Goal: Task Accomplishment & Management: Manage account settings

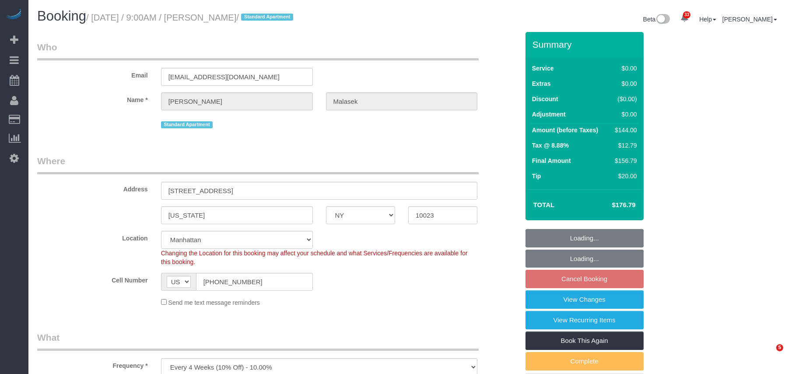
select select "NY"
select select "1"
select select "spot2"
select select "number:89"
select select "number:90"
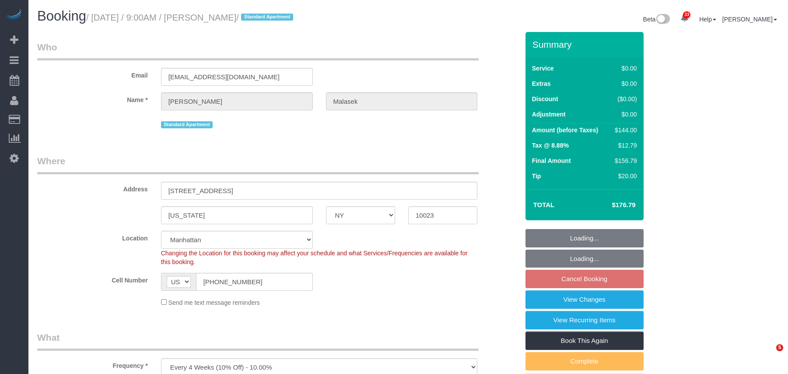
select select "number:15"
select select "number:5"
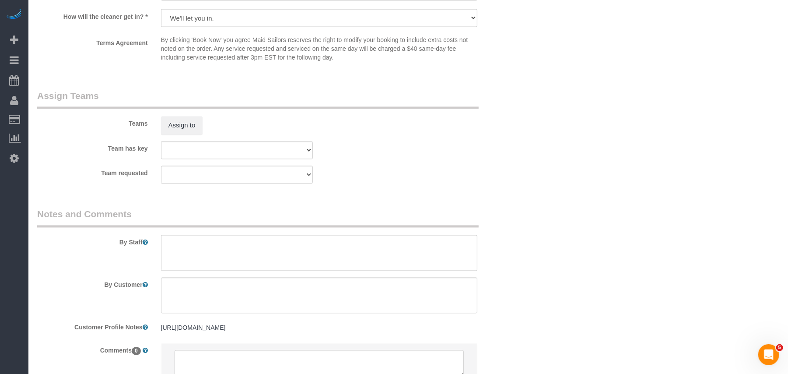
scroll to position [1155, 0]
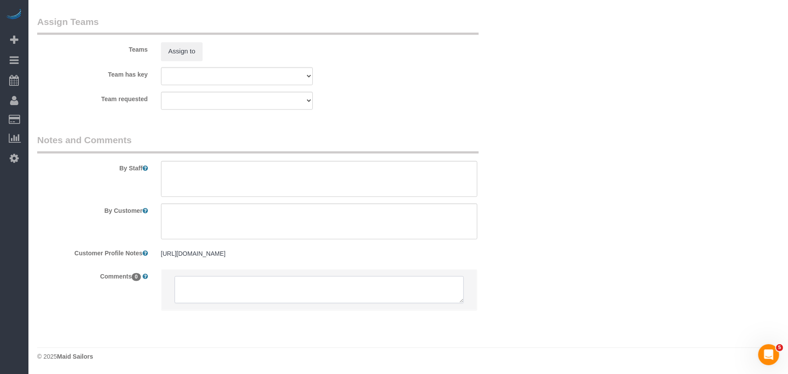
click at [221, 285] on textarea at bounding box center [320, 289] width 290 height 27
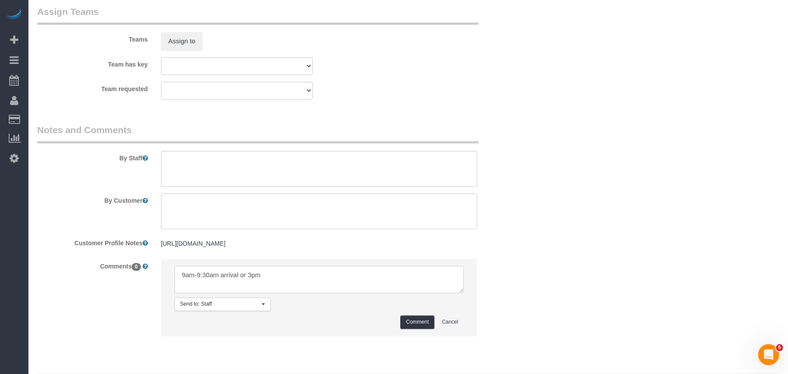
click at [229, 284] on textarea at bounding box center [320, 279] width 290 height 27
click at [258, 285] on textarea at bounding box center [320, 279] width 290 height 27
paste textarea "arrival"
type textarea "9am-9:30am or 3pm arrival"
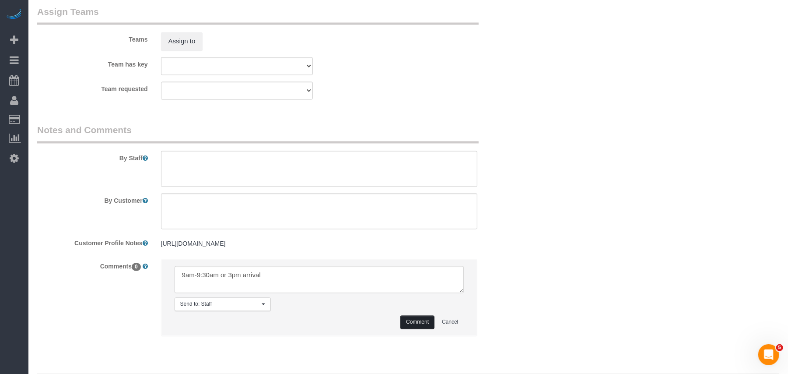
click at [419, 329] on button "Comment" at bounding box center [418, 323] width 34 height 14
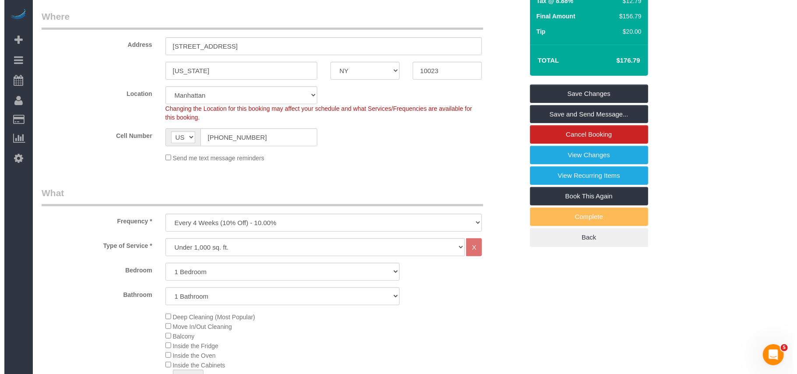
scroll to position [104, 0]
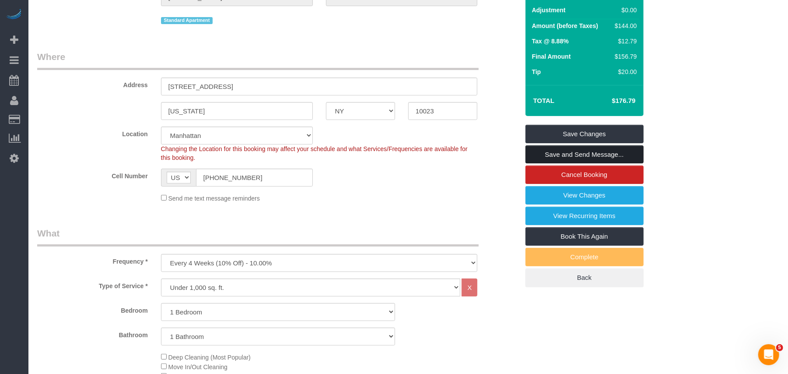
click at [575, 156] on link "Save and Send Message..." at bounding box center [585, 154] width 118 height 18
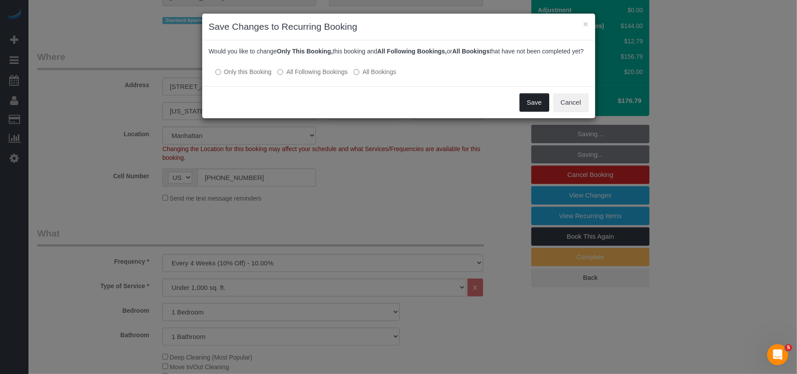
click at [526, 112] on button "Save" at bounding box center [535, 102] width 30 height 18
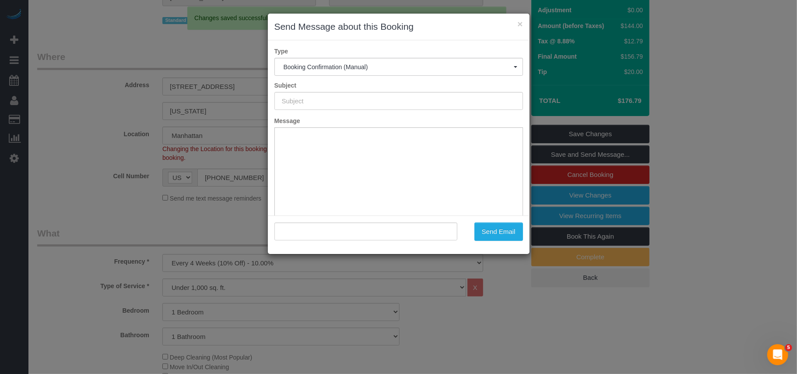
type input "Cleaning Confirmed for 10/05/2025 at 9:00am"
type input ""Jamie Malasek" <jmalasek20@gmail.com>"
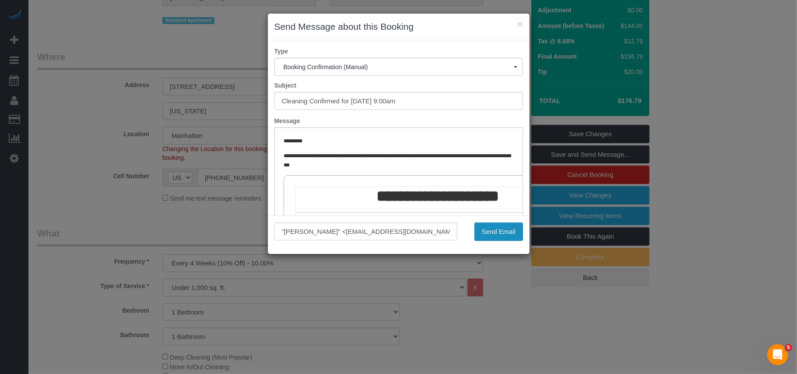
click at [492, 235] on button "Send Email" at bounding box center [498, 231] width 49 height 18
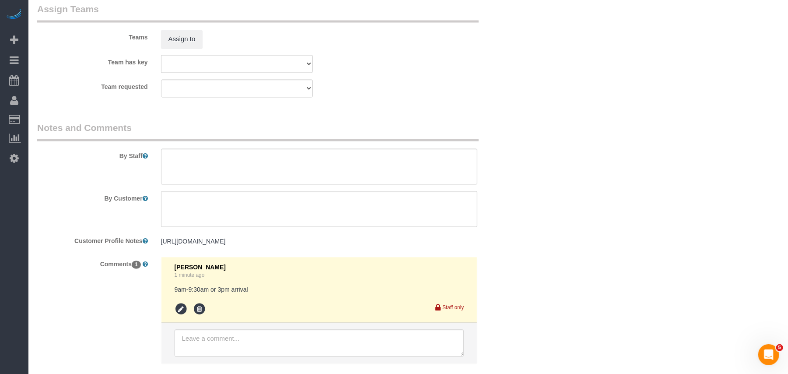
scroll to position [1252, 0]
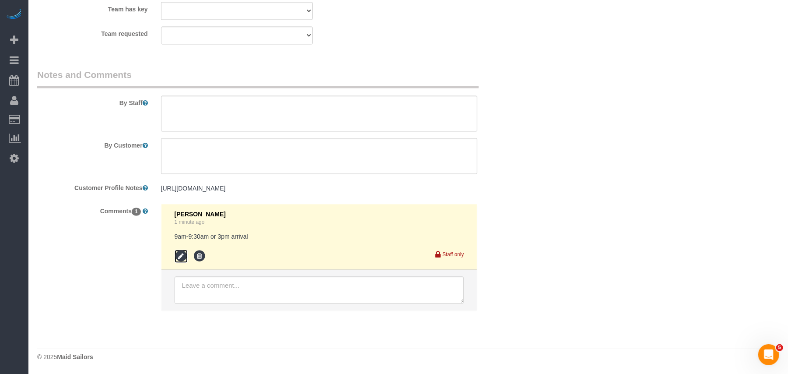
click at [184, 257] on icon at bounding box center [181, 256] width 13 height 13
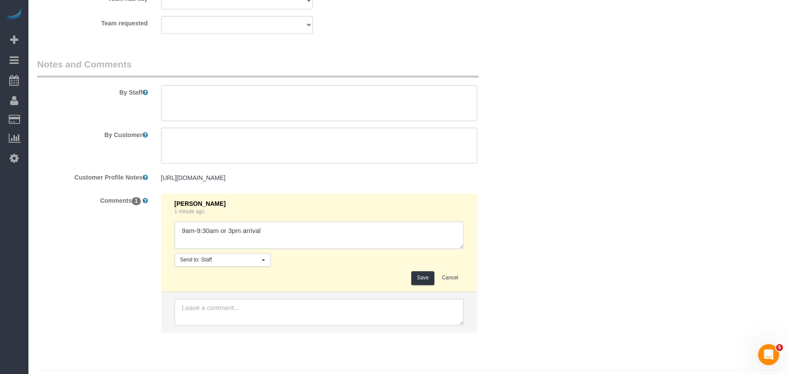
click at [182, 240] on textarea at bounding box center [320, 234] width 290 height 27
drag, startPoint x: 285, startPoint y: 239, endPoint x: 144, endPoint y: 239, distance: 141.8
click at [144, 239] on div "Comments 1 Norman Lajara 1 minute ago Send to: Staff Nothing selected Send to: …" at bounding box center [278, 267] width 495 height 148
type textarea "8am-9:30am or 3pm arrival"
click at [424, 285] on button "Save" at bounding box center [422, 278] width 23 height 14
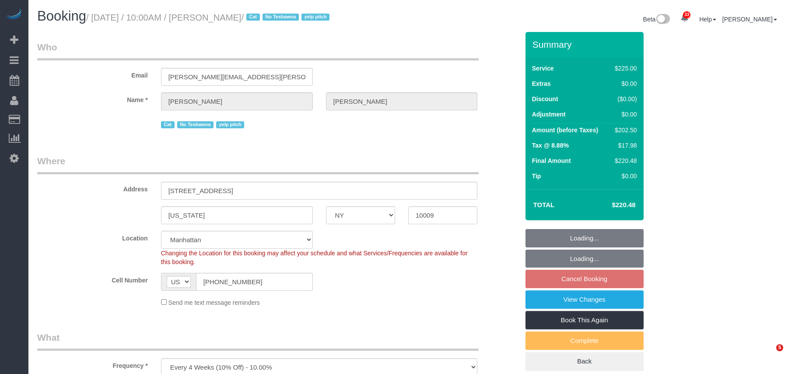
select select "NY"
select select "number:89"
select select "number:90"
select select "number:15"
select select "number:5"
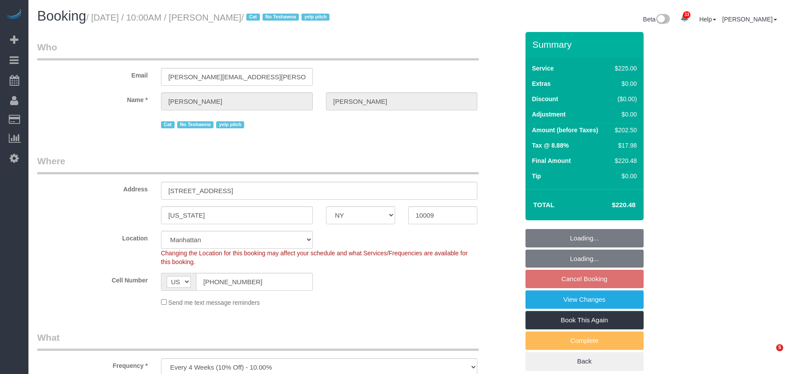
select select "number:21"
select select "object:1000"
click at [96, 18] on small "/ [DATE] / 10:00AM / [PERSON_NAME] / Cat No [GEOGRAPHIC_DATA] yelp pitch" at bounding box center [209, 18] width 246 height 10
select select "180"
select select "spot1"
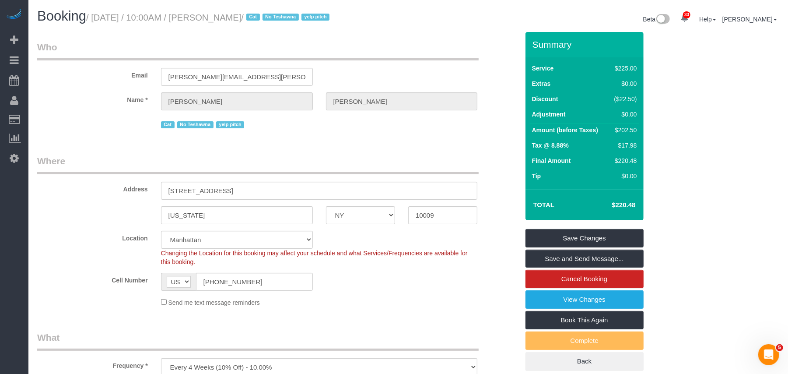
scroll to position [467, 0]
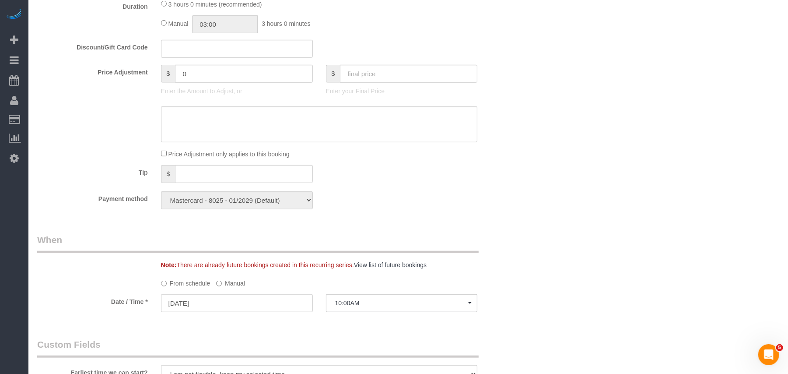
drag, startPoint x: 128, startPoint y: 302, endPoint x: 174, endPoint y: 264, distance: 60.3
click at [128, 302] on label "Date / Time *" at bounding box center [93, 300] width 124 height 12
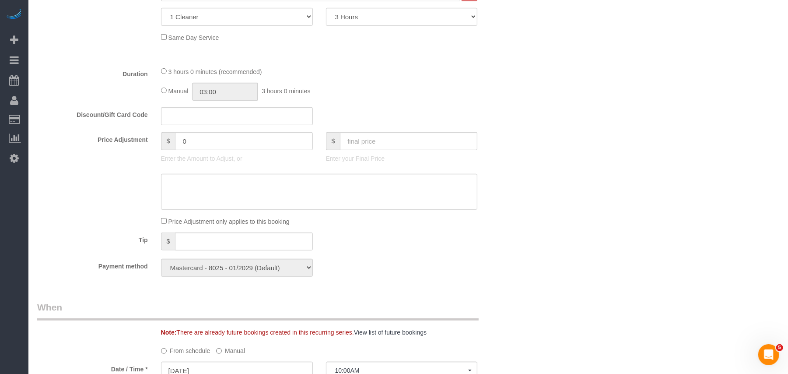
scroll to position [175, 0]
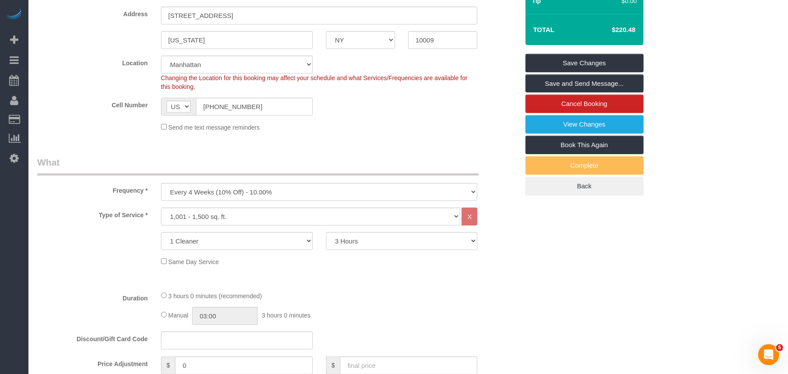
click at [155, 363] on div "$ 0 Enter the Amount to Adjust, or" at bounding box center [237, 373] width 165 height 35
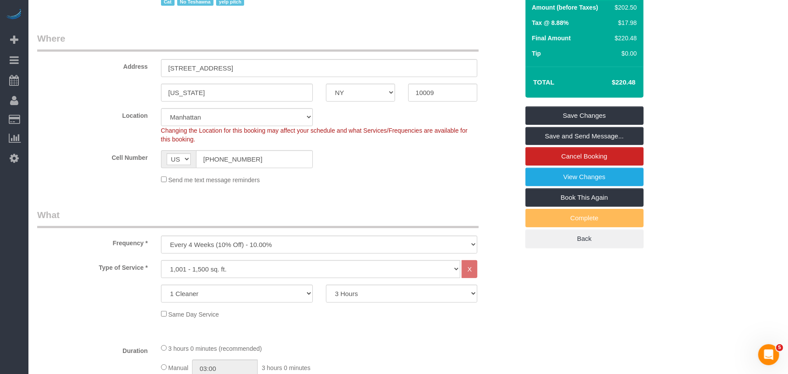
scroll to position [58, 0]
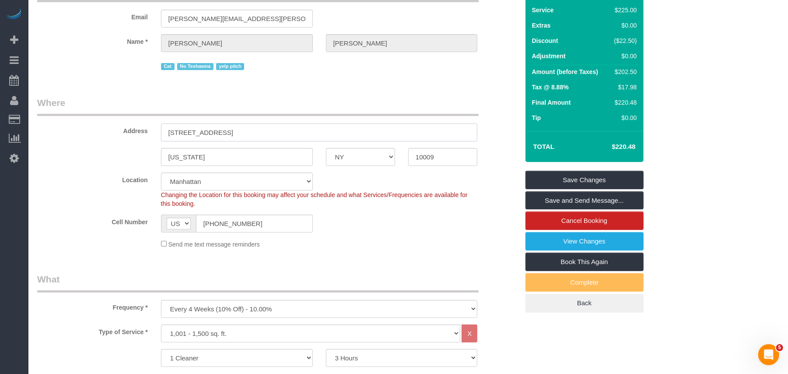
drag, startPoint x: 257, startPoint y: 128, endPoint x: 162, endPoint y: 127, distance: 95.0
click at [162, 127] on input "[STREET_ADDRESS]" at bounding box center [319, 132] width 317 height 18
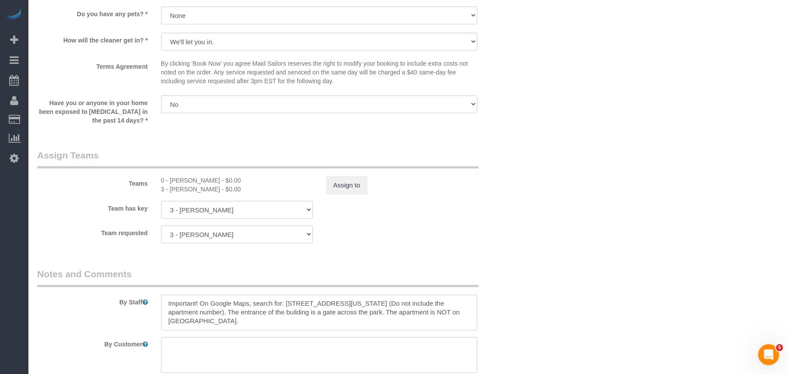
scroll to position [992, 0]
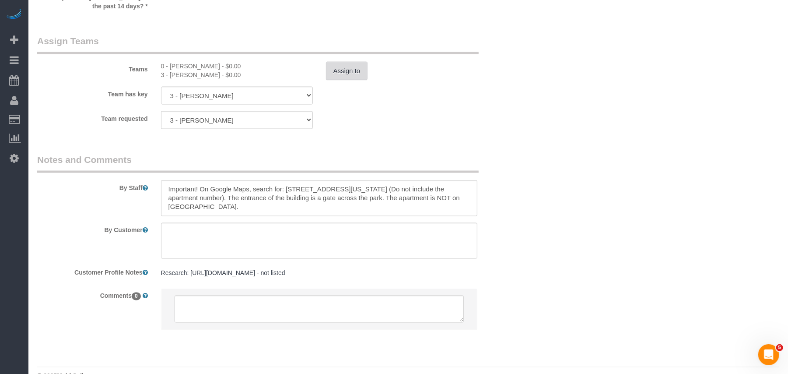
click at [344, 68] on button "Assign to" at bounding box center [347, 71] width 42 height 18
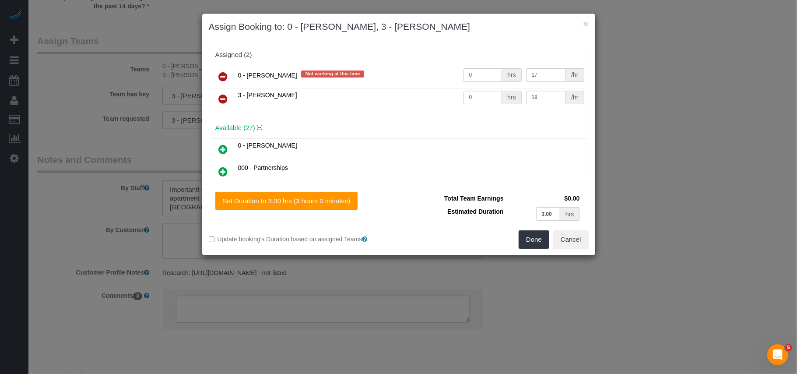
click at [225, 98] on icon at bounding box center [223, 99] width 9 height 11
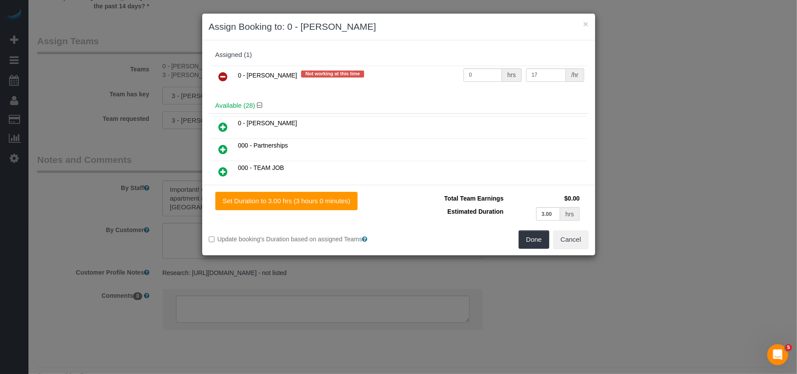
click at [524, 228] on div "Total Team Earnings $0.00 Estimated Duration 3.00 hrs Warning: The Company shar…" at bounding box center [494, 211] width 190 height 39
click at [524, 235] on button "Done" at bounding box center [534, 239] width 31 height 18
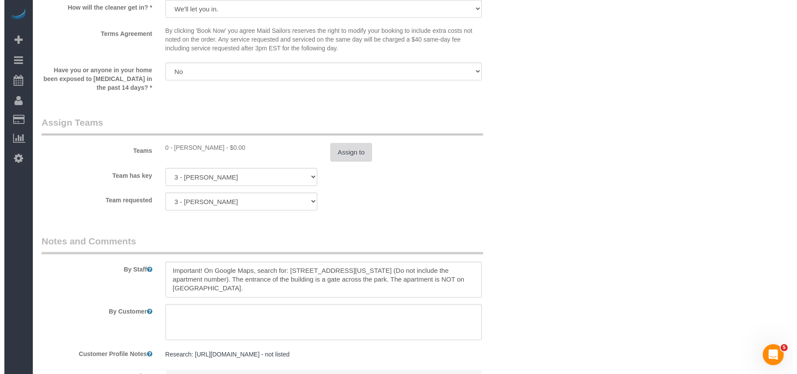
scroll to position [759, 0]
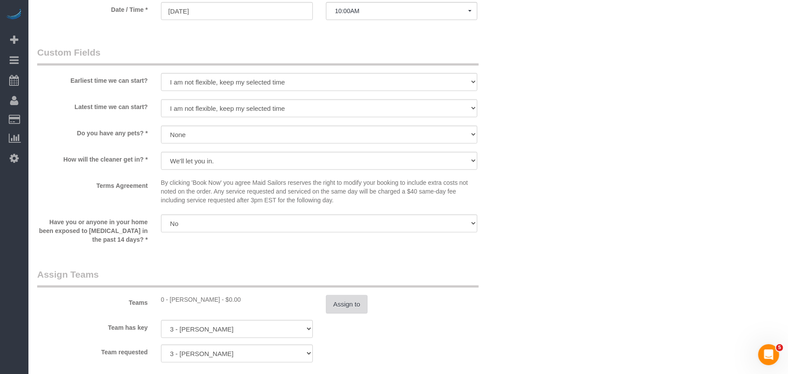
click at [367, 306] on button "Assign to" at bounding box center [347, 304] width 42 height 18
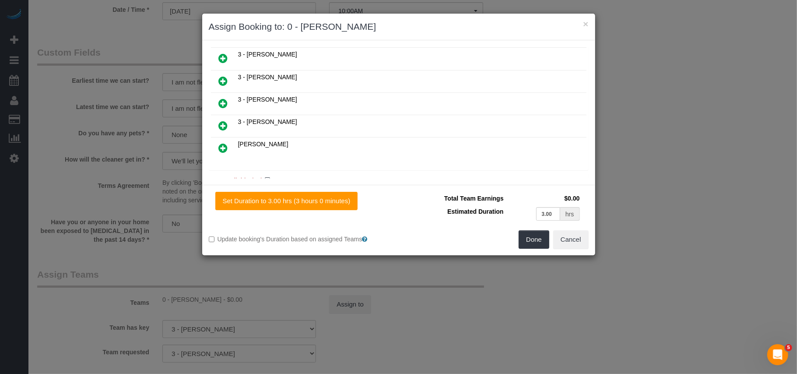
scroll to position [602, 0]
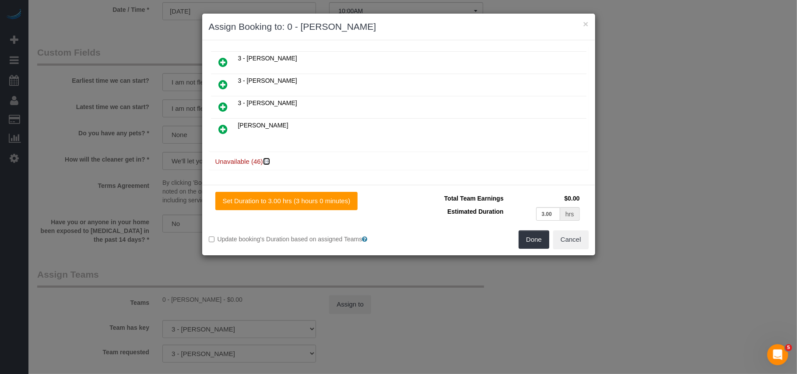
click at [265, 158] on icon at bounding box center [267, 161] width 5 height 7
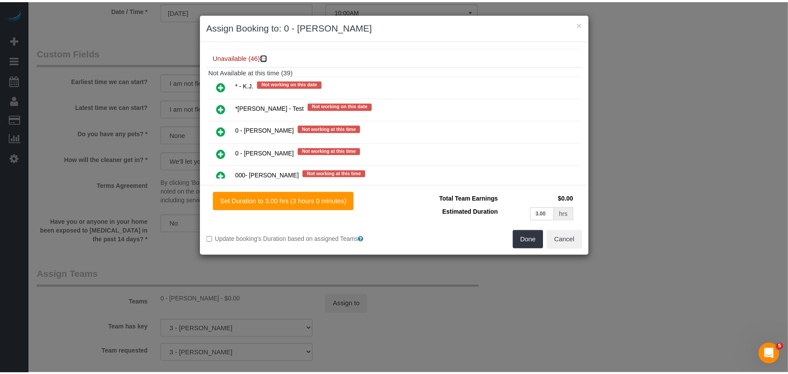
scroll to position [777, 0]
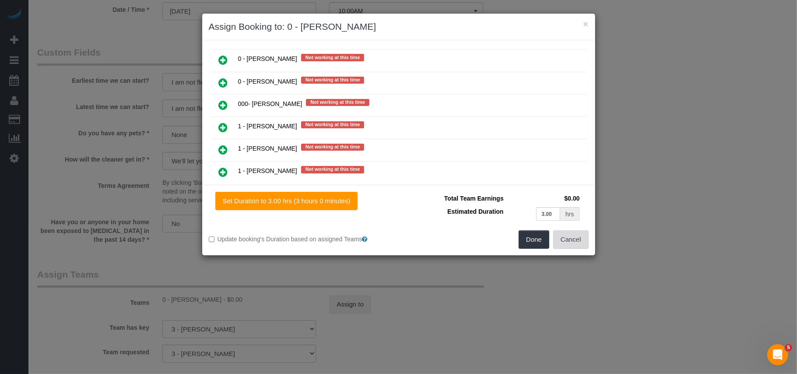
click at [580, 246] on button "Cancel" at bounding box center [570, 239] width 35 height 18
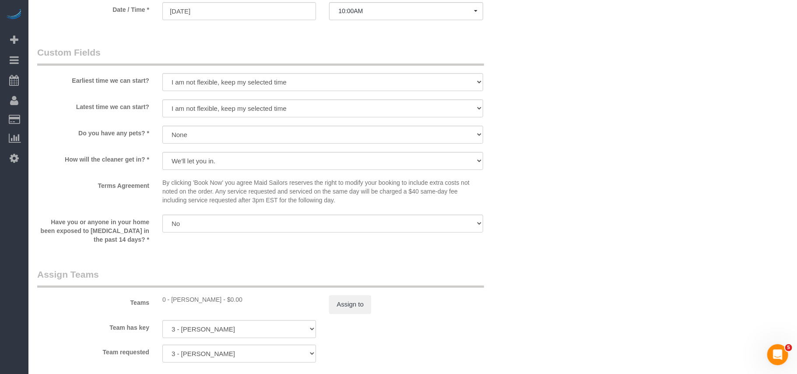
click at [580, 246] on div "× Assign Booking to: 0 - Portia Edwards Assigned (1) 0 - Portia Edwards Not wor…" at bounding box center [398, 187] width 797 height 374
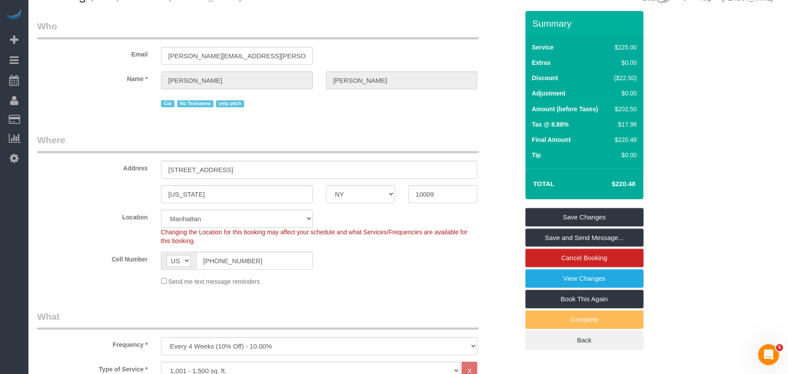
scroll to position [0, 0]
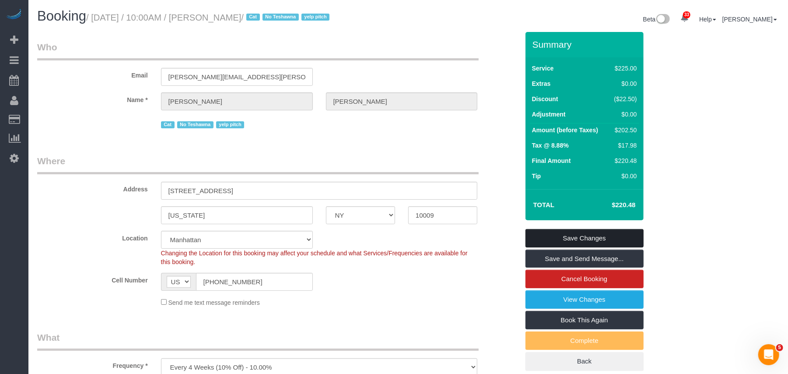
click at [608, 242] on link "Save Changes" at bounding box center [585, 238] width 118 height 18
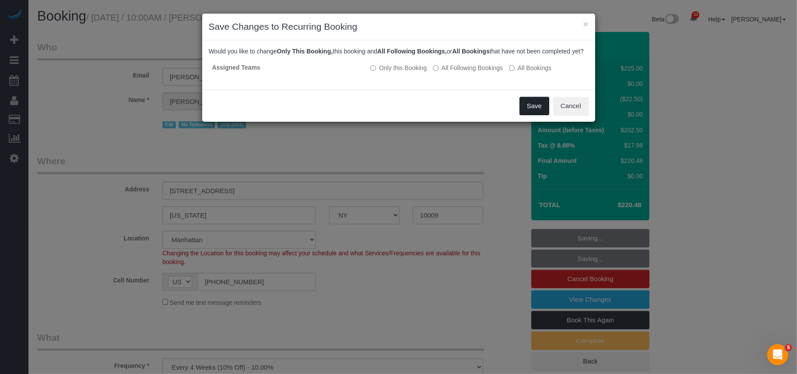
click at [536, 115] on button "Save" at bounding box center [535, 106] width 30 height 18
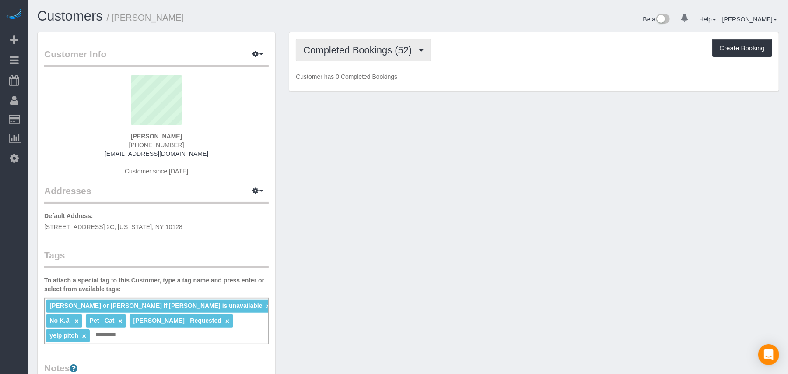
click at [348, 57] on button "Completed Bookings (52)" at bounding box center [363, 50] width 135 height 22
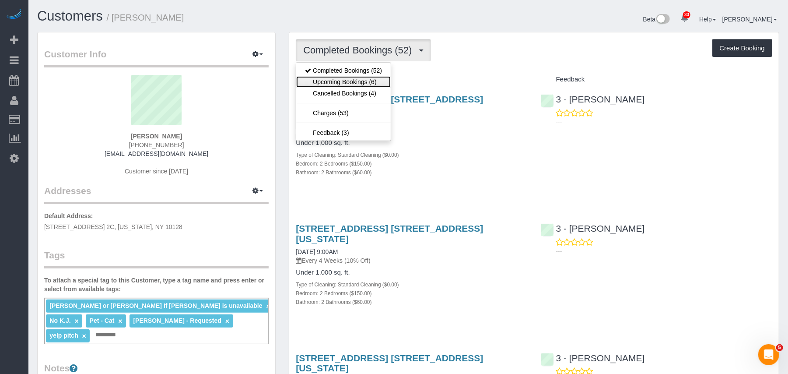
click at [345, 80] on link "Upcoming Bookings (6)" at bounding box center [343, 81] width 95 height 11
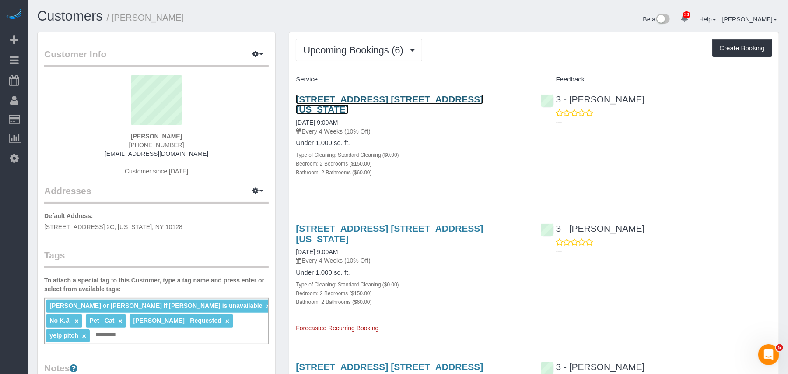
click at [340, 97] on link "240 East 90th Street, Apt. 2c, New York, NY 10128" at bounding box center [389, 104] width 187 height 20
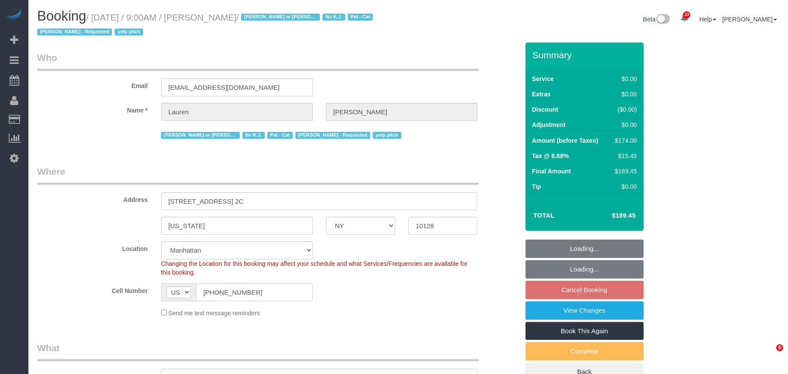
select select "NY"
select select "2"
select select "number:89"
select select "number:90"
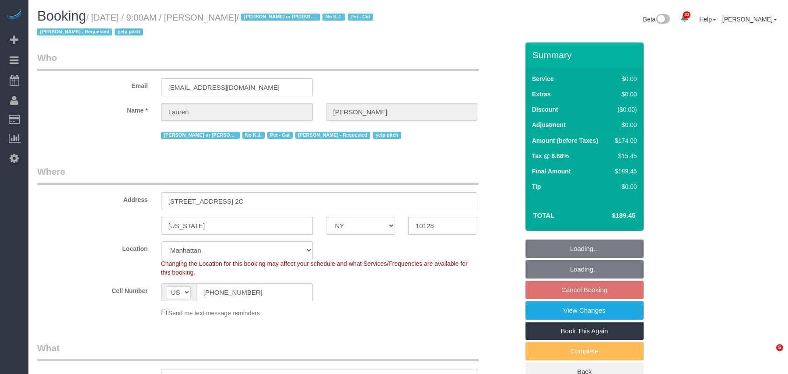
select select "number:14"
select select "number:5"
select select "number:21"
select select "object:1583"
select select "2"
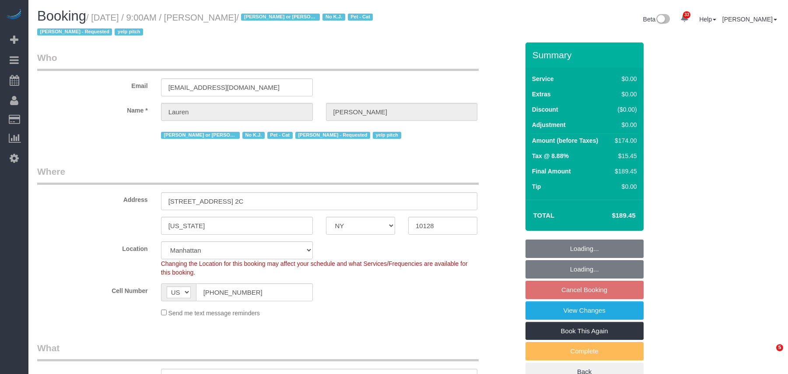
select select "2"
select select "spot2"
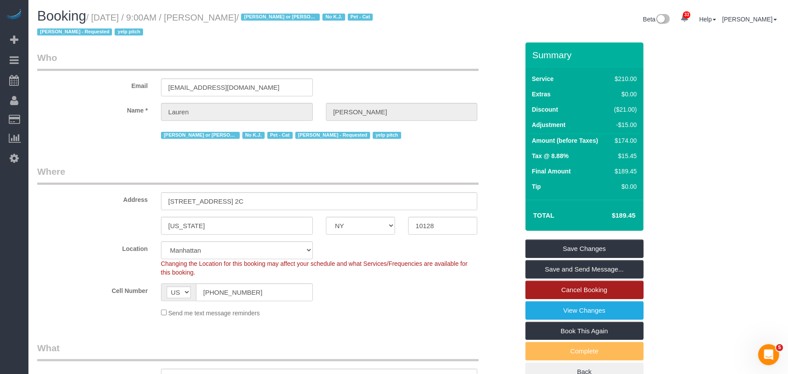
click at [583, 295] on link "Cancel Booking" at bounding box center [585, 290] width 118 height 18
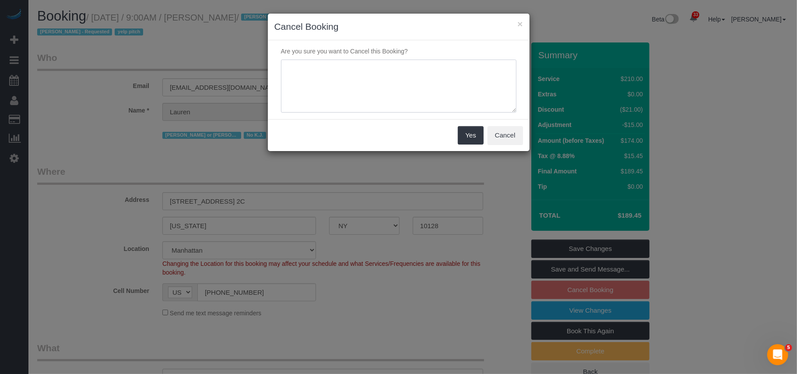
click at [355, 85] on textarea at bounding box center [398, 86] width 235 height 53
paste textarea "Please continue to suspend my service. Thank you."
click at [288, 70] on textarea at bounding box center [398, 86] width 235 height 53
type textarea "Lauren: Please continue to suspend my service. Thank you."
click at [473, 138] on button "Yes" at bounding box center [470, 135] width 25 height 18
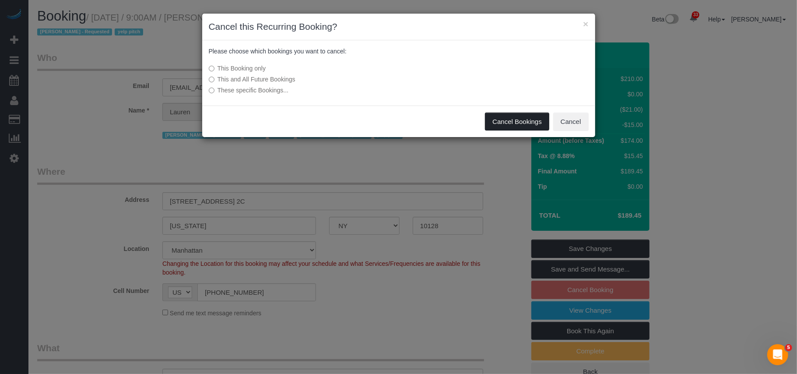
click at [503, 121] on button "Cancel Bookings" at bounding box center [517, 121] width 64 height 18
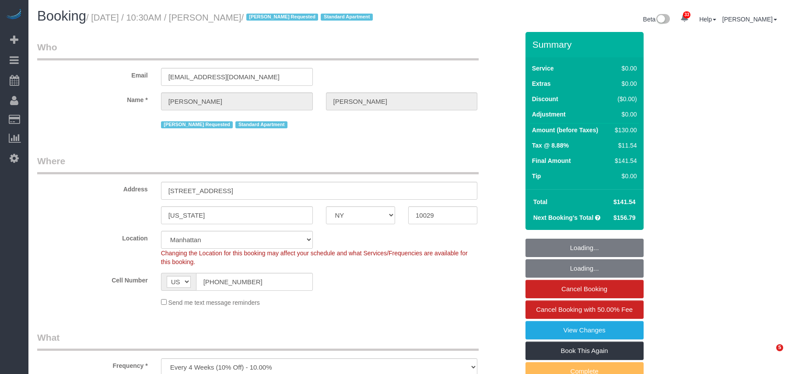
select select "NY"
select select "number:89"
select select "number:90"
select select "number:15"
select select "number:5"
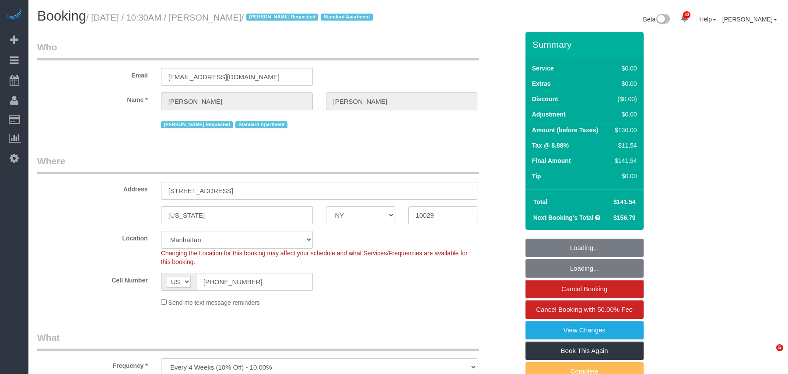
select select "1"
select select "object:1120"
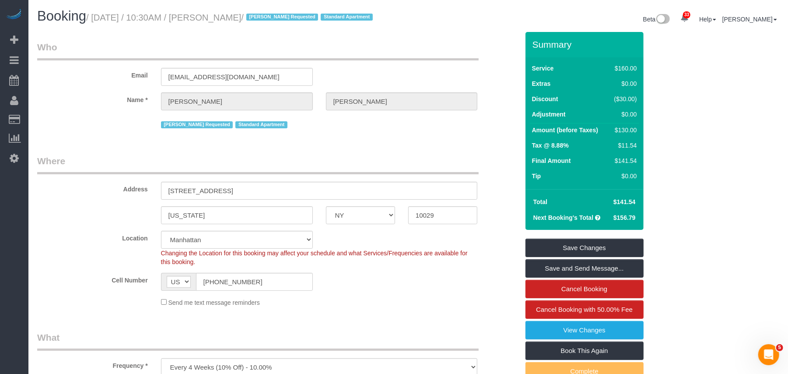
drag, startPoint x: 292, startPoint y: 20, endPoint x: 97, endPoint y: 22, distance: 195.7
click at [97, 22] on h1 "Booking / October 03, 2025 / 10:30AM / Gianluca Scaglione / Elba Requested Stan…" at bounding box center [219, 16] width 365 height 15
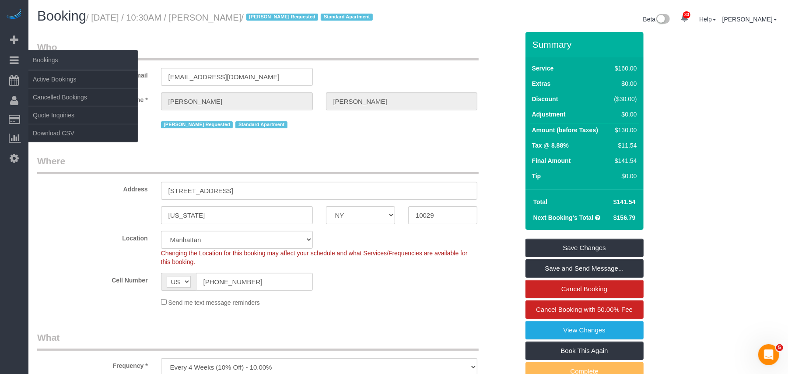
copy small "October 03, 2025 / 10:30AM / Gianluca Scaglione"
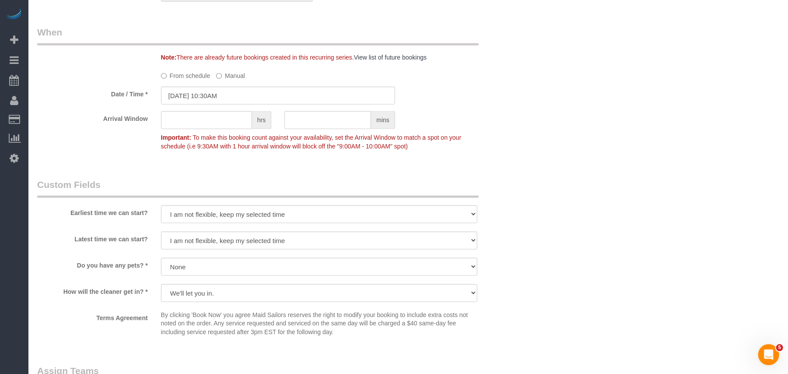
scroll to position [751, 0]
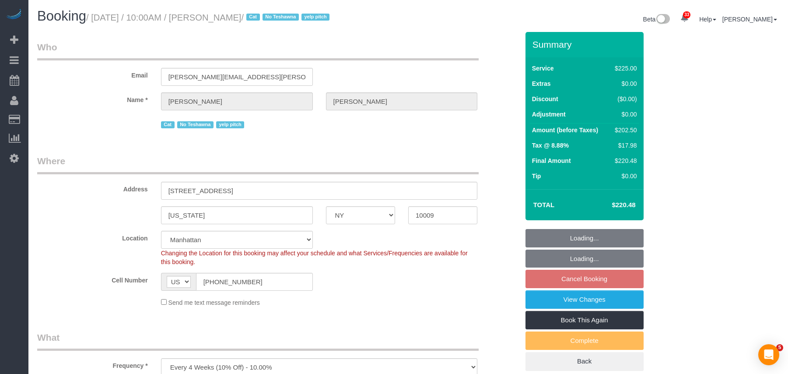
select select "NY"
select select "180"
select select "number:89"
select select "number:90"
select select "number:15"
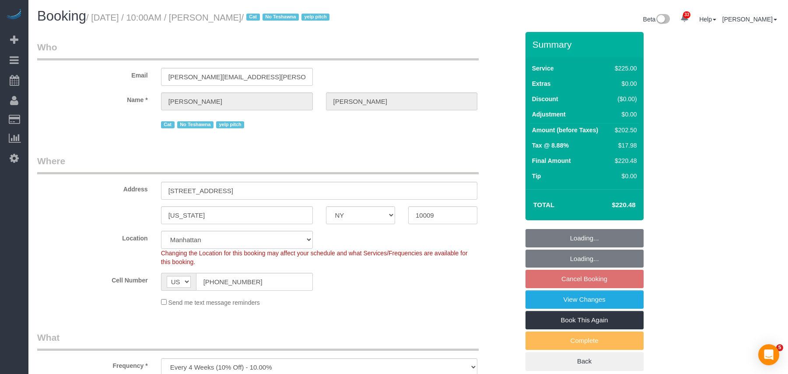
select select "number:5"
select select "number:21"
select select "string:stripe-pm_1QsTRj4VGloSiKo7oQ0bjtl8"
select select "spot1"
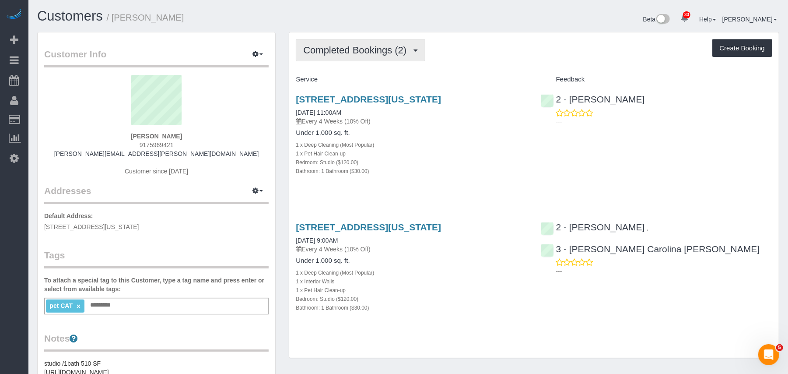
click at [403, 56] on button "Completed Bookings (2)" at bounding box center [361, 50] width 130 height 22
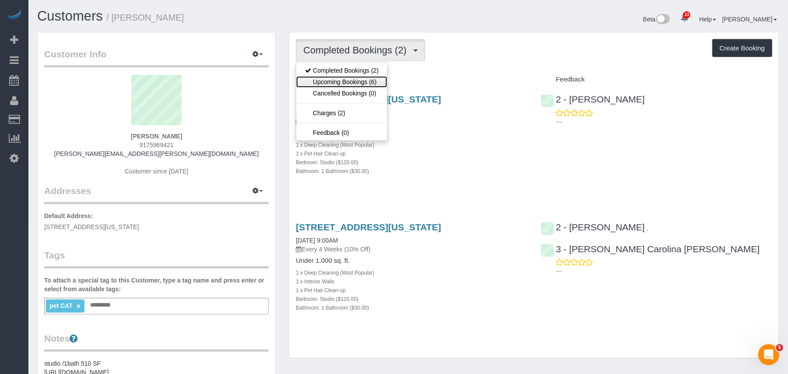
click at [375, 83] on link "Upcoming Bookings (6)" at bounding box center [341, 81] width 91 height 11
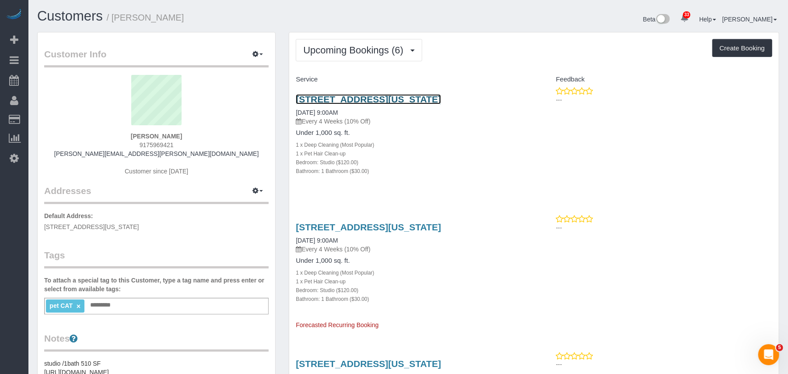
click at [368, 97] on link "25 West 13th Street, Apt 5en (5e North), New York, NY 10011" at bounding box center [368, 99] width 145 height 10
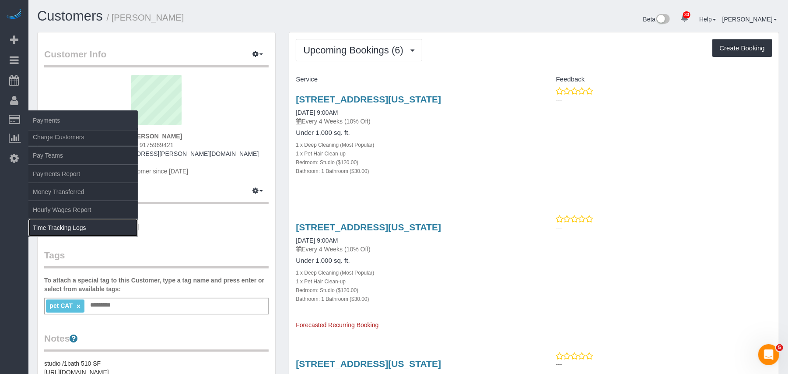
click at [56, 228] on link "Time Tracking Logs" at bounding box center [82, 228] width 109 height 18
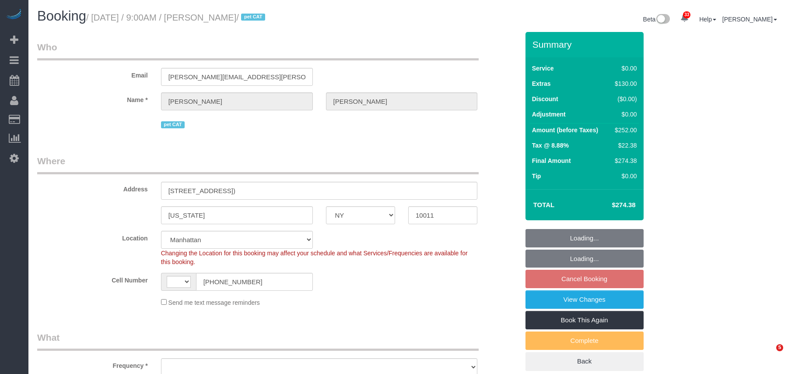
select select "NY"
select select "number:89"
select select "number:72"
select select "number:14"
select select "number:6"
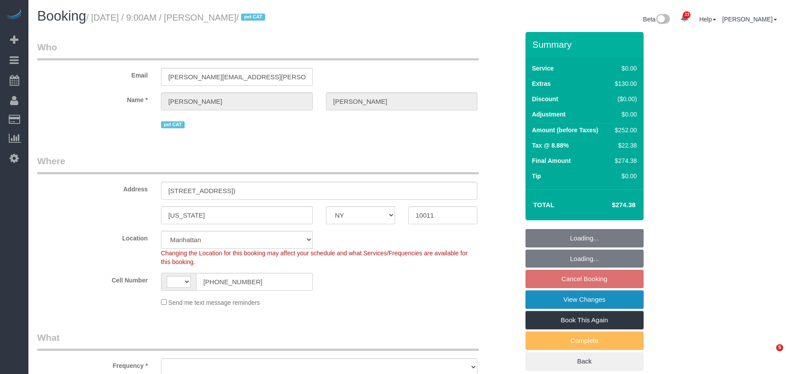
select select "string:[GEOGRAPHIC_DATA]"
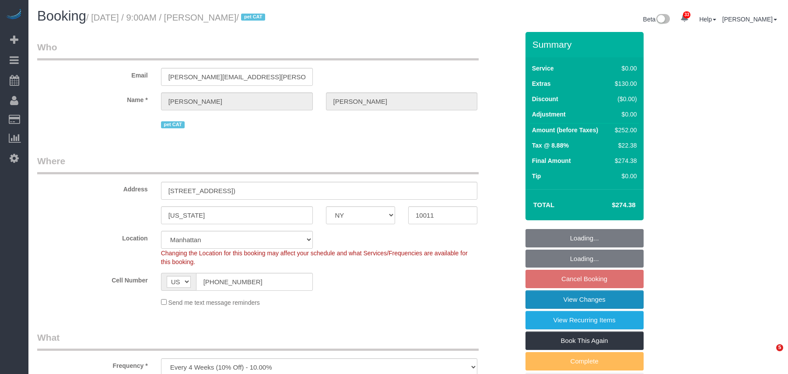
click at [557, 302] on link "View Changes" at bounding box center [585, 299] width 118 height 18
select select "object:1451"
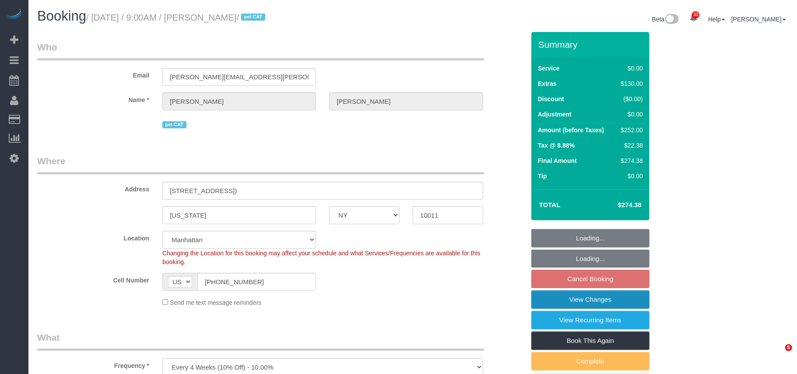
select select "spot2"
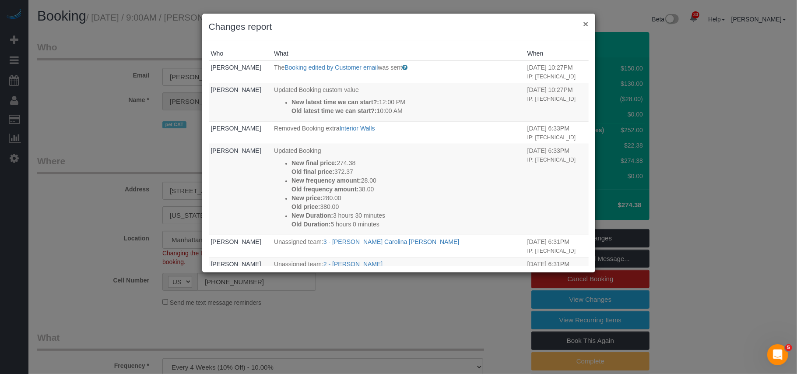
click at [588, 25] on button "×" at bounding box center [585, 23] width 5 height 9
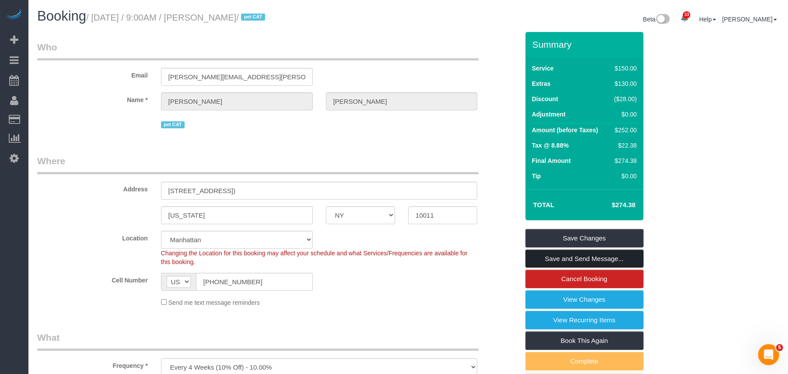
click at [534, 257] on link "Save and Send Message..." at bounding box center [585, 259] width 118 height 18
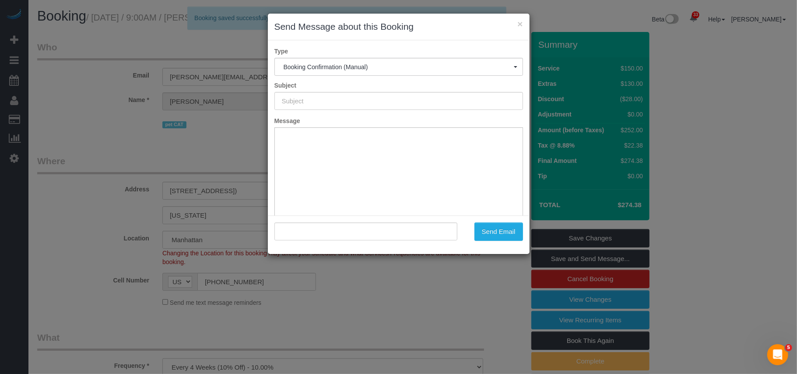
type input "Cleaning Confirmed for 10/15/2025 at 9:00am"
type input ""Jennifer Lazo" <jennifer.lazo@gmail.com>"
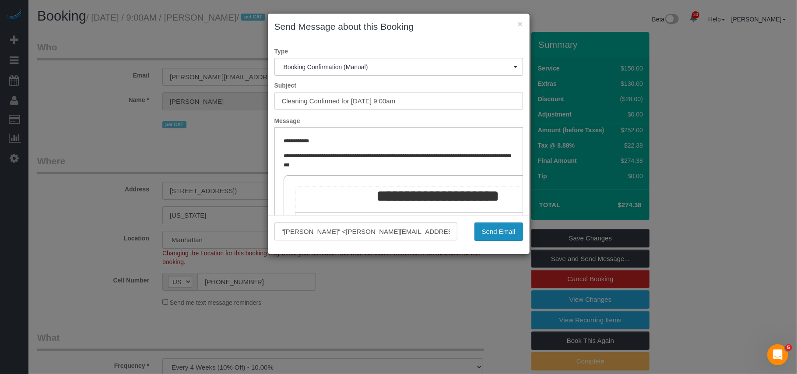
click at [503, 233] on button "Send Email" at bounding box center [498, 231] width 49 height 18
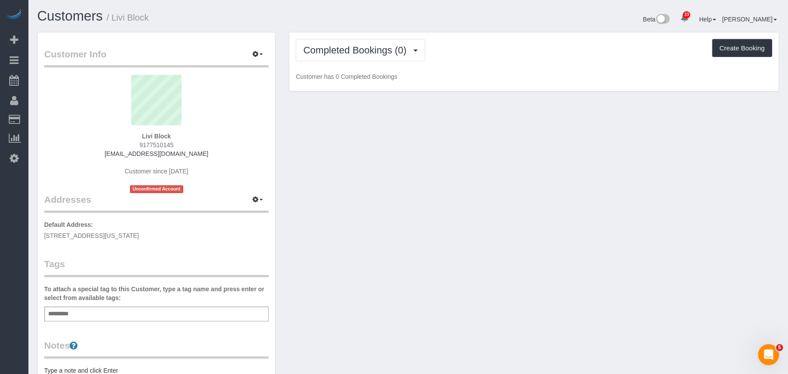
drag, startPoint x: 187, startPoint y: 235, endPoint x: 44, endPoint y: 234, distance: 143.1
click at [44, 234] on p "Default Address: [STREET_ADDRESS][US_STATE]" at bounding box center [156, 230] width 225 height 20
copy span "[STREET_ADDRESS][US_STATE]"
click at [144, 312] on div "Add a tag" at bounding box center [156, 313] width 225 height 15
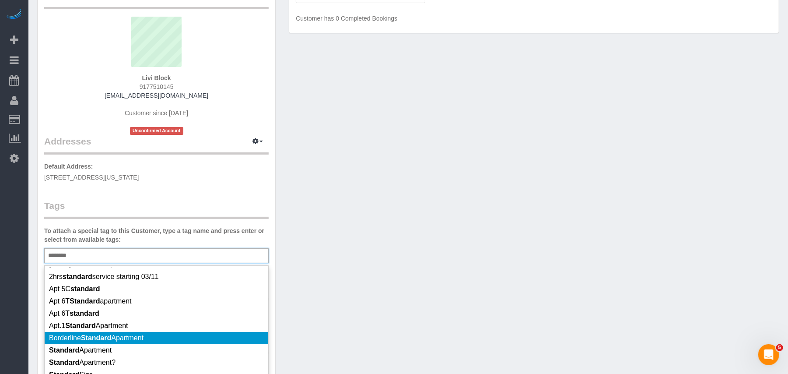
scroll to position [41, 0]
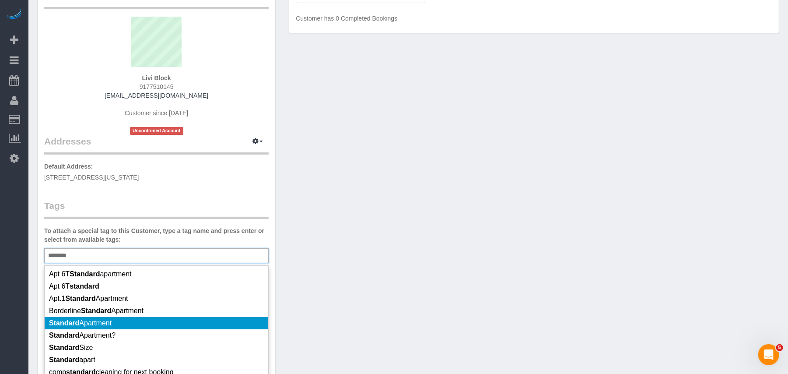
type input "********"
click at [115, 320] on li "Standard Apartment" at bounding box center [157, 323] width 224 height 12
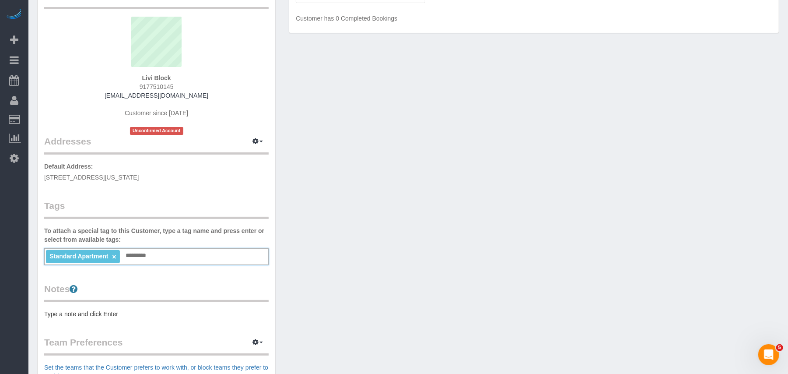
click at [110, 320] on div "Customer Info Edit Contact Info Send Message Email Preferences Special Sales Ta…" at bounding box center [157, 263] width 238 height 579
click at [110, 315] on pre "Type a note and click Enter" at bounding box center [156, 313] width 225 height 9
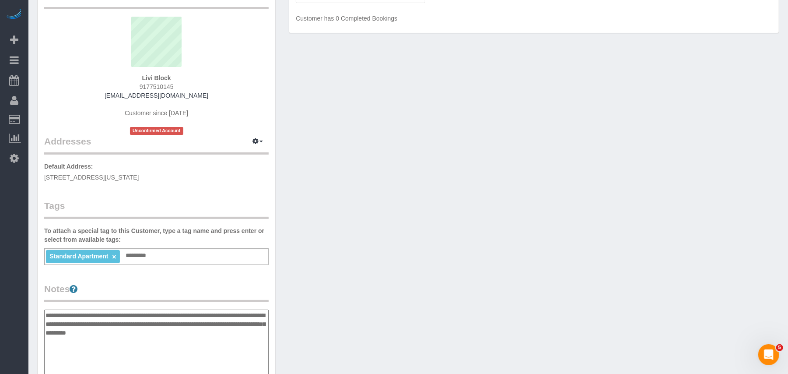
type textarea "**********"
drag, startPoint x: 478, startPoint y: 208, endPoint x: 499, endPoint y: 176, distance: 38.6
click at [479, 208] on div "Customer Info Edit Contact Info Send Message Email Preferences Special Sales Ta…" at bounding box center [409, 310] width 756 height 672
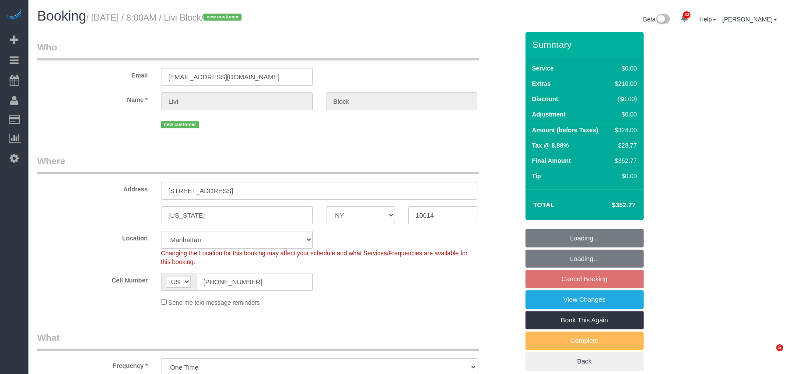
select select "NY"
select select "spot1"
select select "number:89"
select select "number:90"
select select "number:15"
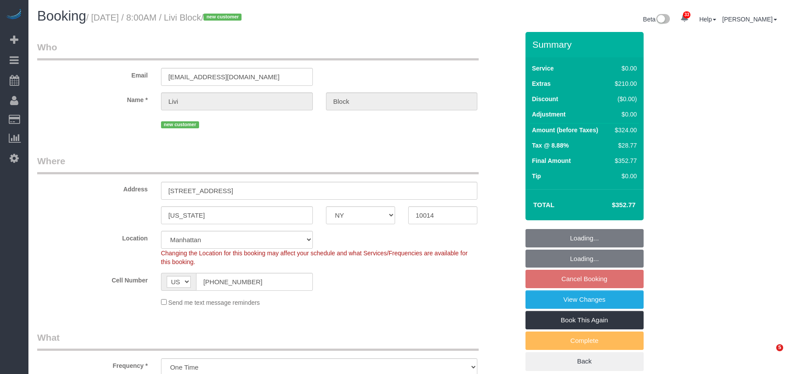
select select "number:5"
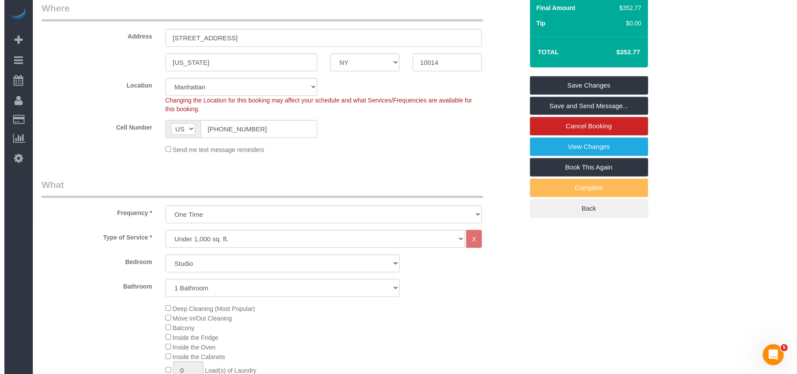
scroll to position [116, 0]
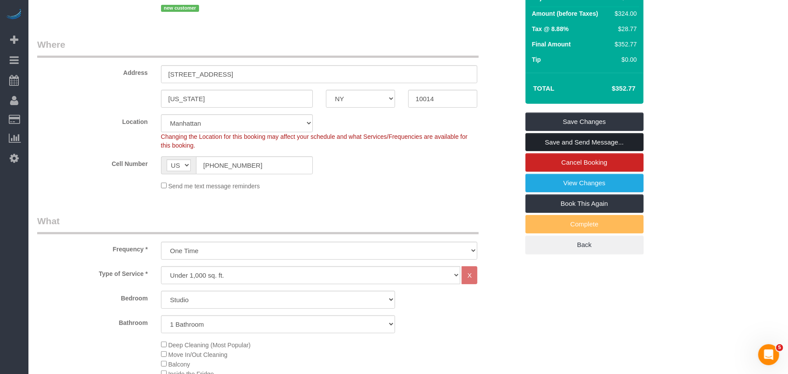
click at [545, 144] on link "Save and Send Message..." at bounding box center [585, 142] width 118 height 18
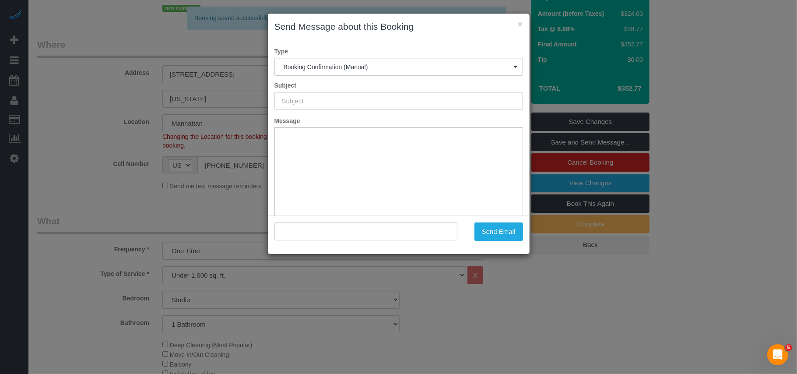
scroll to position [0, 0]
type input "Cleaning Confirmed for [DATE] 8:00am"
type input ""Livi Block" <[EMAIL_ADDRESS][DOMAIN_NAME]>"
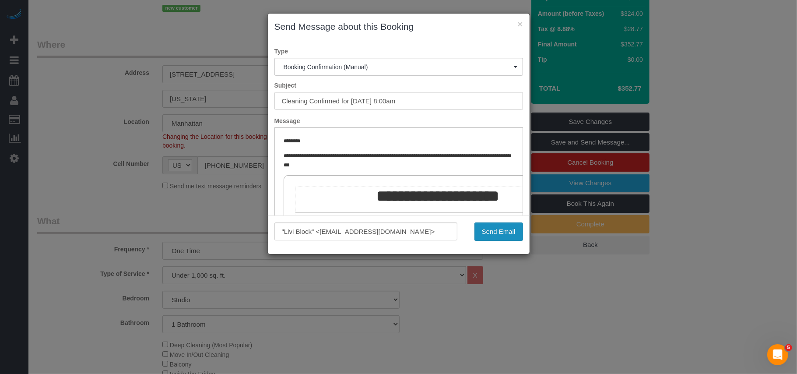
click at [503, 227] on button "Send Email" at bounding box center [498, 231] width 49 height 18
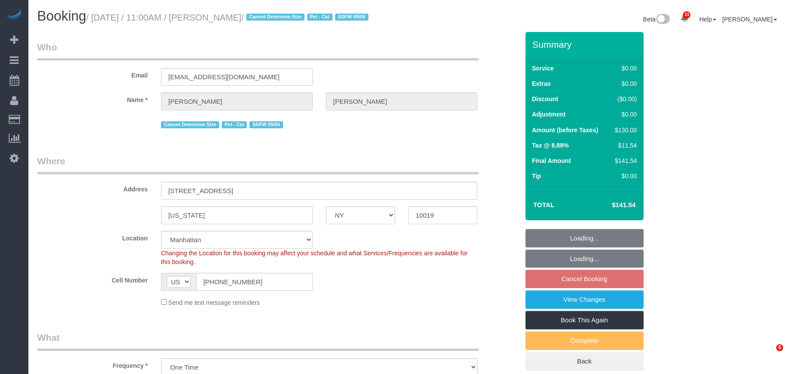
select select "NY"
select select "number:89"
select select "number:90"
select select "number:14"
select select "number:5"
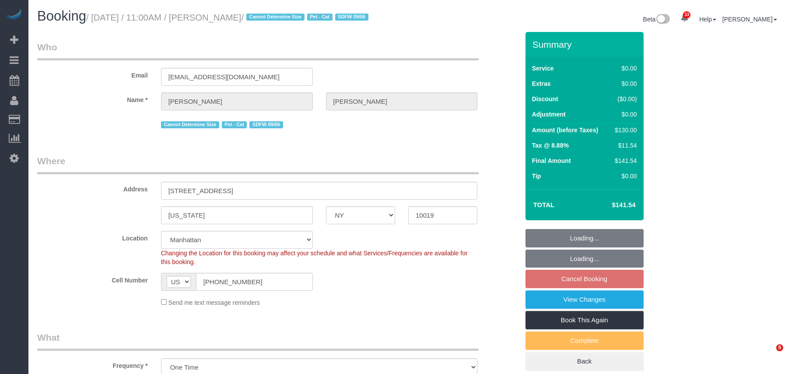
select select "1"
select select "spot2"
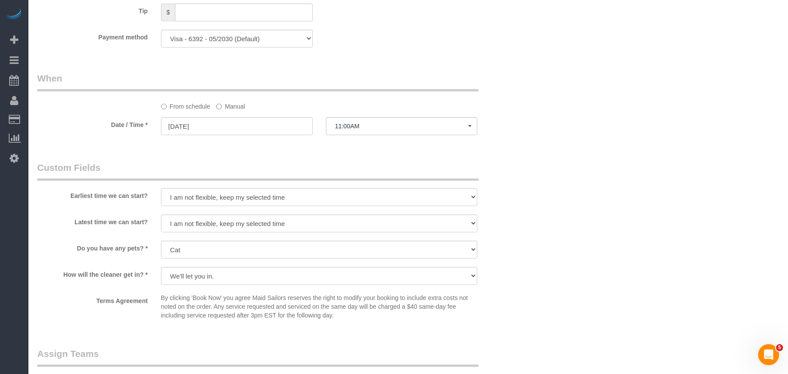
scroll to position [813, 0]
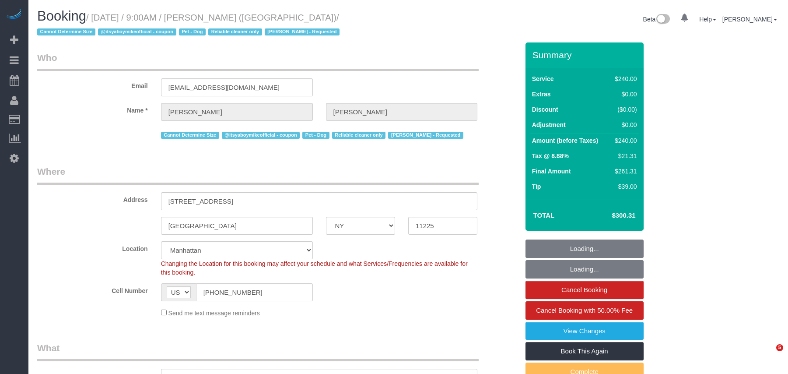
select select "NY"
select select "180"
select select "string:stripe-pm_1QP4kw4VGloSiKo7GlpLBsIX"
select select "number:89"
select select "number:90"
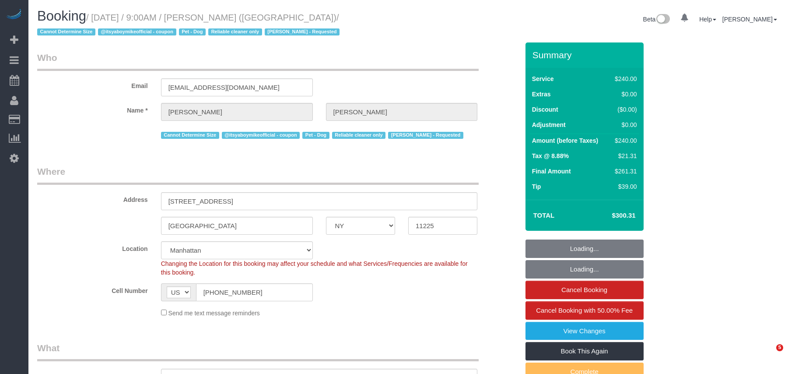
select select "number:13"
select select "number:5"
select select "object:1478"
select select "spot1"
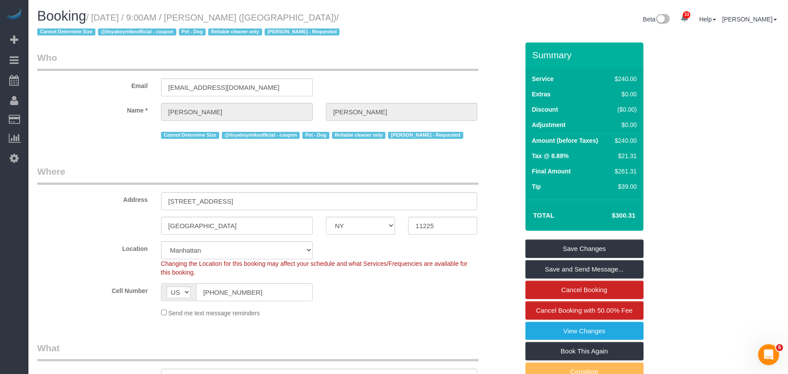
drag, startPoint x: 357, startPoint y: 15, endPoint x: 94, endPoint y: 16, distance: 263.5
click at [94, 16] on small "/ October 04, 2025 / 9:00AM / Dan Pfeffer (Northwestern University) / Cannot De…" at bounding box center [189, 25] width 305 height 25
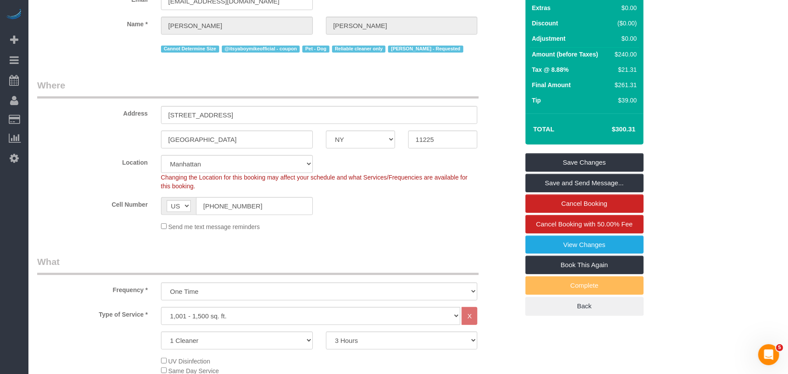
scroll to position [116, 0]
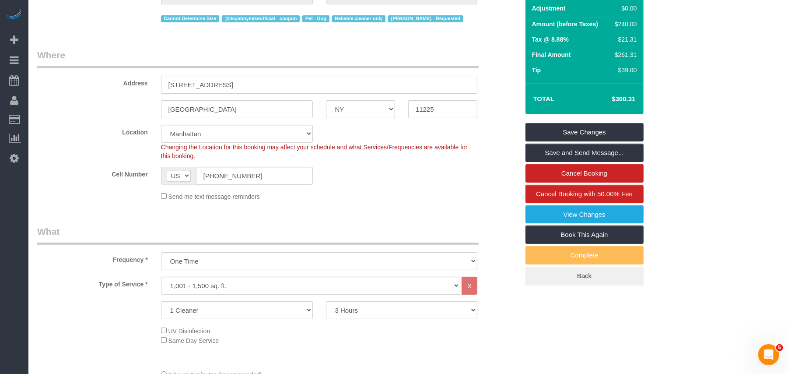
drag, startPoint x: 228, startPoint y: 85, endPoint x: 158, endPoint y: 84, distance: 70.5
click at [158, 84] on div "278 Maple Street" at bounding box center [320, 85] width 330 height 18
click at [438, 179] on div "Cell Number AF AL DZ AD AO AI AQ AG AR AM AW AU AT AZ BS BH BD BB BY BE BZ BJ B…" at bounding box center [278, 176] width 495 height 18
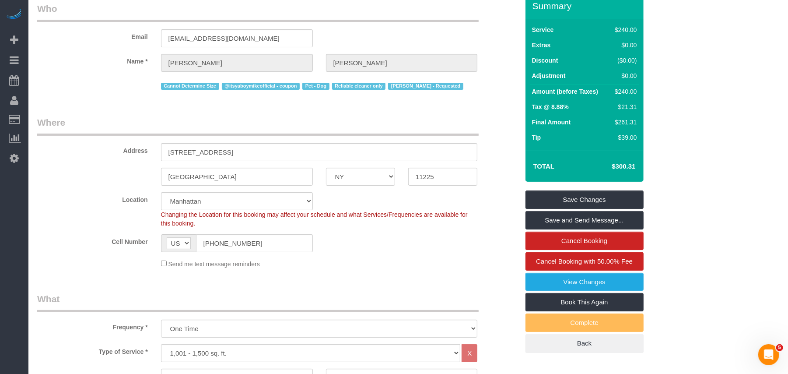
scroll to position [0, 0]
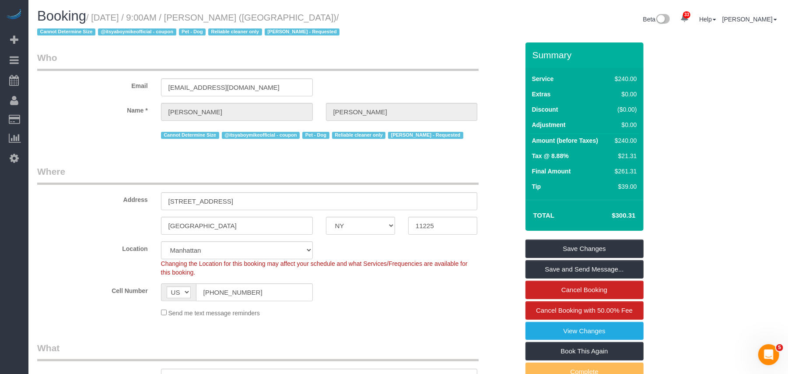
drag, startPoint x: 355, startPoint y: 18, endPoint x: 95, endPoint y: 11, distance: 260.1
click at [95, 11] on h1 "Booking / October 04, 2025 / 9:00AM / Dan Pfeffer (Northwestern University) / C…" at bounding box center [219, 24] width 365 height 30
copy small "October 04, 2025 / 9:00AM / Dan Pfeffer (Northwestern University)"
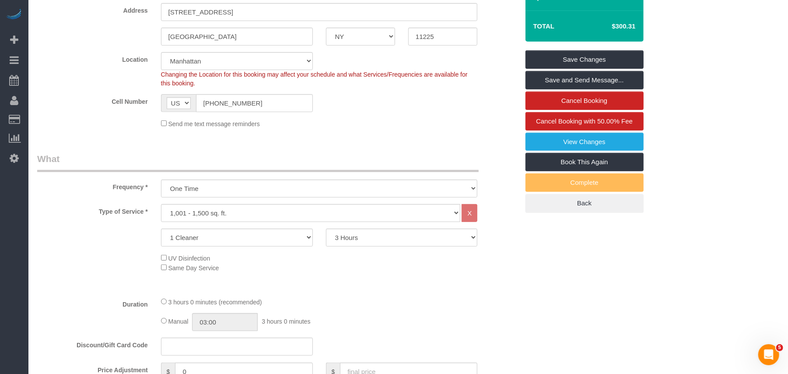
scroll to position [116, 0]
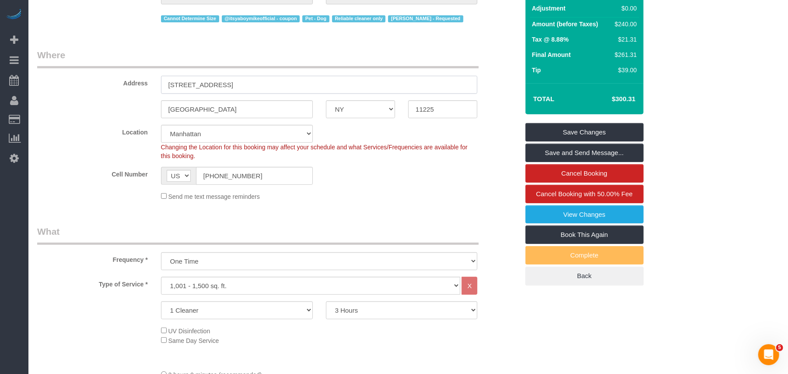
drag, startPoint x: 225, startPoint y: 82, endPoint x: 149, endPoint y: 82, distance: 76.2
click at [149, 82] on div "Address 278 Maple Street" at bounding box center [278, 71] width 495 height 45
click at [424, 106] on input "11225" at bounding box center [442, 109] width 69 height 18
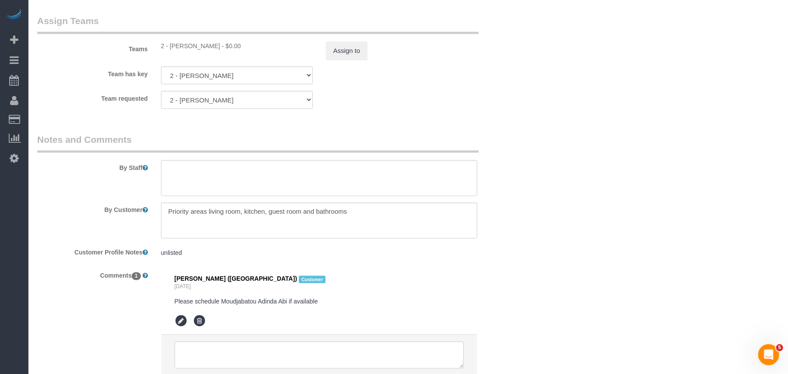
scroll to position [1046, 0]
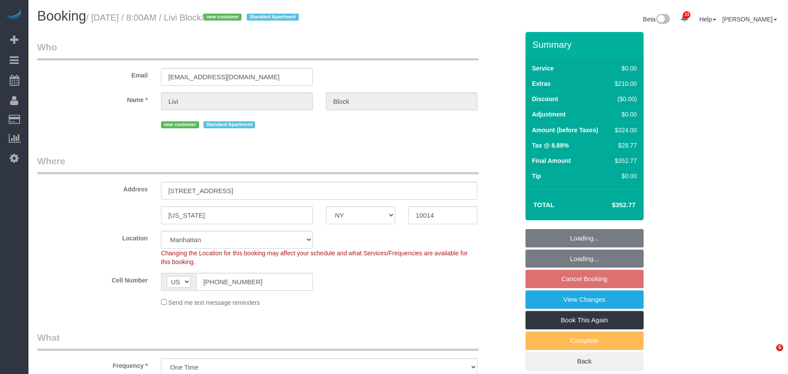
select select "NY"
select select "spot1"
select select "number:89"
select select "number:90"
select select "number:15"
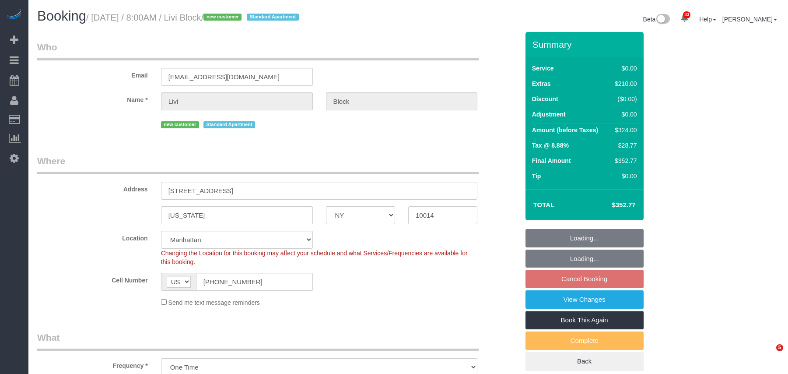
select select "number:5"
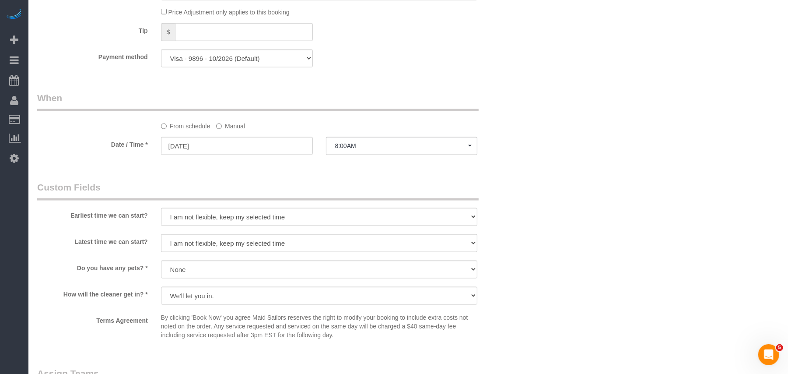
scroll to position [817, 0]
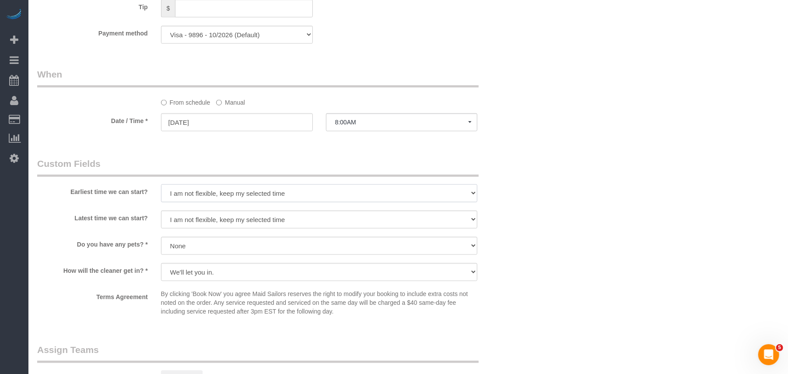
click at [253, 189] on select "I am not flexible, keep my selected time 8:00 AM 9:00 AM 10:00 AM 11:00 AM 12:0…" at bounding box center [319, 193] width 317 height 18
select select "number:56"
click at [161, 185] on select "I am not flexible, keep my selected time 8:00 AM 9:00 AM 10:00 AM 11:00 AM 12:0…" at bounding box center [319, 193] width 317 height 18
click at [228, 218] on select "I am not flexible, keep my selected time 8:00 AM 9:00 AM 10:00 AM 11:00 AM 12:0…" at bounding box center [319, 220] width 317 height 18
select select "number:69"
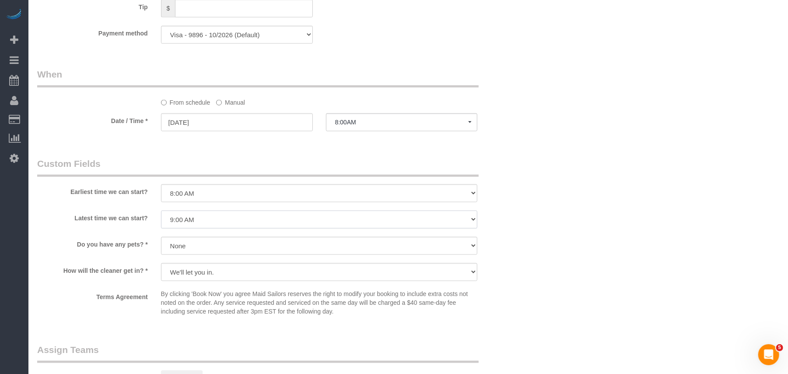
click at [161, 211] on select "I am not flexible, keep my selected time 8:00 AM 9:00 AM 10:00 AM 11:00 AM 12:0…" at bounding box center [319, 220] width 317 height 18
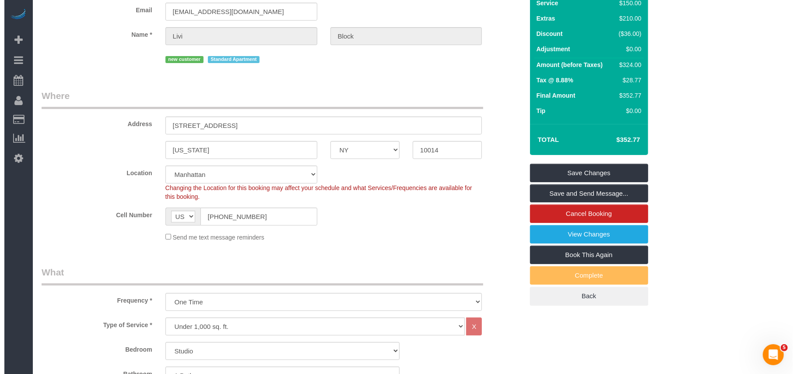
scroll to position [0, 0]
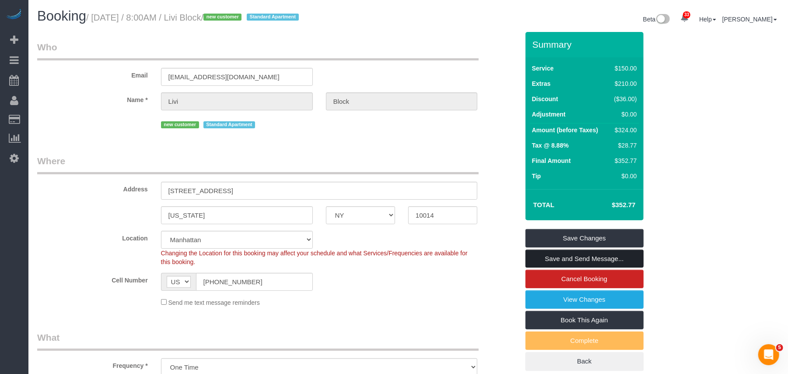
click at [588, 263] on link "Save and Send Message..." at bounding box center [585, 259] width 118 height 18
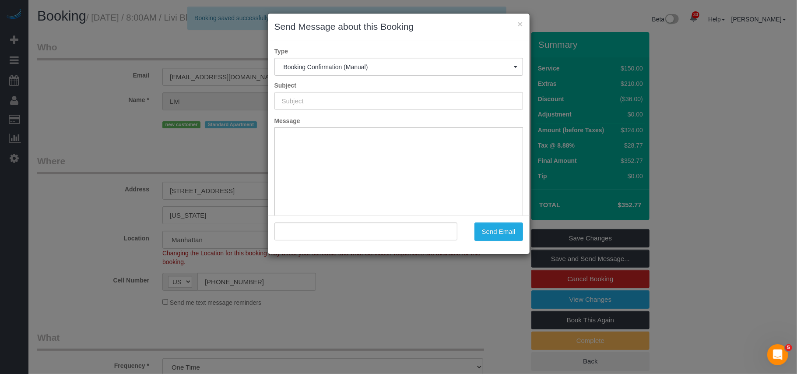
type input "Cleaning Confirmed for 10/08/2025 at 8:00am"
type input ""Livi Block" <liviblock@gmail.com>"
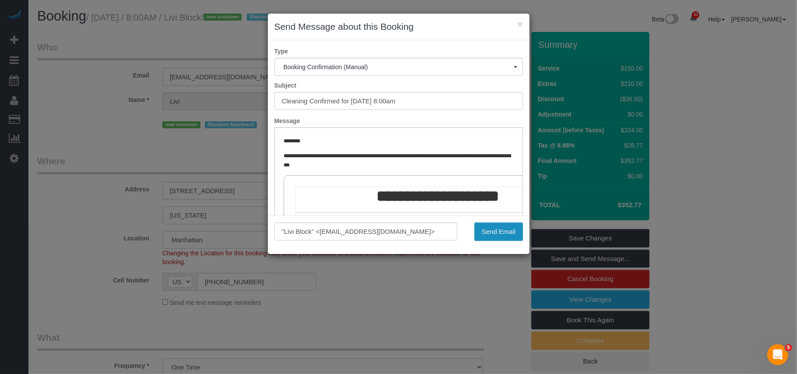
click at [520, 227] on button "Send Email" at bounding box center [498, 231] width 49 height 18
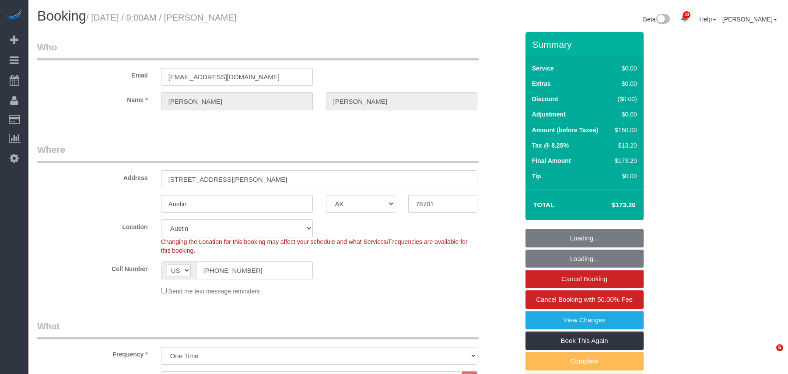
select select "[GEOGRAPHIC_DATA]"
select select "1"
select select "string:stripe-pm_1SDUzL4VGloSiKo7sRO29bdw"
select select "spot1"
select select "number:89"
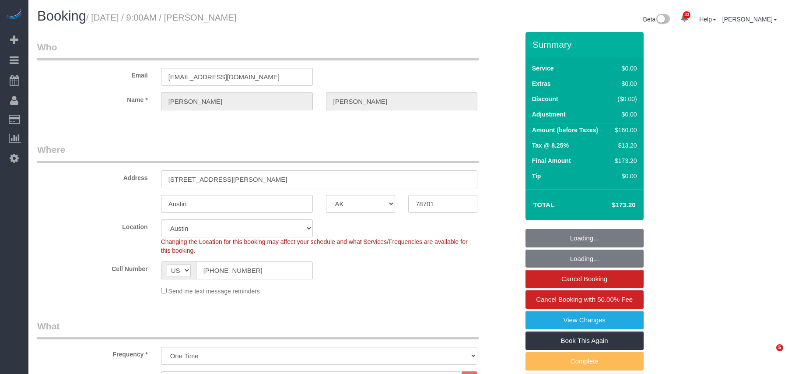
select select "number:90"
select select "number:15"
select select "number:7"
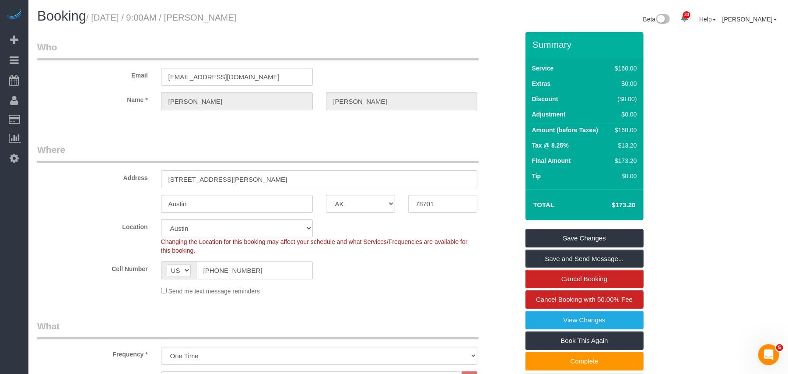
drag, startPoint x: 263, startPoint y: 18, endPoint x: 95, endPoint y: 18, distance: 168.5
click at [95, 18] on h1 "Booking / [DATE] / 9:00AM / [PERSON_NAME]" at bounding box center [219, 16] width 365 height 15
copy small "[DATE] / 9:00AM / [PERSON_NAME]"
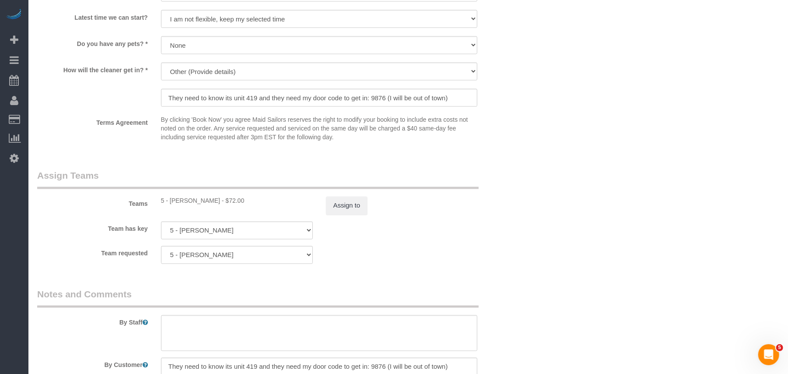
scroll to position [1109, 0]
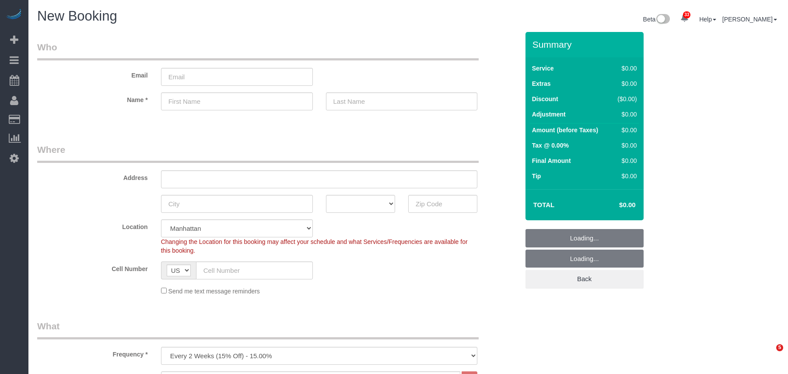
select select "number:89"
select select "number:90"
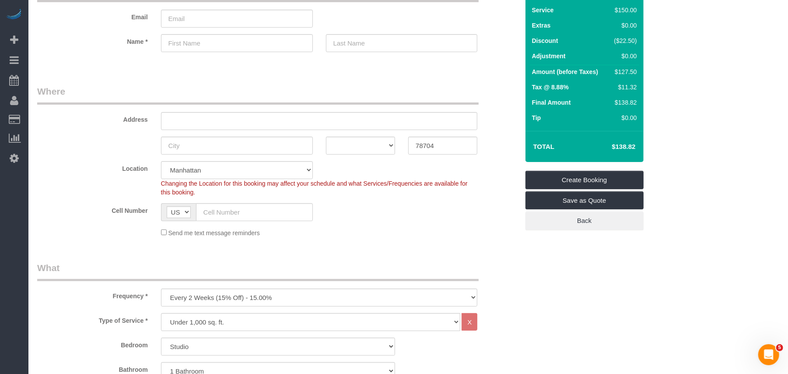
type input "78704"
click at [223, 170] on select "Manhattan Austin Boston Bronx Brooklyn Charlotte Denver New Jersey Portland Que…" at bounding box center [237, 170] width 152 height 18
select select "11"
click at [161, 161] on select "Manhattan Austin Boston Bronx Brooklyn Charlotte Denver New Jersey Portland Que…" at bounding box center [237, 170] width 152 height 18
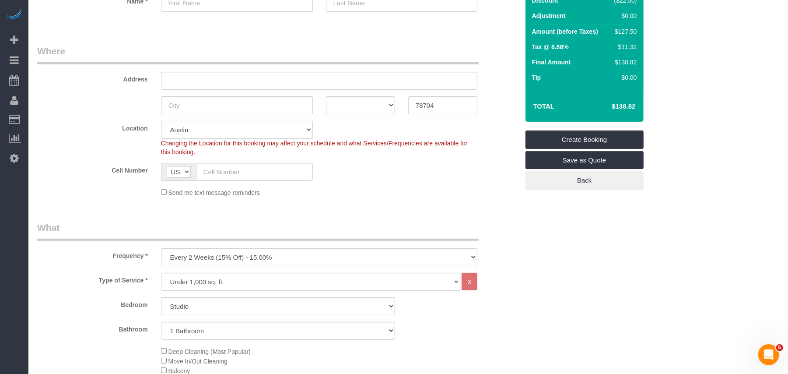
scroll to position [116, 0]
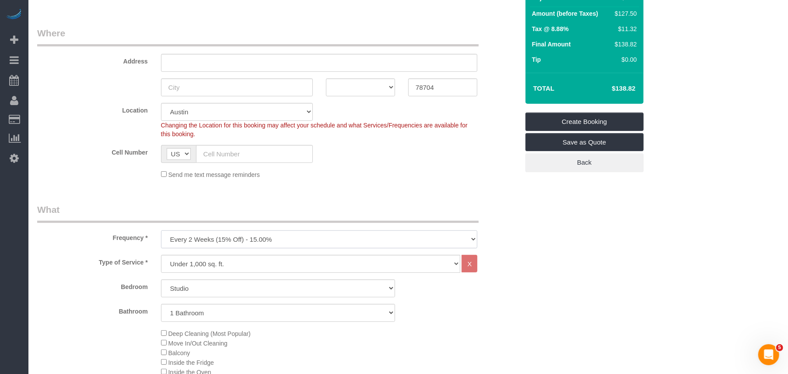
drag, startPoint x: 216, startPoint y: 235, endPoint x: 207, endPoint y: 246, distance: 13.7
click at [216, 235] on select "One Time Weekly (20% Off) - 20.00% Every 2 Weeks (15% Off) - 15.00% Every 4 Wee…" at bounding box center [319, 239] width 317 height 18
select select "object:2488"
click at [161, 230] on select "One Time Weekly (20% Off) - 20.00% Every 2 Weeks (15% Off) - 15.00% Every 4 Wee…" at bounding box center [319, 239] width 317 height 18
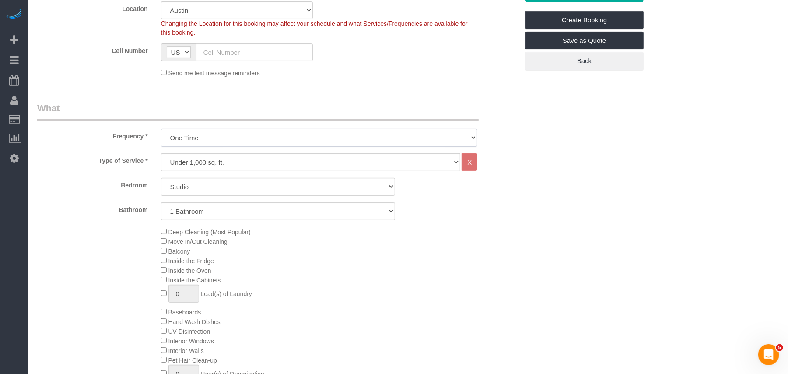
scroll to position [233, 0]
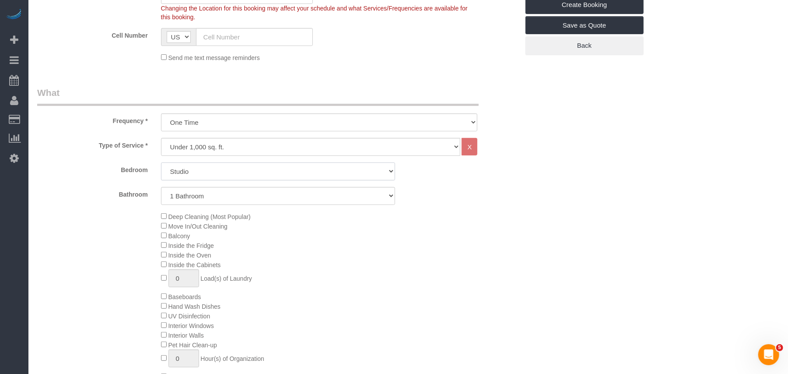
click at [212, 176] on select "Studio 1 Bedroom 2 Bedrooms 3 Bedrooms" at bounding box center [278, 171] width 234 height 18
select select "2"
click at [161, 162] on select "Studio 1 Bedroom 2 Bedrooms 3 Bedrooms" at bounding box center [278, 171] width 234 height 18
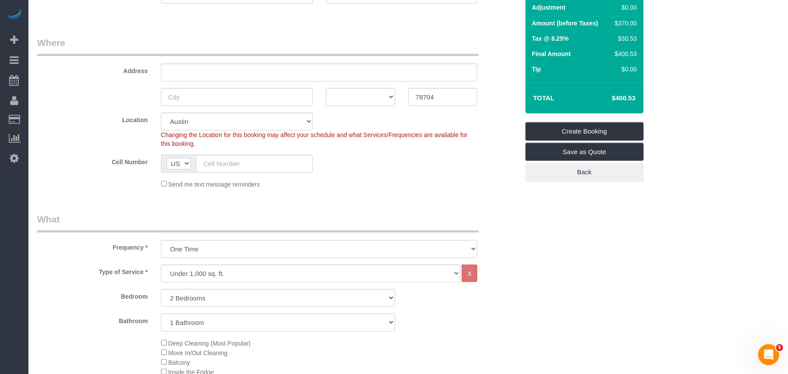
scroll to position [0, 0]
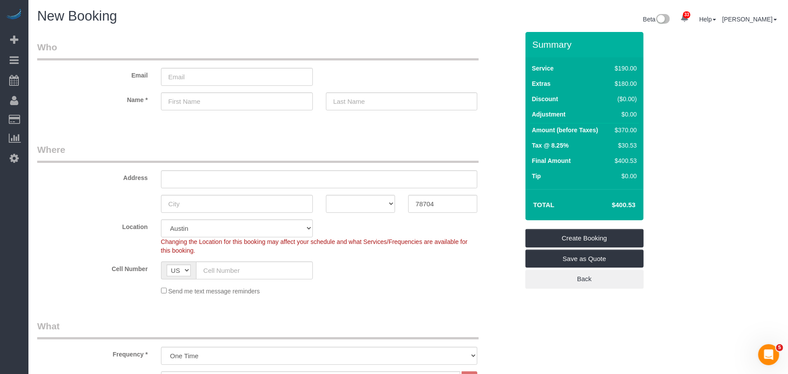
drag, startPoint x: 628, startPoint y: 129, endPoint x: 612, endPoint y: 130, distance: 16.2
click at [612, 130] on div "$370.00" at bounding box center [624, 130] width 25 height 9
copy div "$370"
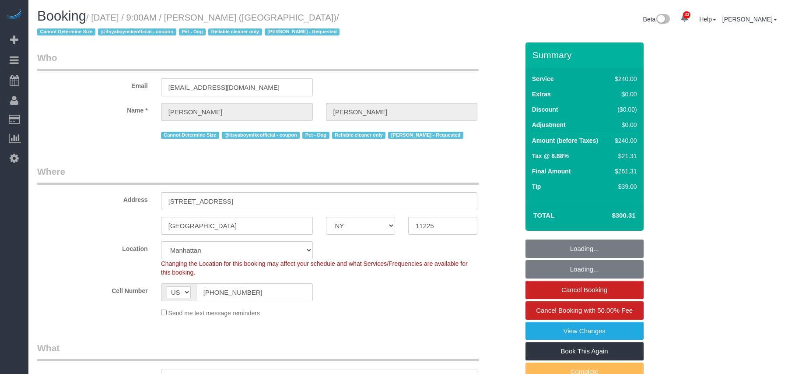
select select "NY"
select select "string:stripe-pm_1QP4kw4VGloSiKo7GlpLBsIX"
select select "number:89"
select select "number:90"
select select "number:13"
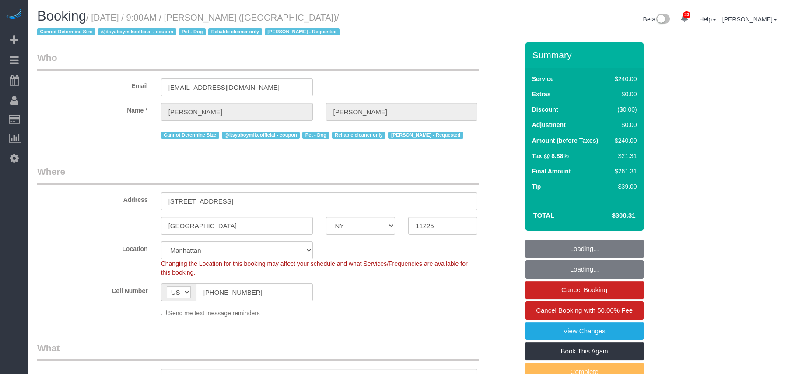
select select "number:5"
select select "180"
select select "spot1"
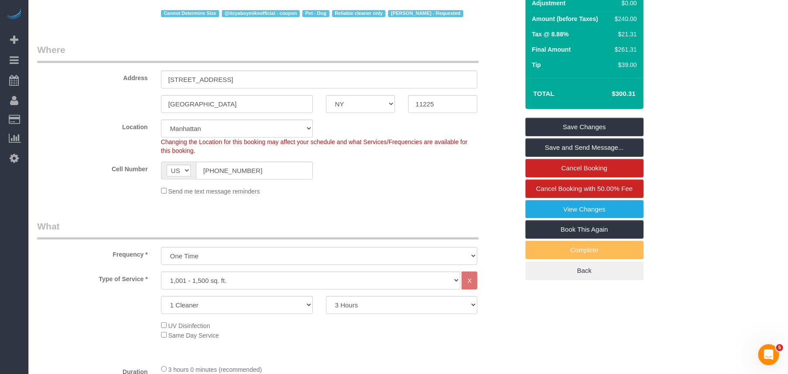
scroll to position [112, 0]
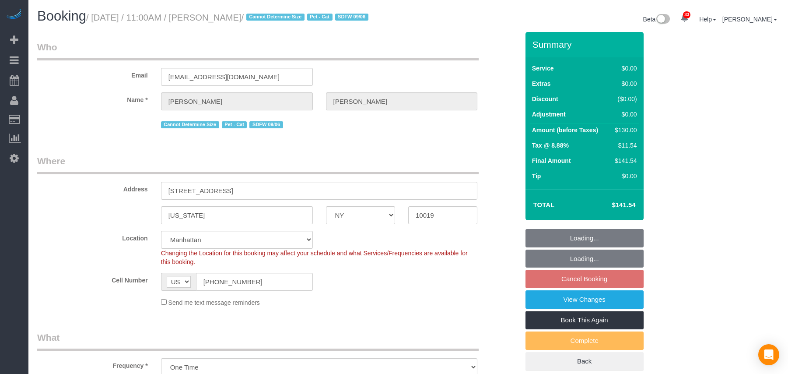
select select "NY"
select select "1"
select select "spot1"
select select "number:89"
select select "number:90"
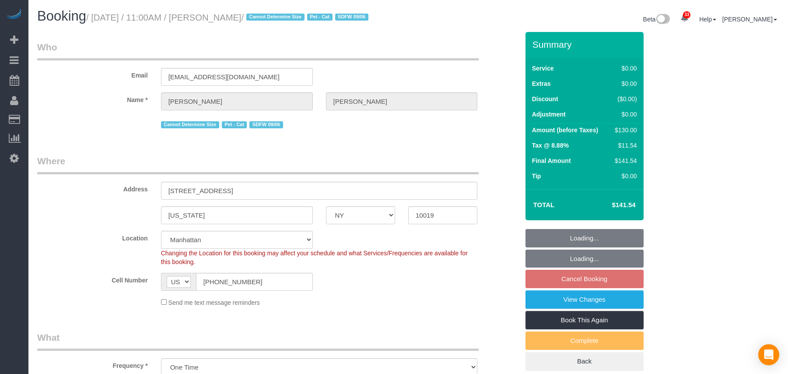
select select "number:14"
select select "number:5"
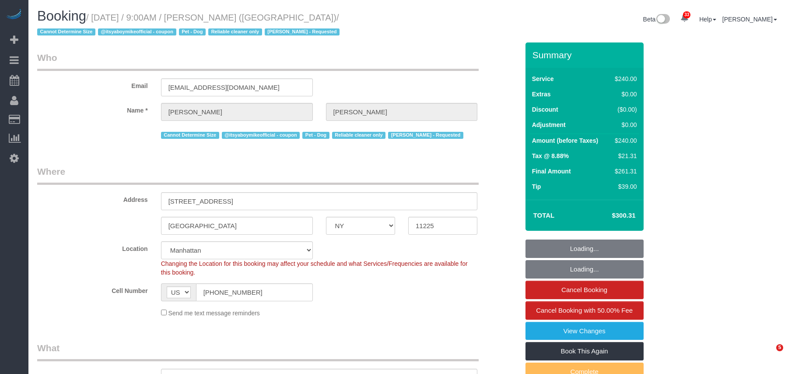
select select "NY"
select select "180"
select select "string:stripe-pm_1QP4kw4VGloSiKo7GlpLBsIX"
select select "spot1"
select select "number:89"
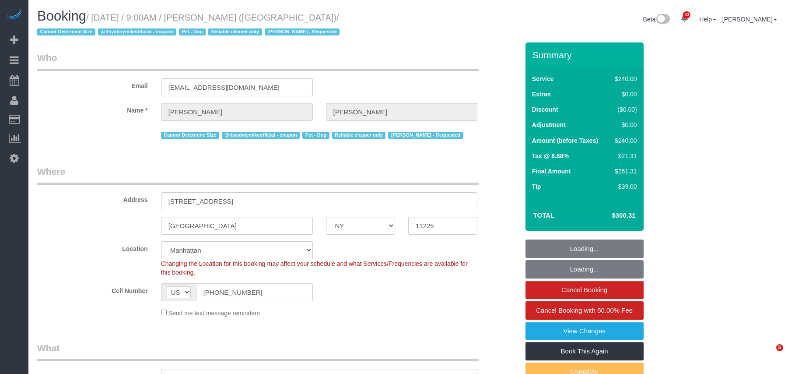
select select "number:90"
select select "number:13"
select select "number:5"
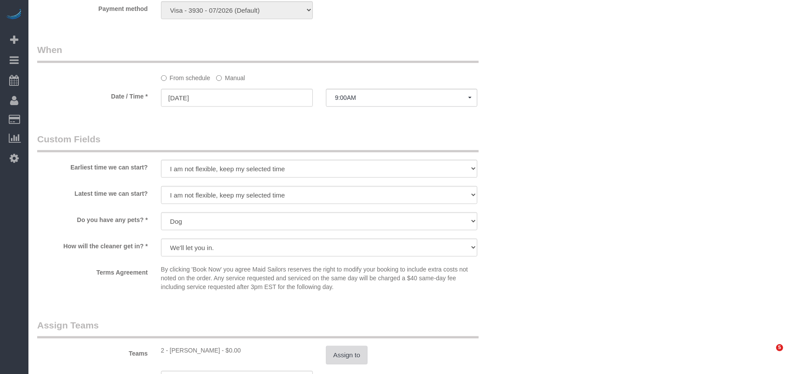
drag, startPoint x: 337, startPoint y: 226, endPoint x: 342, endPoint y: 214, distance: 13.5
click at [337, 319] on sui-booking-teams "Teams 2 - Maria Puetate - $0.00 Assign to Team has key 2 - Maria Puetate 000- D…" at bounding box center [278, 366] width 482 height 95
click at [342, 346] on button "Assign to" at bounding box center [347, 355] width 42 height 18
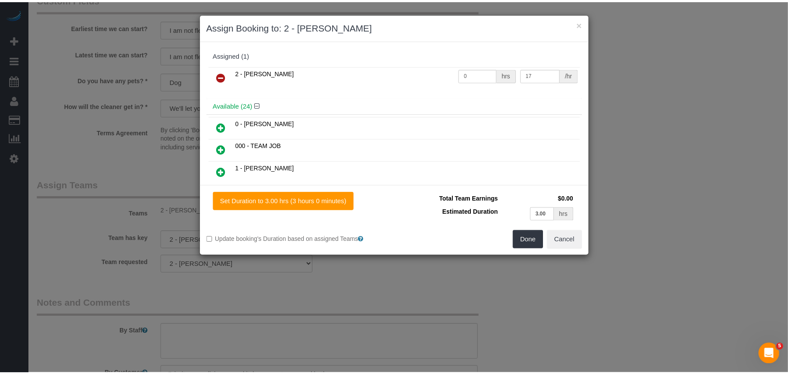
scroll to position [0, 0]
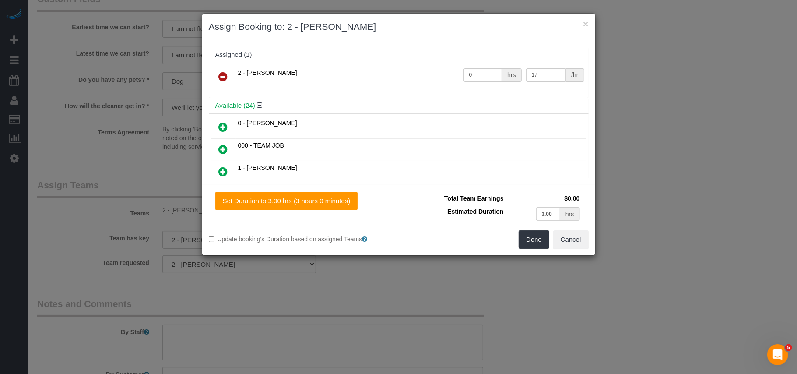
click at [229, 77] on link at bounding box center [223, 77] width 21 height 18
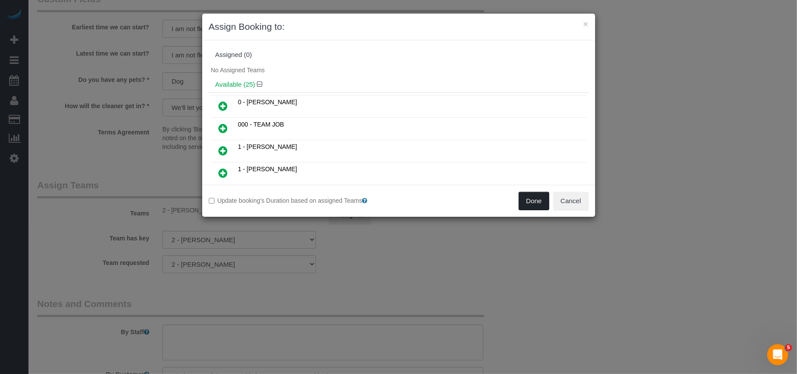
click at [532, 203] on button "Done" at bounding box center [534, 201] width 31 height 18
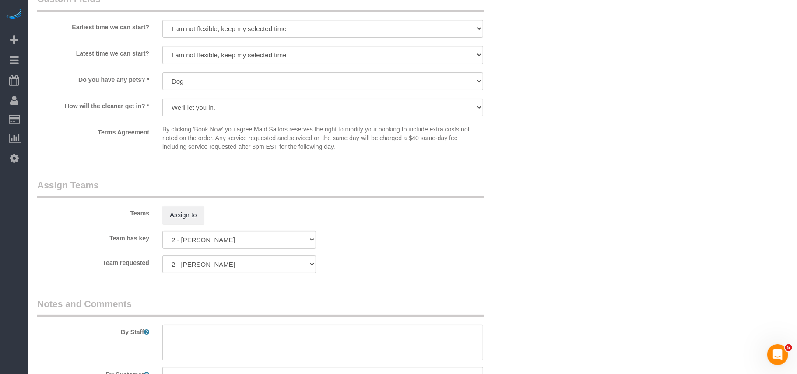
click at [528, 159] on div "Done Cancel" at bounding box center [497, 150] width 197 height 18
click at [537, 159] on div "Done Cancel" at bounding box center [497, 150] width 197 height 18
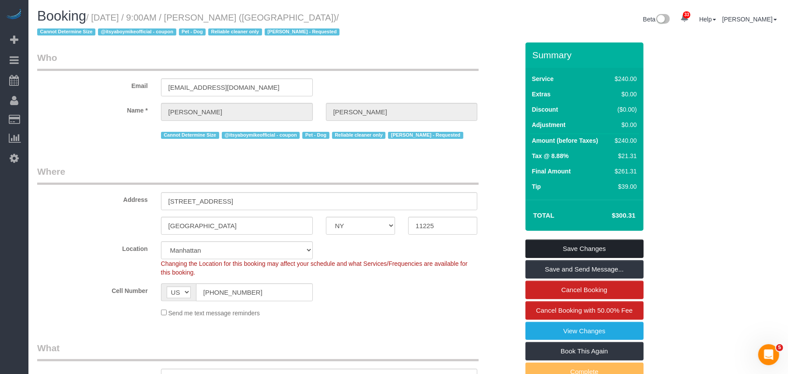
click at [564, 247] on link "Save Changes" at bounding box center [585, 248] width 118 height 18
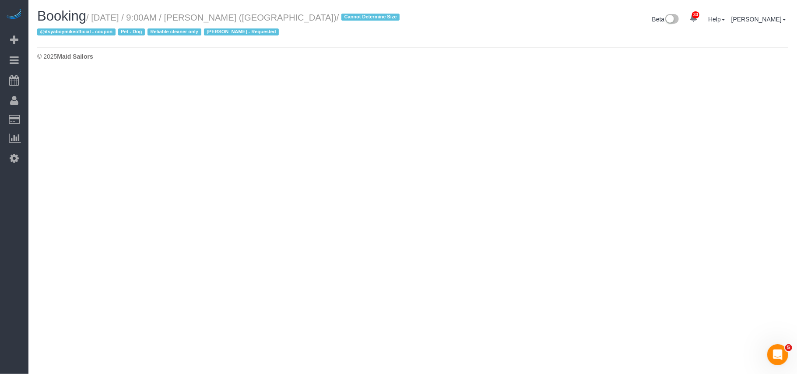
select select "NY"
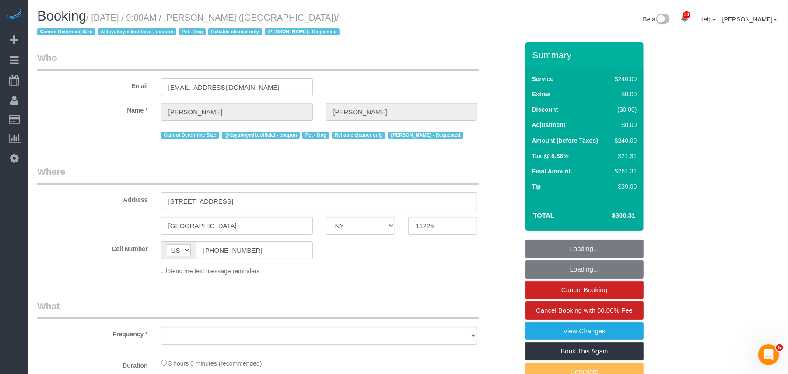
scroll to position [1, 0]
select select "number:89"
select select "number:90"
select select "number:13"
select select "number:5"
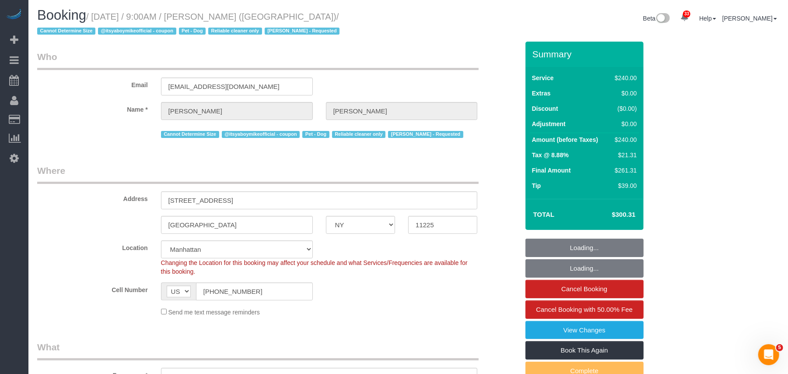
select select "180"
select select "object:5941"
select select "string:stripe-pm_1QP4kw4VGloSiKo7GlpLBsIX"
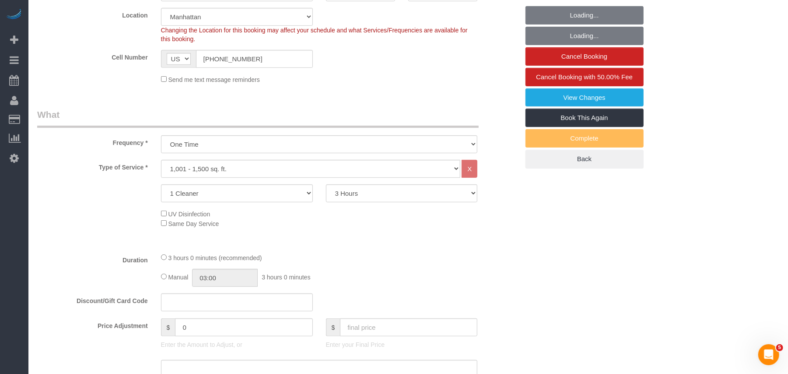
select select "object:6331"
select select "spot57"
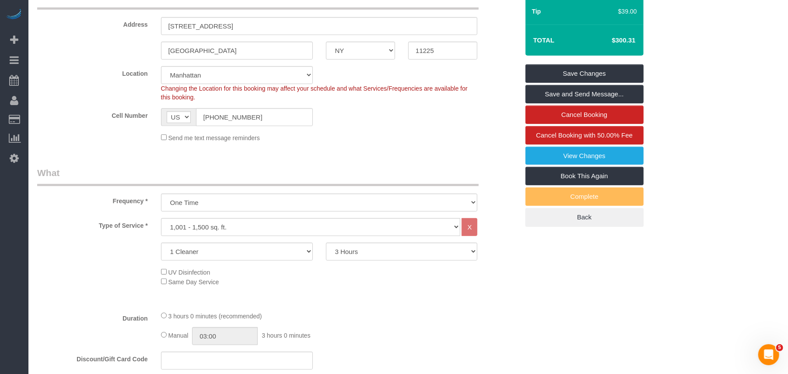
scroll to position [0, 0]
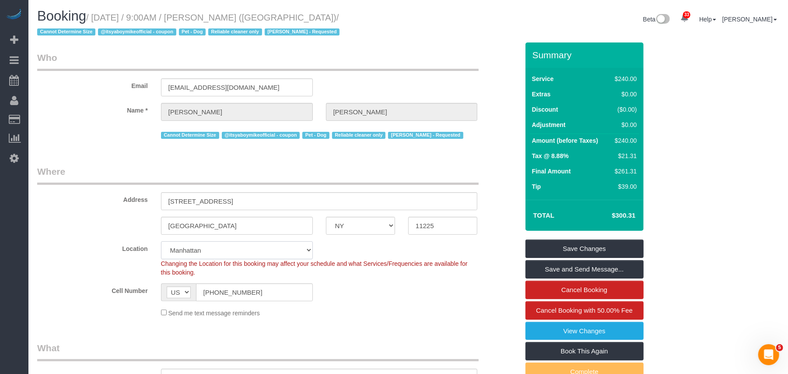
click at [259, 247] on select "Manhattan Austin Boston Bronx Brooklyn Charlotte Denver New Jersey Portland Que…" at bounding box center [237, 250] width 152 height 18
select select "6"
click at [161, 241] on select "Manhattan Austin Boston Bronx Brooklyn Charlotte Denver New Jersey Portland Que…" at bounding box center [237, 250] width 152 height 18
select select "object:6712"
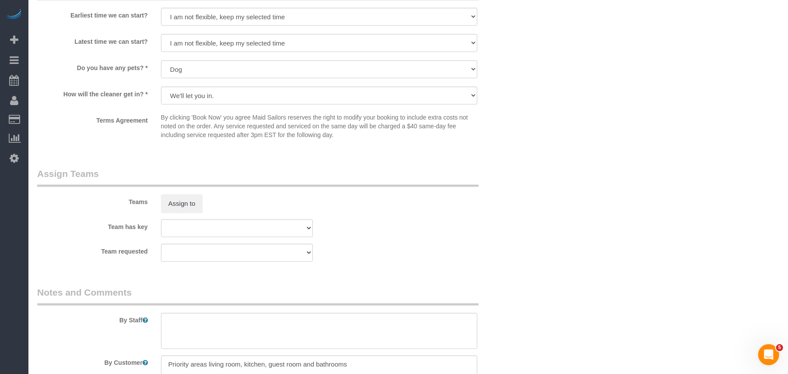
scroll to position [875, 0]
click at [175, 202] on button "Assign to" at bounding box center [182, 204] width 42 height 18
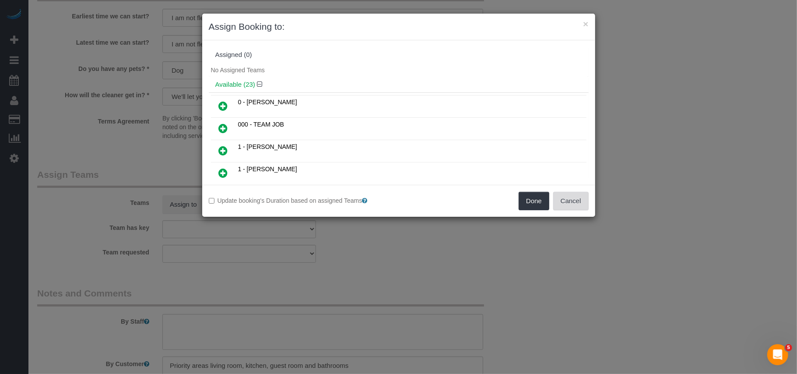
click at [580, 195] on button "Cancel" at bounding box center [570, 201] width 35 height 18
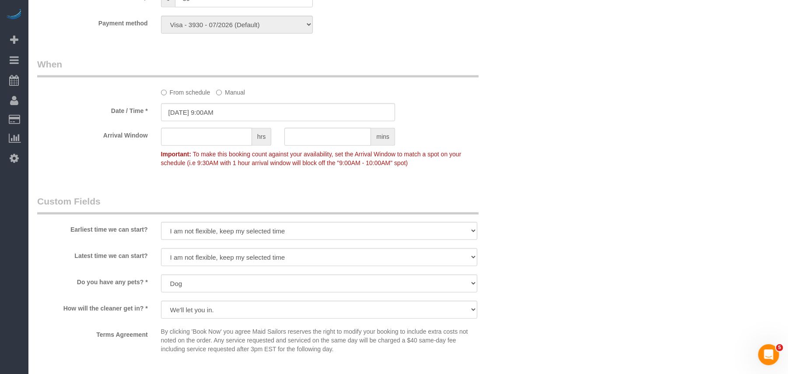
scroll to position [642, 0]
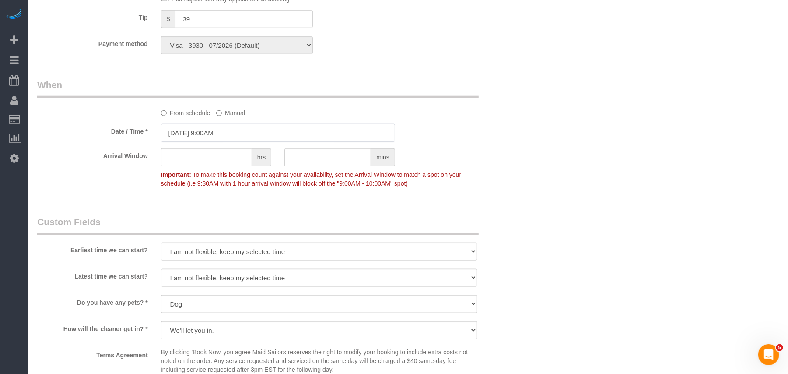
click at [213, 132] on input "10/04/2025 9:00AM" at bounding box center [278, 133] width 234 height 18
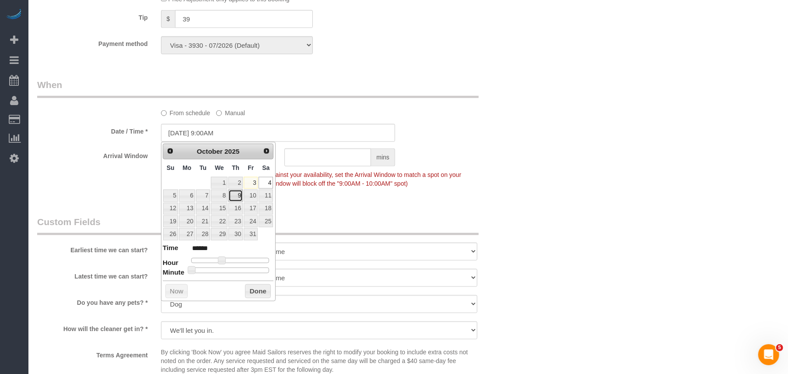
click at [234, 200] on link "9" at bounding box center [235, 196] width 14 height 12
type input "10/09/2025 1:00PM"
type input "******"
drag, startPoint x: 221, startPoint y: 265, endPoint x: 235, endPoint y: 265, distance: 13.6
click at [235, 264] on span at bounding box center [235, 261] width 8 height 8
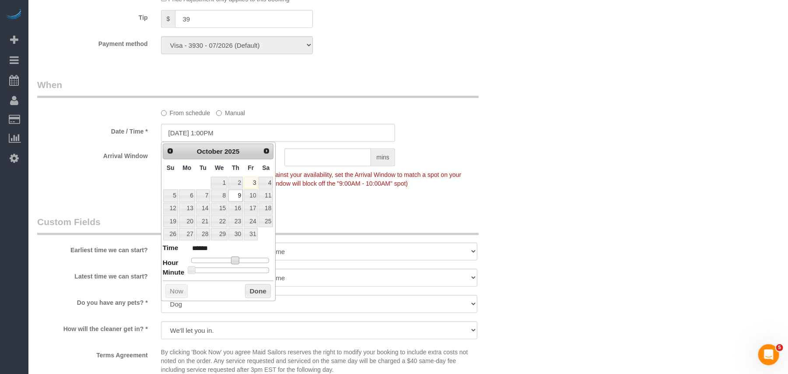
type input "10/09/2025 12:00PM"
type input "*******"
type input "10/09/2025 11:00AM"
type input "*******"
type input "10/09/2025 10:00AM"
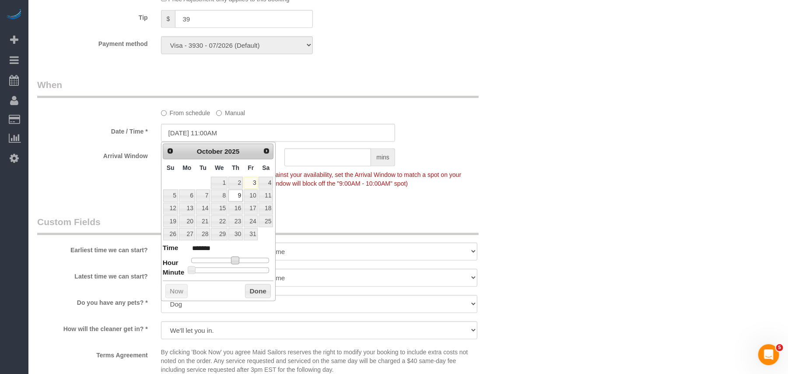
type input "*******"
type input "10/09/2025 9:00AM"
type input "******"
type input "10/09/2025 10:00AM"
type input "*******"
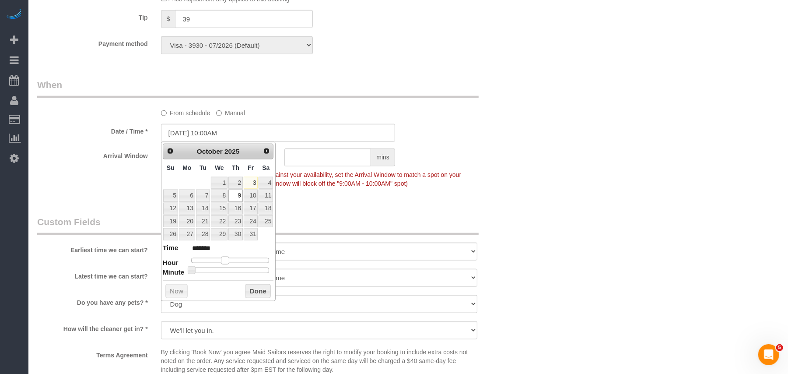
type input "10/09/2025 11:00AM"
type input "*******"
drag, startPoint x: 235, startPoint y: 263, endPoint x: 230, endPoint y: 261, distance: 5.8
click at [230, 261] on span at bounding box center [229, 261] width 8 height 8
click at [256, 297] on button "Done" at bounding box center [258, 291] width 26 height 14
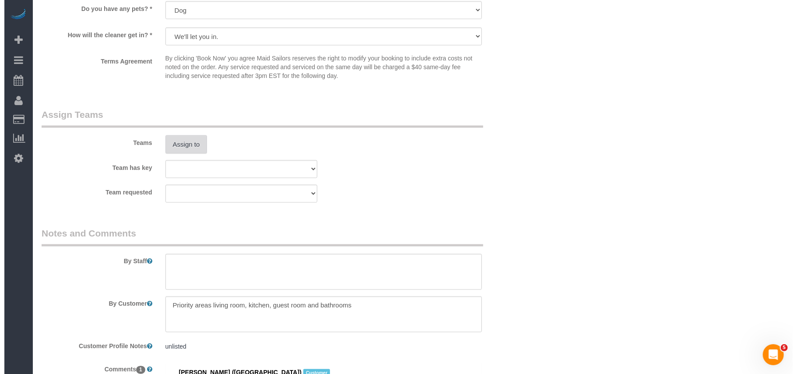
scroll to position [992, 0]
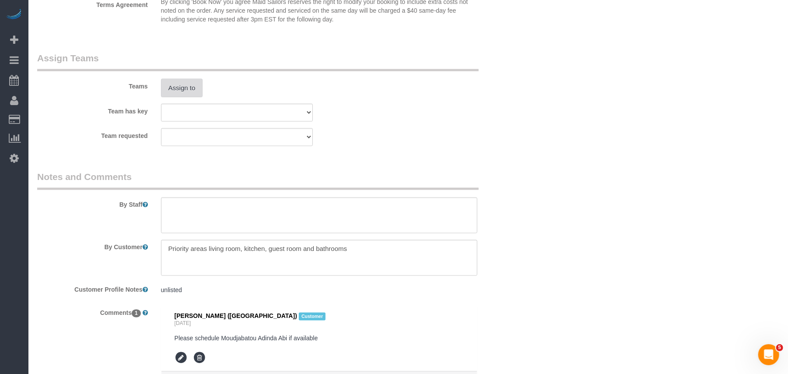
click at [190, 88] on button "Assign to" at bounding box center [182, 88] width 42 height 18
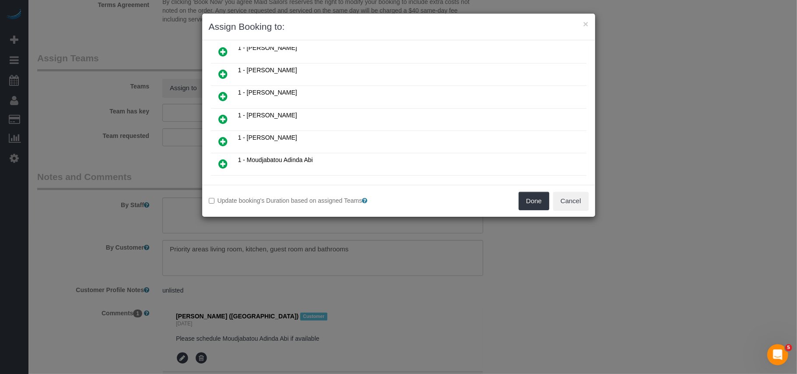
scroll to position [292, 0]
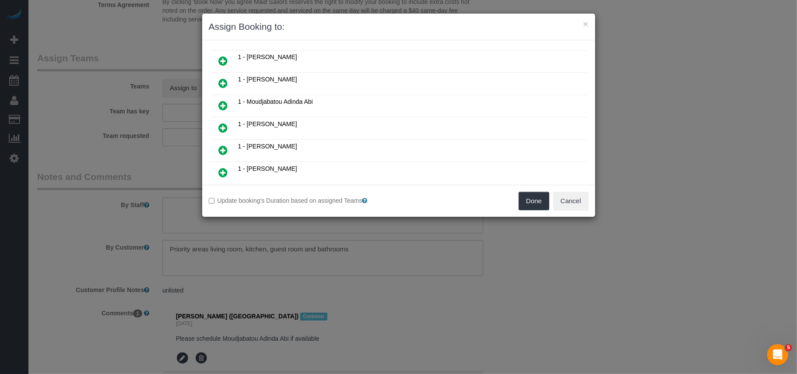
click at [225, 105] on icon at bounding box center [223, 105] width 9 height 11
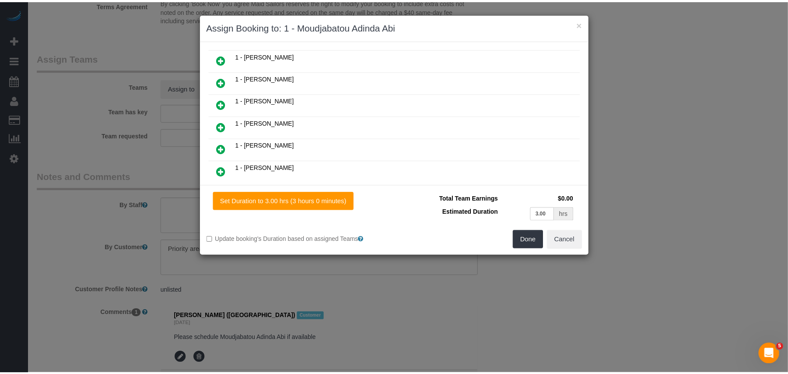
scroll to position [313, 0]
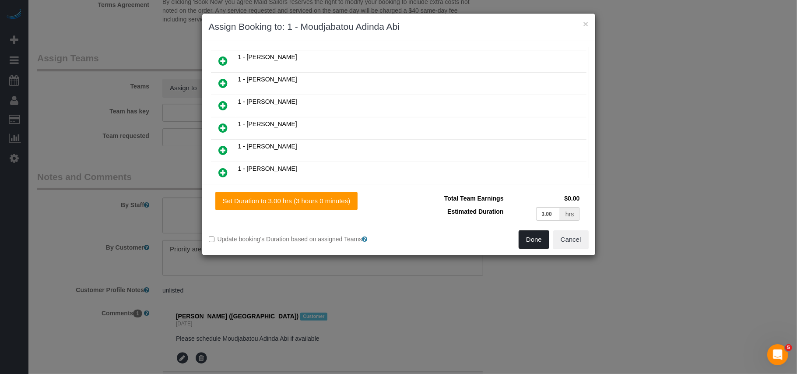
click at [535, 242] on button "Done" at bounding box center [534, 239] width 31 height 18
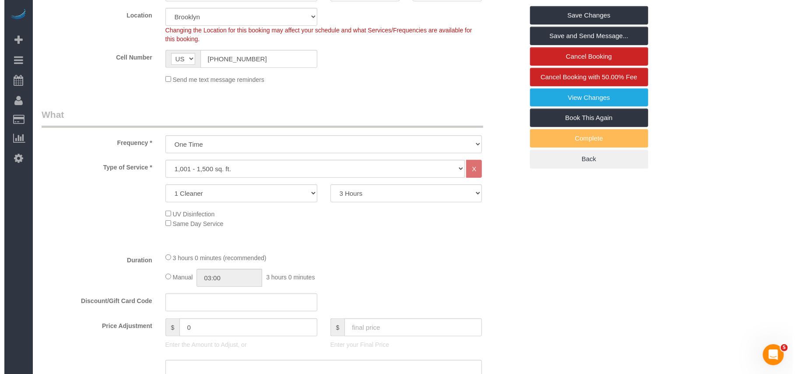
scroll to position [0, 0]
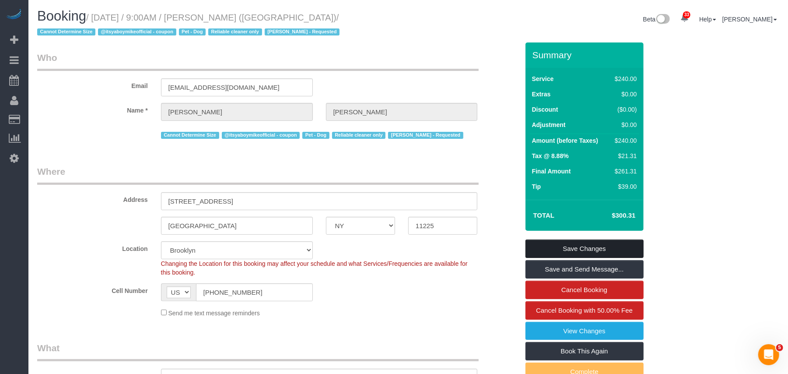
click at [537, 248] on link "Save Changes" at bounding box center [585, 248] width 118 height 18
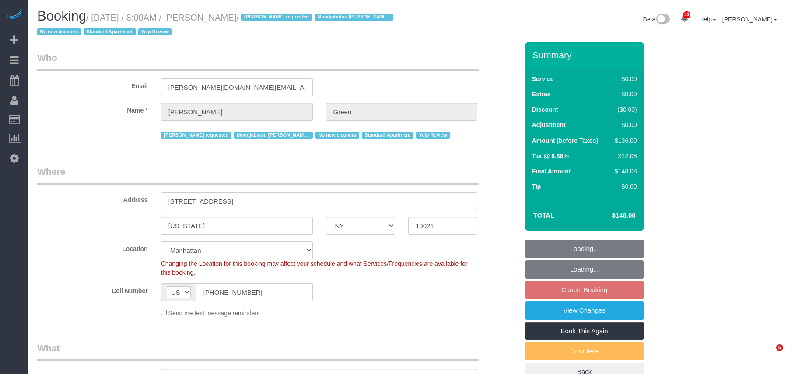
select select "NY"
select select "number:56"
select select "number:69"
select select "number:13"
select select "number:5"
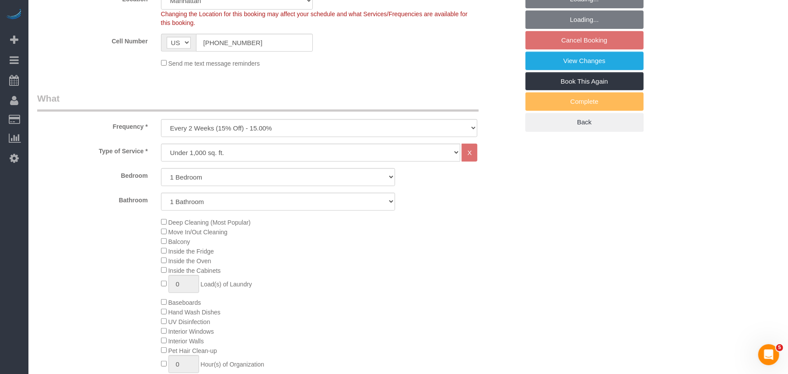
select select "spot1"
select select "1"
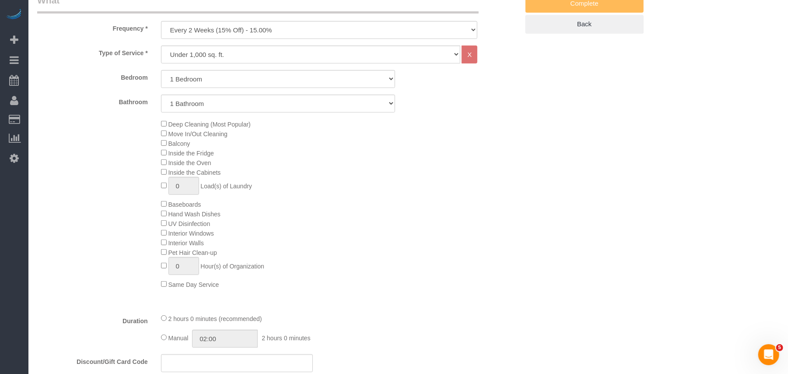
scroll to position [292, 0]
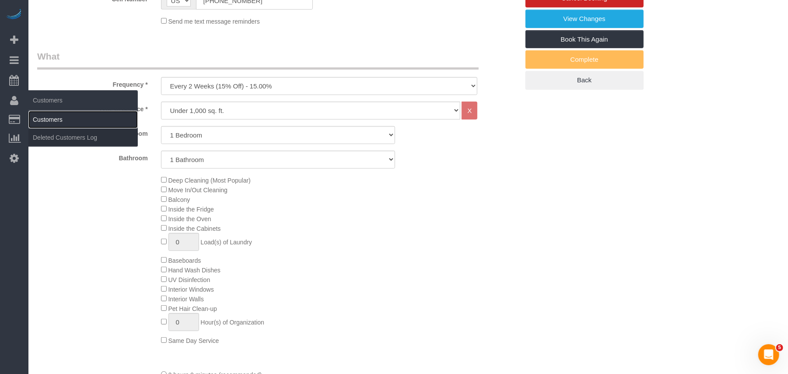
click at [53, 116] on link "Customers" at bounding box center [82, 120] width 109 height 18
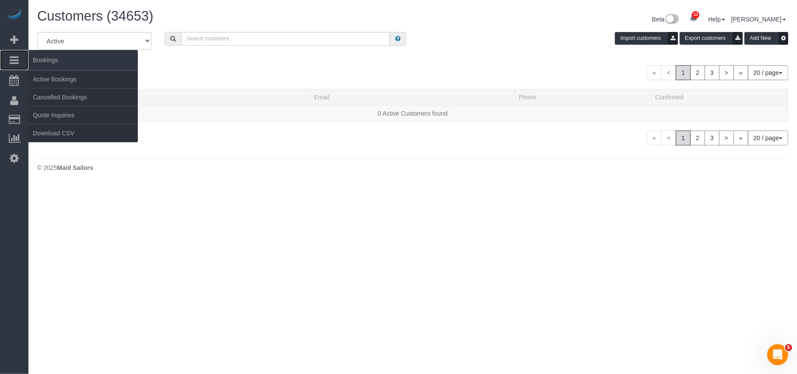
click at [11, 60] on icon at bounding box center [14, 60] width 9 height 11
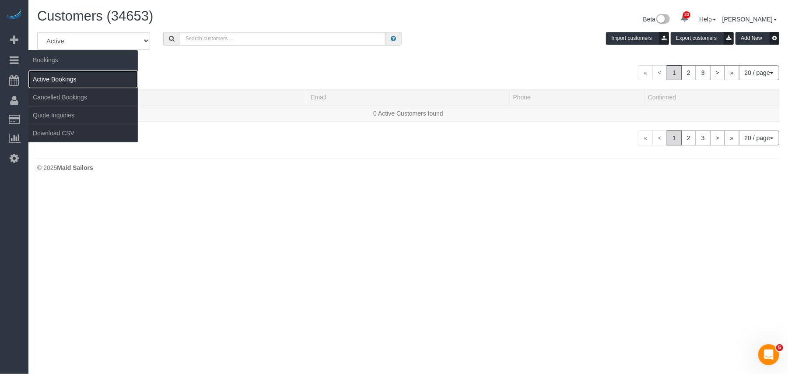
click at [44, 76] on link "Active Bookings" at bounding box center [82, 79] width 109 height 18
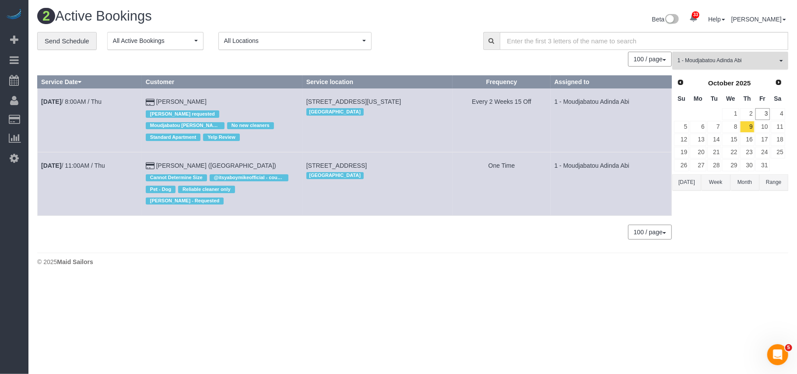
click at [703, 60] on span "1 - Moudjabatou Adinda Abi" at bounding box center [728, 60] width 100 height 7
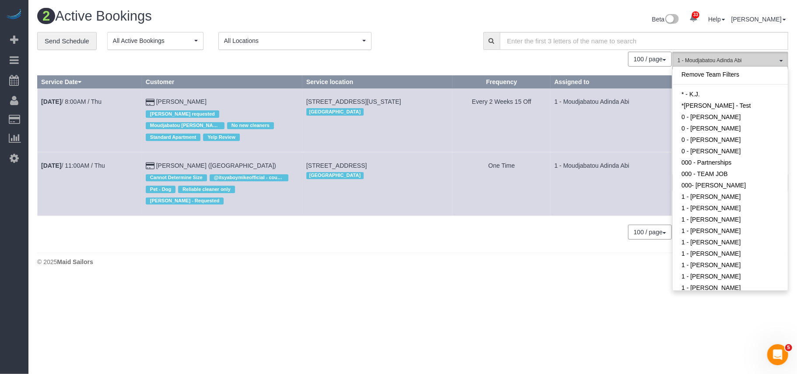
scroll to position [291, 0]
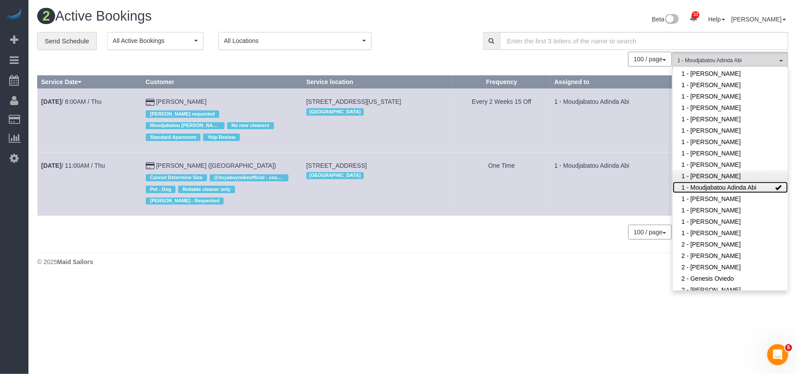
drag, startPoint x: 713, startPoint y: 179, endPoint x: 710, endPoint y: 170, distance: 9.4
click at [713, 182] on link "1 - Moudjabatou Adinda Abi" at bounding box center [730, 187] width 115 height 11
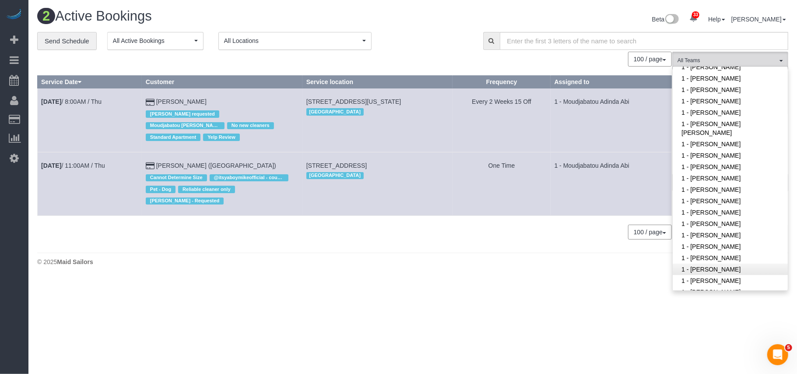
scroll to position [116, 0]
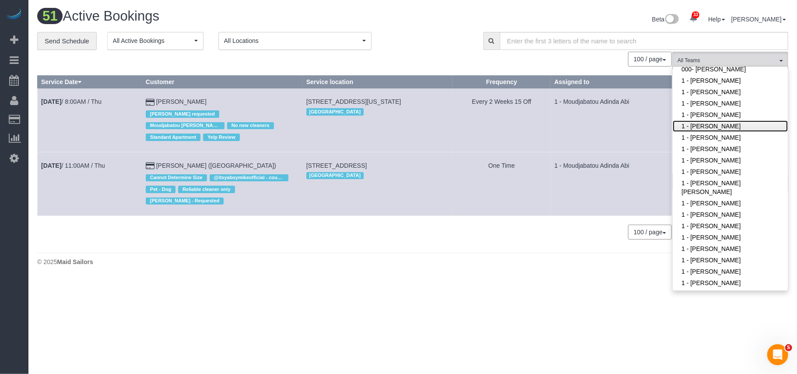
click at [703, 127] on link "1 - [PERSON_NAME]" at bounding box center [730, 125] width 115 height 11
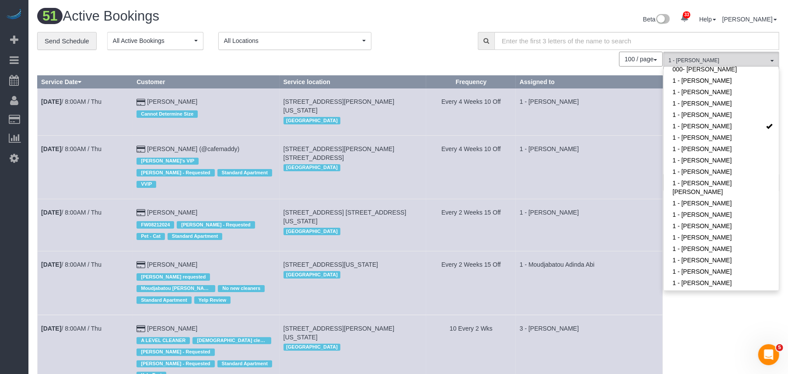
drag, startPoint x: 500, startPoint y: 256, endPoint x: 489, endPoint y: 249, distance: 12.8
click at [499, 256] on td "Every 2 Weeks 15 Off" at bounding box center [471, 282] width 90 height 63
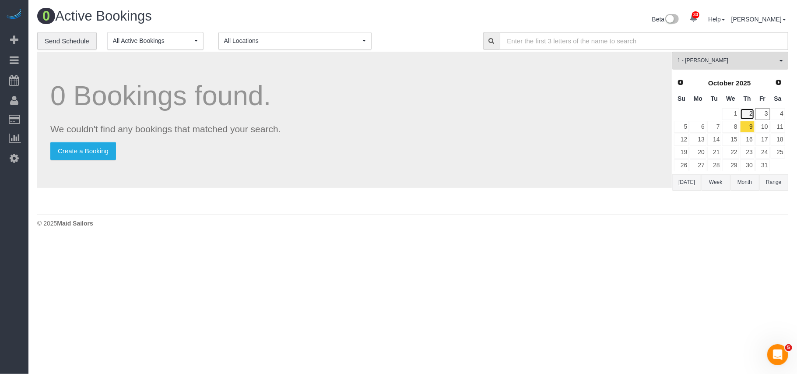
click at [747, 113] on link "2" at bounding box center [747, 114] width 14 height 12
click at [748, 114] on link "2" at bounding box center [747, 114] width 14 height 12
click at [745, 116] on link "2" at bounding box center [747, 114] width 14 height 12
click at [760, 116] on link "3" at bounding box center [763, 114] width 14 height 12
click at [747, 116] on link "2" at bounding box center [747, 114] width 14 height 12
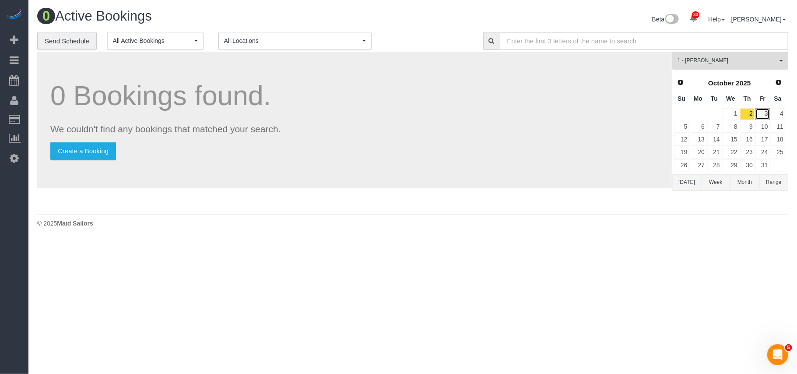
click at [764, 116] on link "3" at bounding box center [763, 114] width 14 height 12
click at [779, 116] on link "4" at bounding box center [778, 114] width 14 height 12
click at [714, 61] on span "1 - [PERSON_NAME]" at bounding box center [728, 60] width 100 height 7
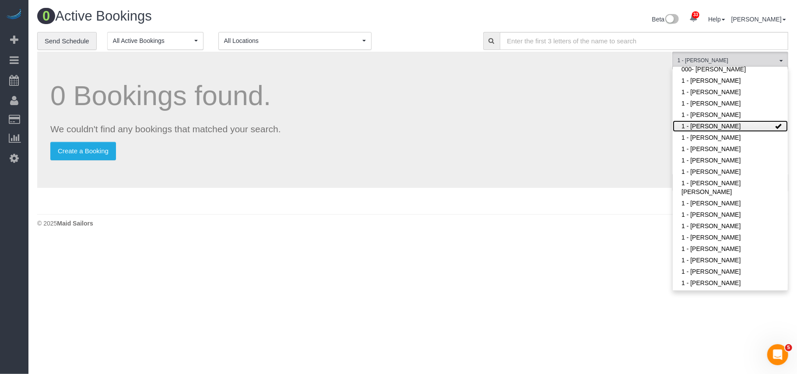
click at [706, 130] on link "1 - [PERSON_NAME]" at bounding box center [730, 125] width 115 height 11
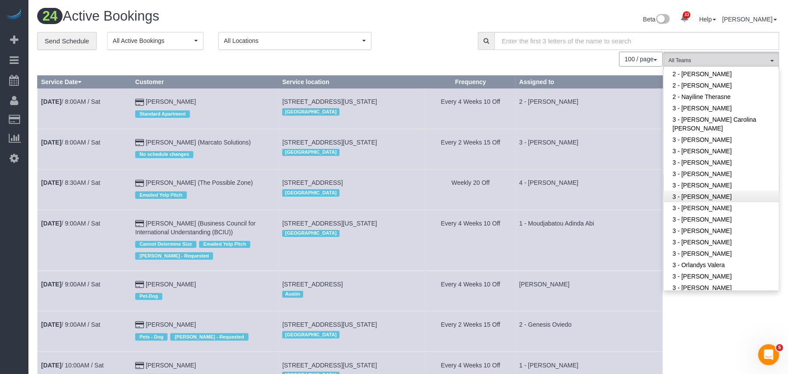
scroll to position [583, 0]
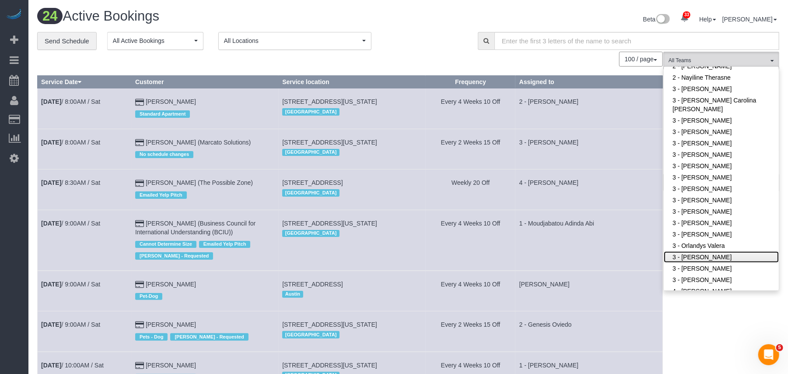
click at [715, 251] on link "3 - [PERSON_NAME]" at bounding box center [721, 256] width 115 height 11
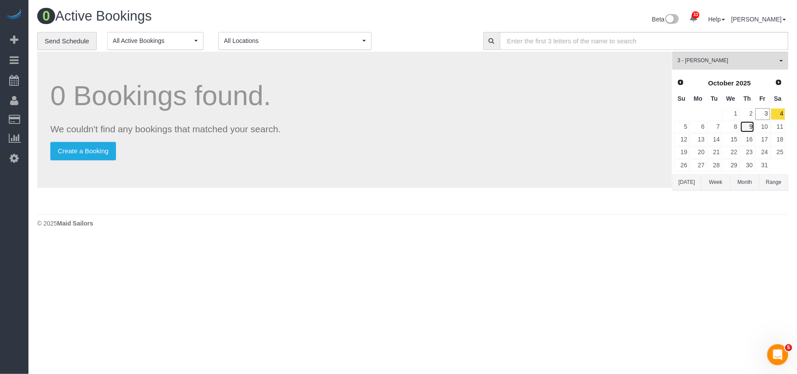
click at [747, 128] on link "9" at bounding box center [747, 127] width 14 height 12
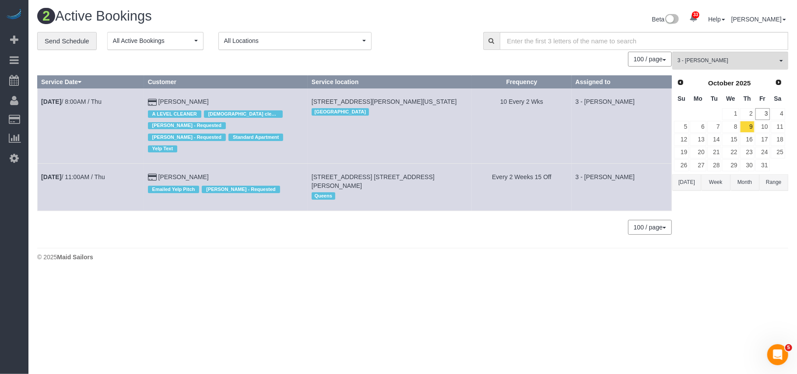
click at [242, 220] on div "100 / page 10 / page 20 / page 30 / page 40 / page 50 / page 100 / page" at bounding box center [354, 227] width 635 height 15
click at [740, 125] on td "9" at bounding box center [747, 126] width 15 height 13
click at [735, 129] on link "8" at bounding box center [730, 127] width 17 height 12
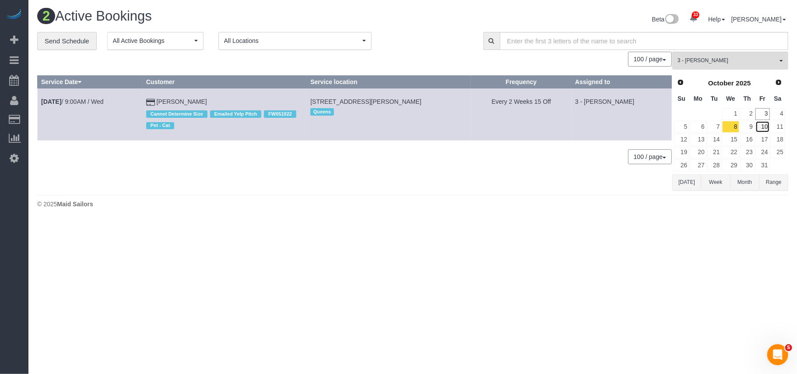
click at [766, 128] on link "10" at bounding box center [763, 127] width 14 height 12
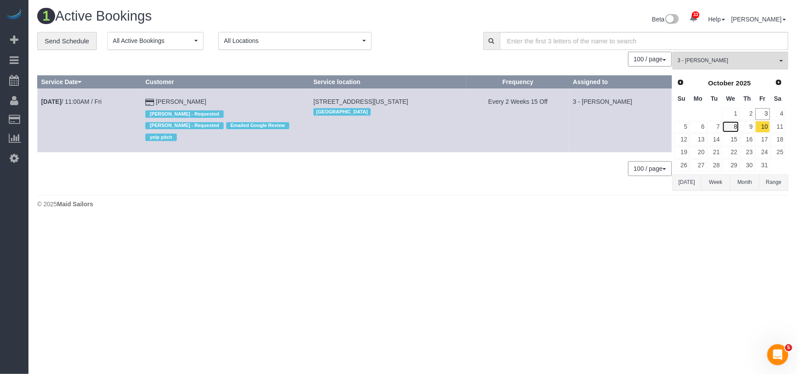
click at [731, 128] on link "8" at bounding box center [730, 127] width 17 height 12
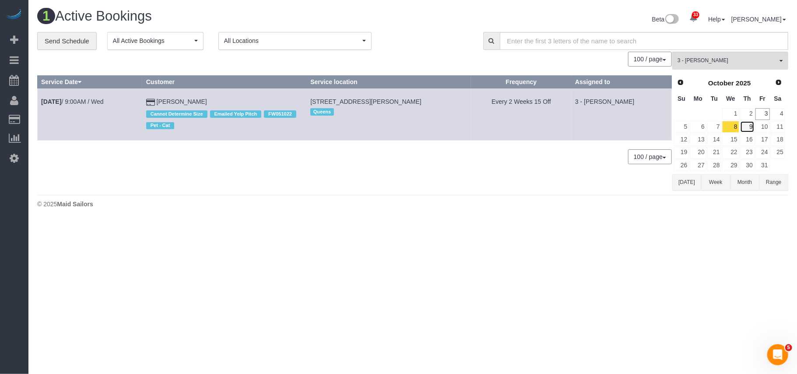
click at [746, 128] on link "9" at bounding box center [747, 127] width 14 height 12
click at [735, 129] on link "8" at bounding box center [730, 127] width 17 height 12
click at [746, 132] on link "9" at bounding box center [747, 127] width 14 height 12
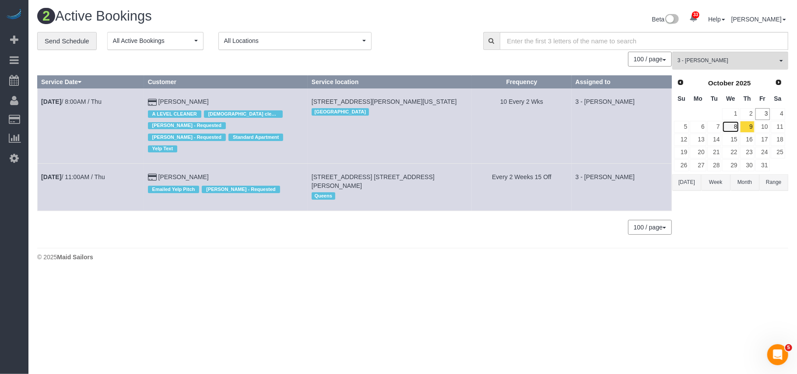
click at [736, 130] on link "8" at bounding box center [730, 127] width 17 height 12
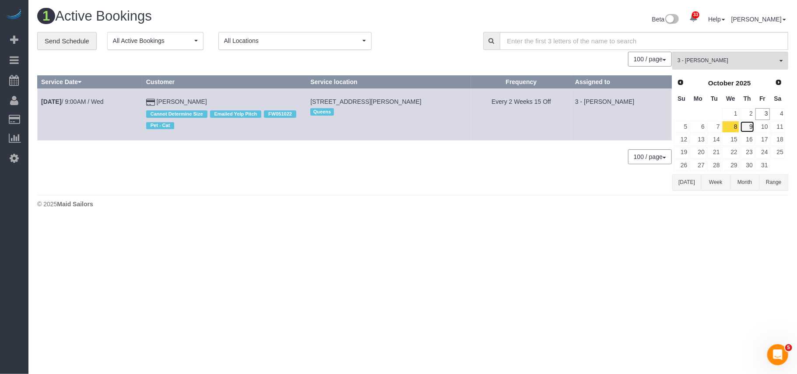
click at [751, 130] on link "9" at bounding box center [747, 127] width 14 height 12
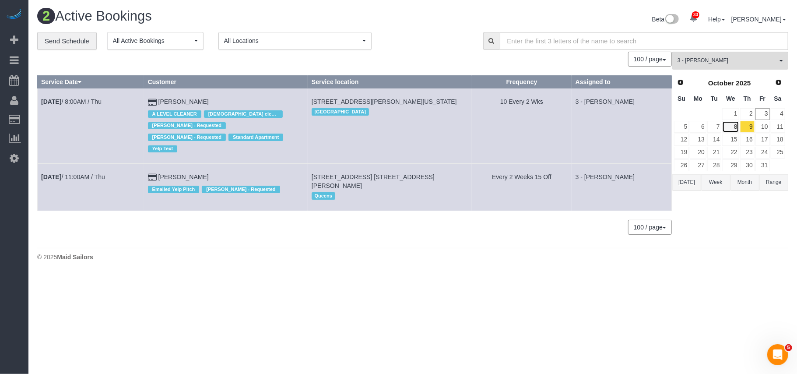
click at [737, 130] on link "8" at bounding box center [730, 127] width 17 height 12
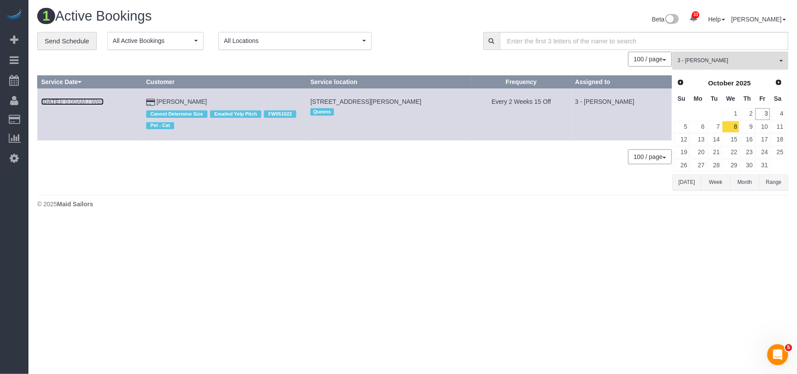
click at [92, 101] on link "Oct 8th / 9:00AM / Wed" at bounding box center [72, 101] width 63 height 7
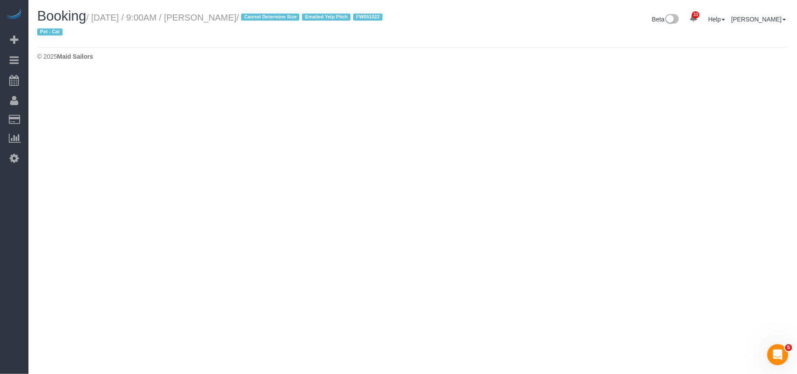
select select "NY"
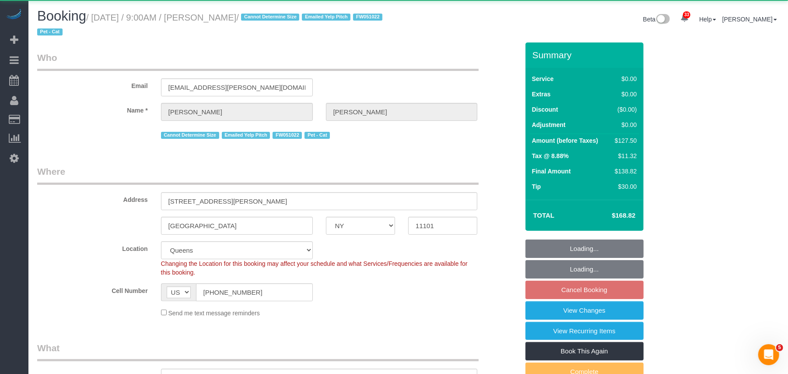
select select "number:89"
select select "number:90"
select select "number:14"
select select "number:6"
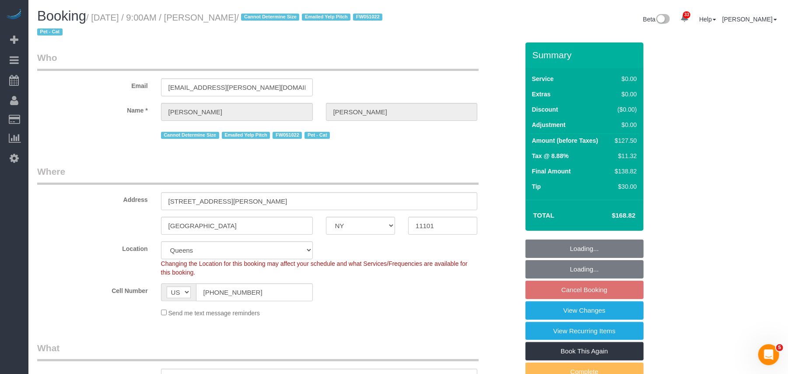
select select "object:12465"
select select "string:stripe-pm_1KZQUo4VGloSiKo7Qgw91wmh"
select select "object:13058"
select select "spot60"
select select "1"
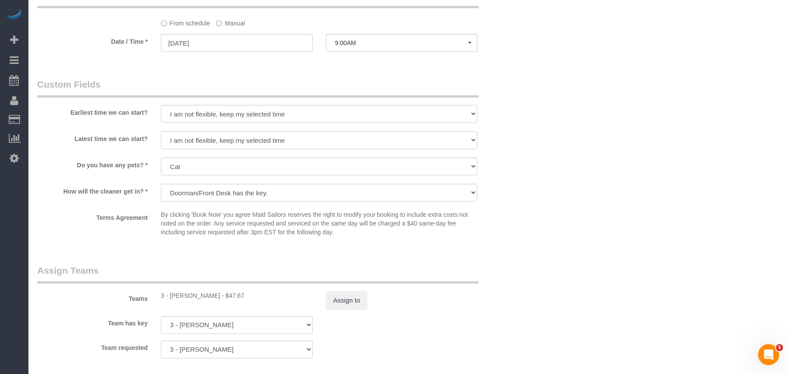
scroll to position [993, 0]
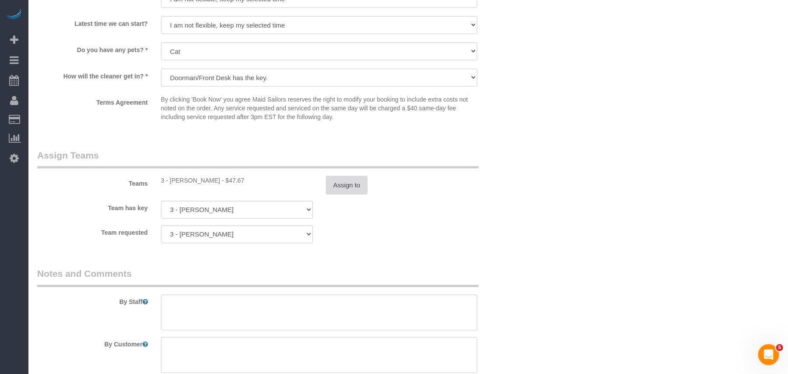
click at [361, 185] on button "Assign to" at bounding box center [347, 185] width 42 height 18
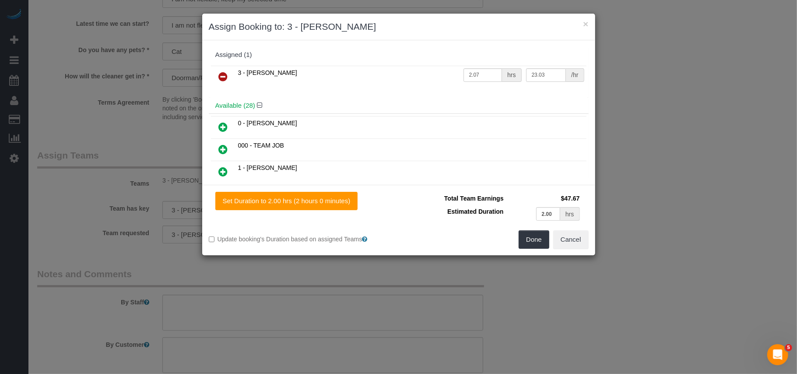
click at [224, 80] on icon at bounding box center [223, 76] width 9 height 11
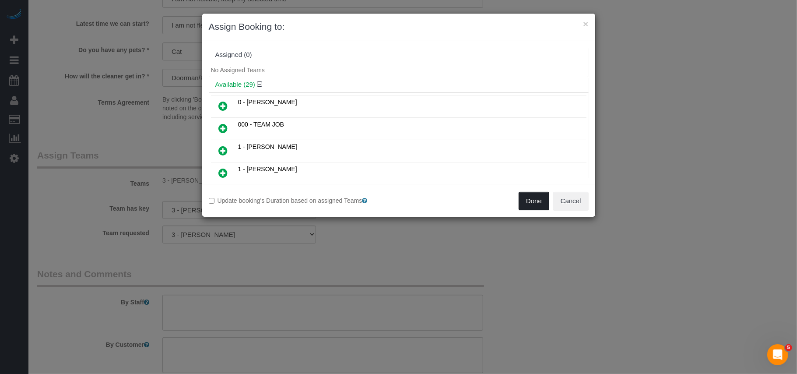
click at [543, 202] on button "Done" at bounding box center [534, 201] width 31 height 18
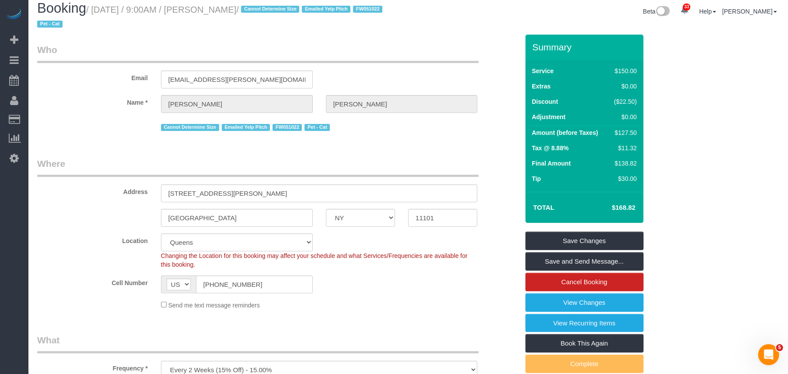
scroll to position [0, 0]
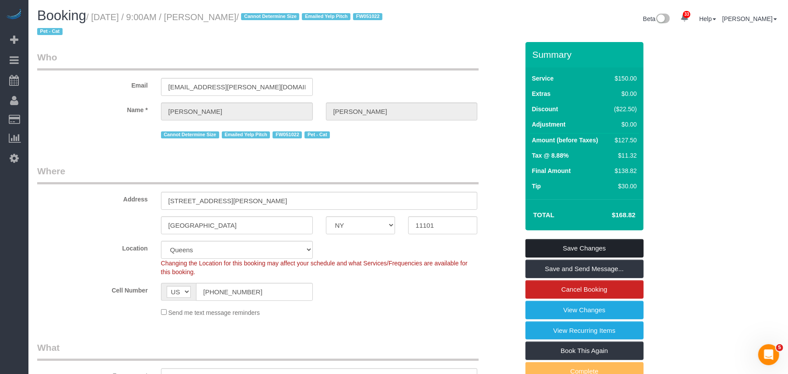
click at [590, 242] on link "Save Changes" at bounding box center [585, 248] width 118 height 18
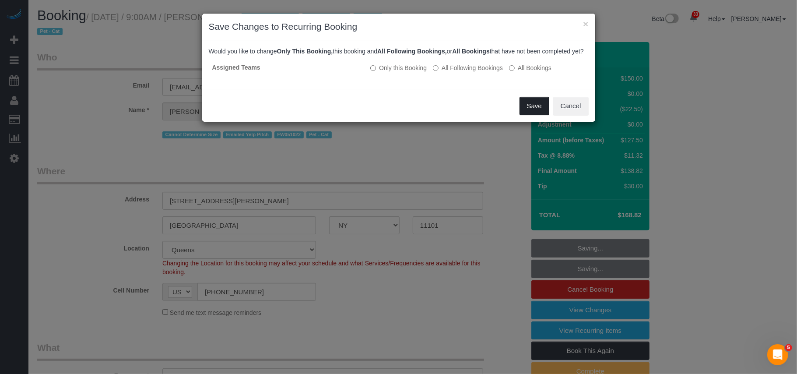
drag, startPoint x: 510, startPoint y: 114, endPoint x: 520, endPoint y: 116, distance: 9.9
click at [520, 116] on div "Save Cancel" at bounding box center [398, 106] width 393 height 32
click at [526, 115] on button "Save" at bounding box center [535, 106] width 30 height 18
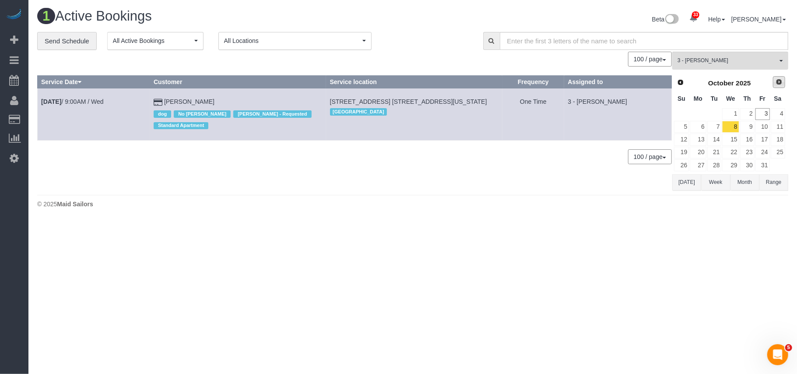
click at [778, 83] on span "Next" at bounding box center [779, 81] width 7 height 7
click at [677, 84] on span "Prev" at bounding box center [680, 82] width 7 height 7
click at [699, 153] on link "22" at bounding box center [698, 153] width 16 height 12
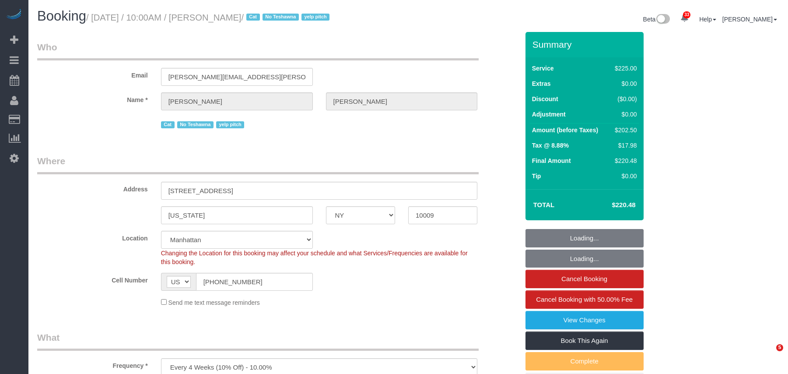
select select "NY"
select select "180"
select select "spot1"
select select "number:89"
select select "number:90"
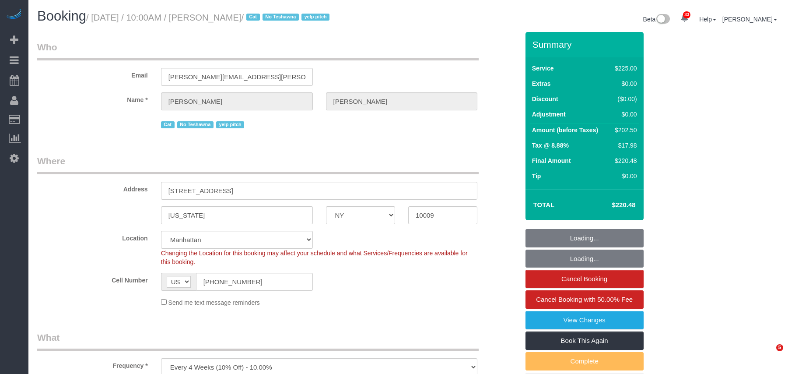
select select "number:15"
select select "number:5"
select select "number:21"
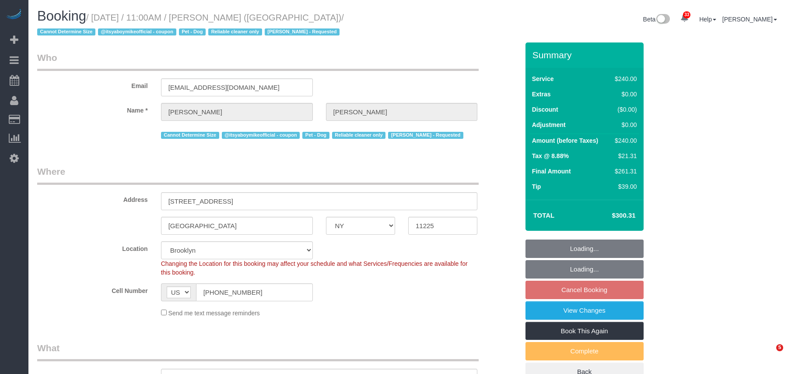
select select "NY"
select select "number:89"
select select "number:90"
select select "number:13"
select select "number:5"
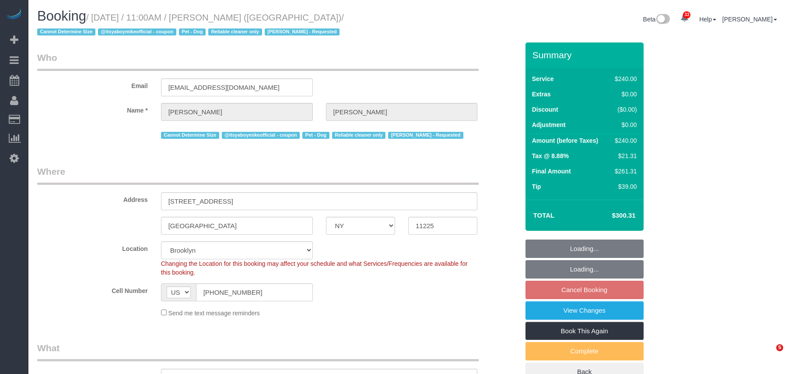
select select "180"
select select "object:1010"
select select "string:stripe-pm_1QP4kw4VGloSiKo7GlpLBsIX"
select select "spot4"
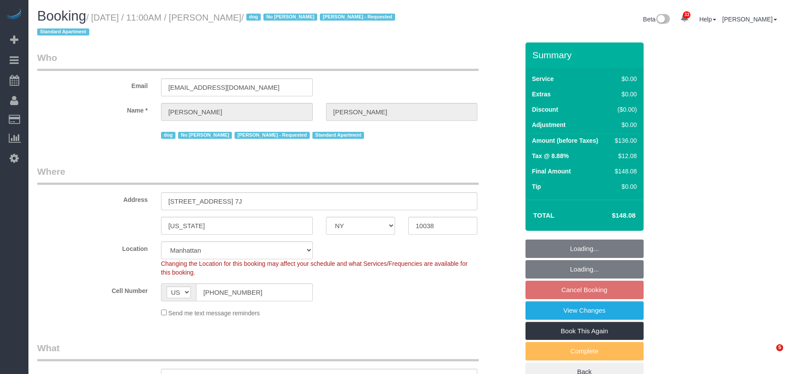
select select "NY"
select select "1"
select select "string:stripe-pm_1Qo4mB4VGloSiKo7UG7wc5hb"
select select "spot4"
select select "number:89"
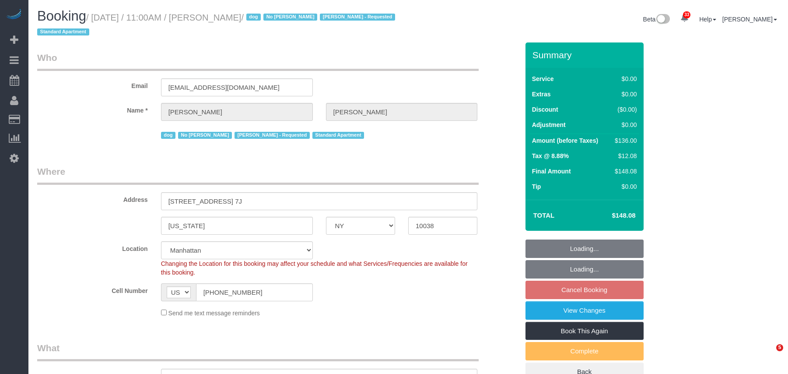
select select "number:90"
select select "number:13"
select select "number:5"
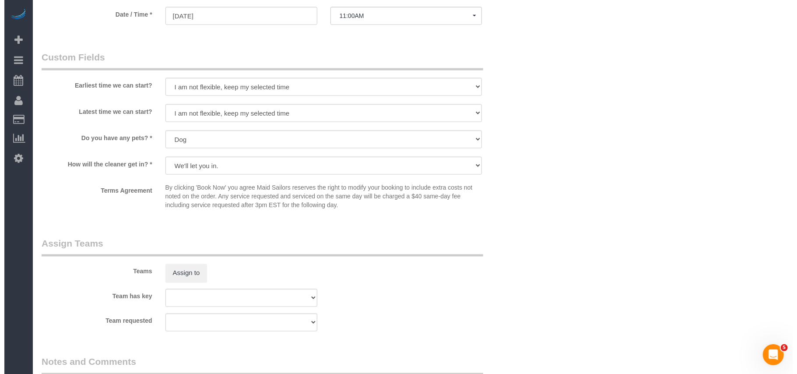
scroll to position [992, 0]
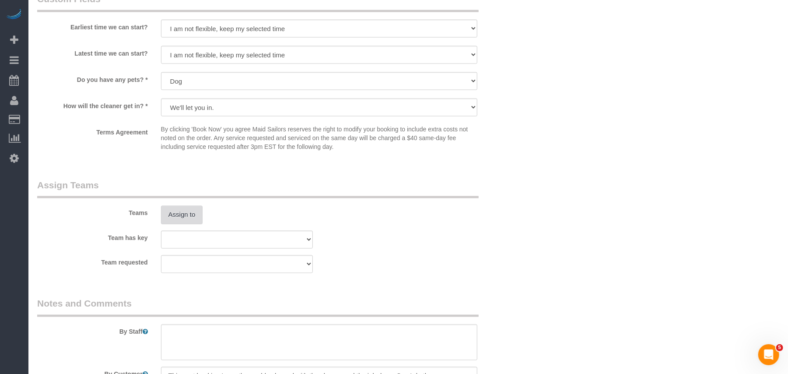
click at [167, 220] on button "Assign to" at bounding box center [182, 215] width 42 height 18
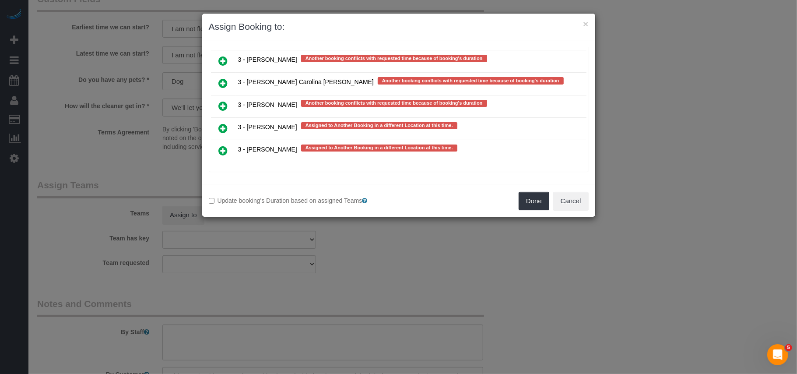
scroll to position [1667, 0]
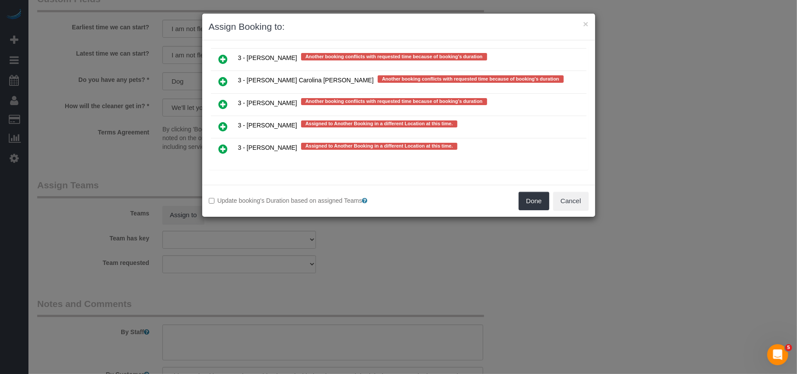
click at [227, 149] on icon at bounding box center [223, 149] width 9 height 11
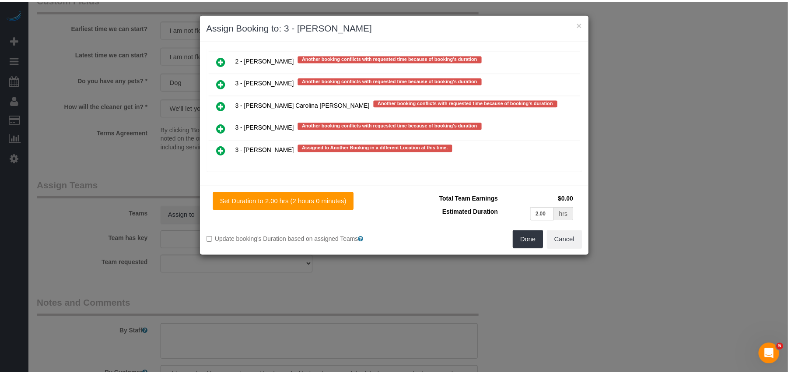
scroll to position [1666, 0]
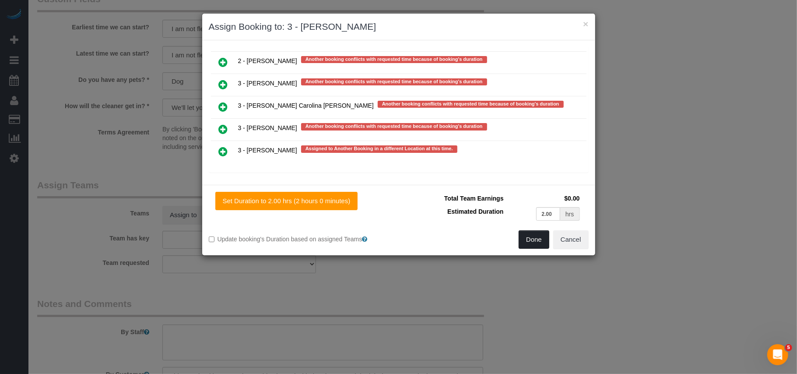
click at [538, 237] on button "Done" at bounding box center [534, 239] width 31 height 18
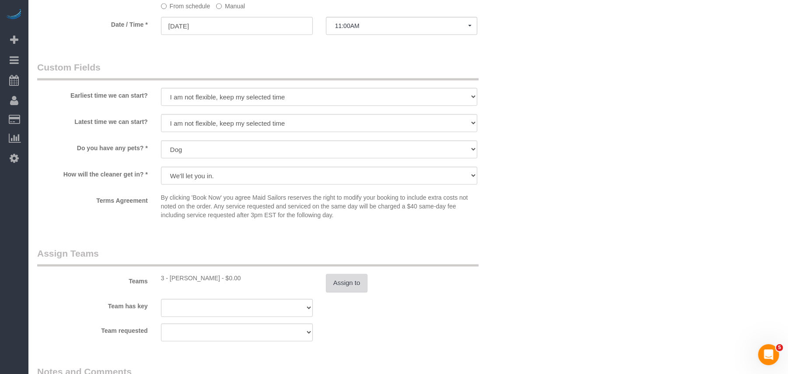
scroll to position [817, 0]
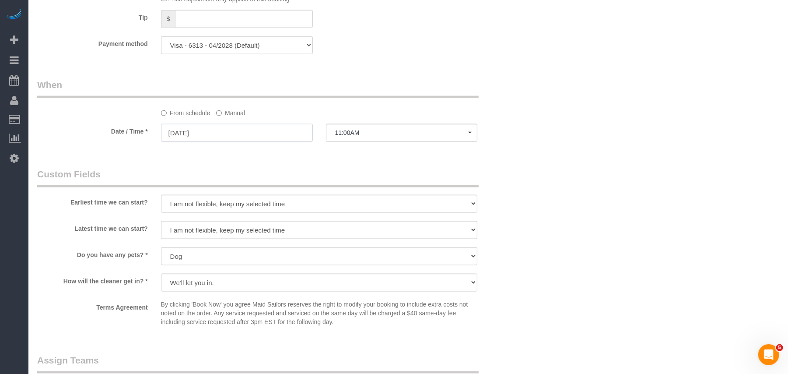
click at [239, 137] on input "[DATE]" at bounding box center [237, 133] width 152 height 18
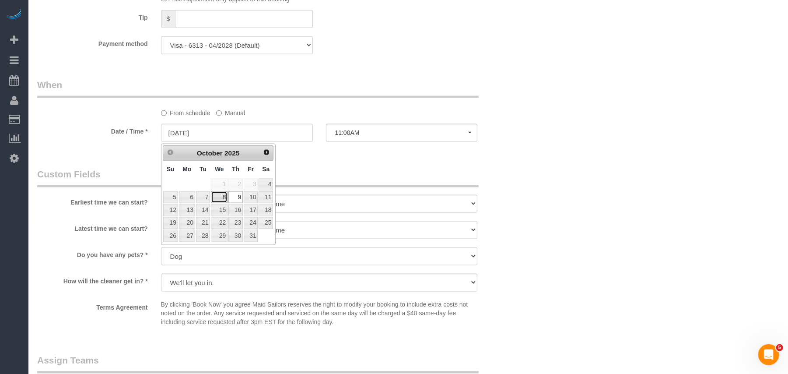
click at [226, 197] on link "8" at bounding box center [219, 197] width 17 height 12
type input "[DATE]"
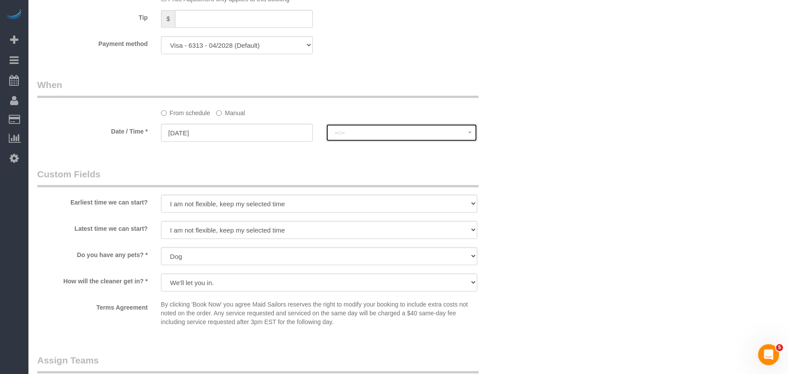
click at [356, 141] on button "--:--" at bounding box center [402, 133] width 152 height 18
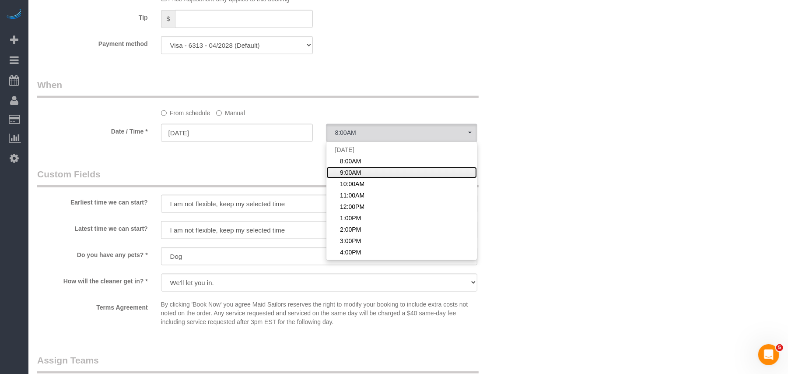
click at [364, 169] on link "9:00AM" at bounding box center [402, 172] width 151 height 11
select select "spot60"
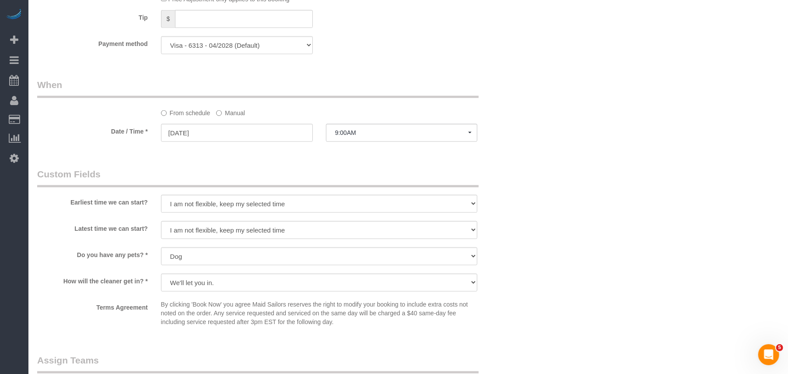
click at [288, 150] on fieldset "When From schedule Manual Date / Time * [DATE] 9:00AM [DATE] 8:00AM 9:00AM 10:0…" at bounding box center [278, 114] width 482 height 72
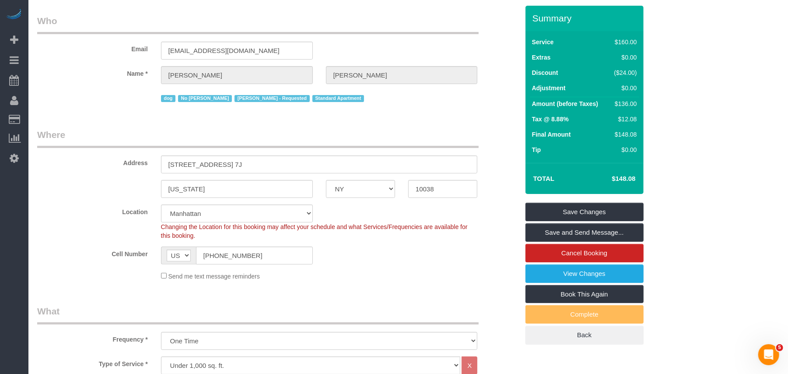
scroll to position [0, 0]
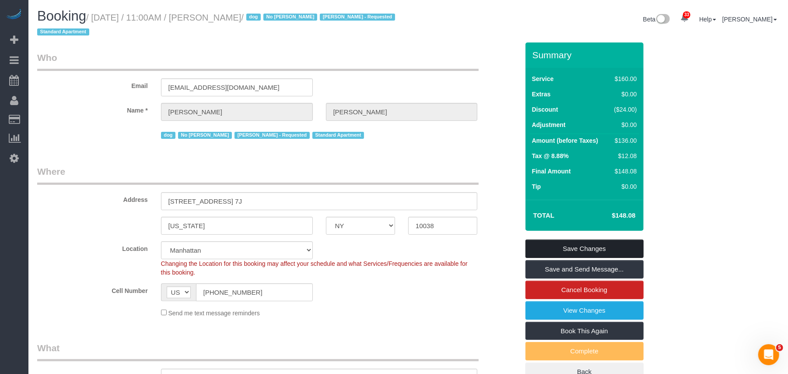
drag, startPoint x: 582, startPoint y: 242, endPoint x: 566, endPoint y: 224, distance: 23.6
click at [581, 243] on link "Save Changes" at bounding box center [585, 248] width 118 height 18
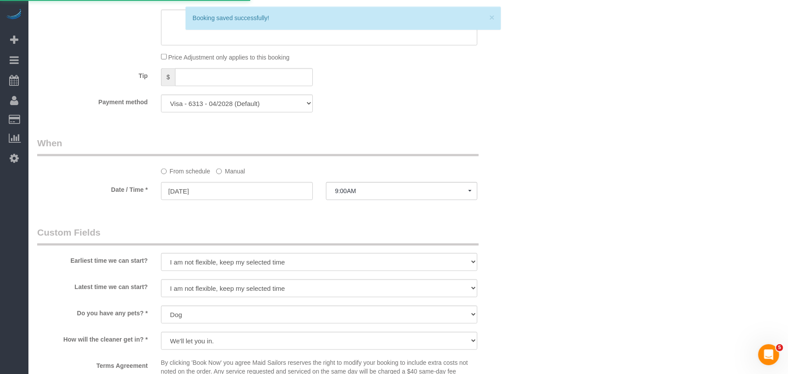
scroll to position [581, 0]
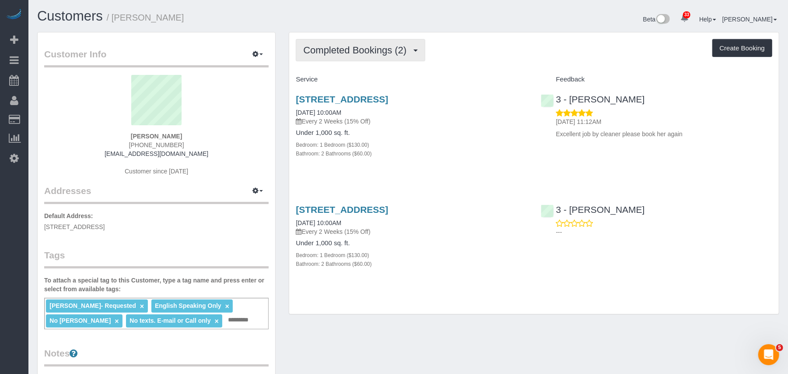
click at [352, 54] on span "Completed Bookings (2)" at bounding box center [357, 50] width 108 height 11
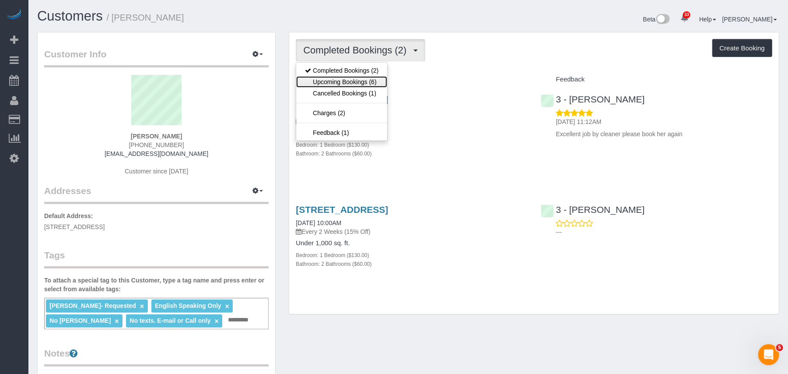
click at [354, 79] on link "Upcoming Bookings (6)" at bounding box center [341, 81] width 91 height 11
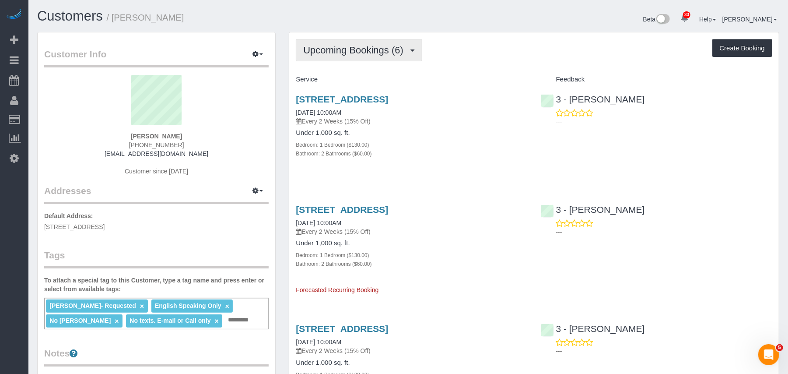
click at [353, 60] on button "Upcoming Bookings (6)" at bounding box center [359, 50] width 127 height 22
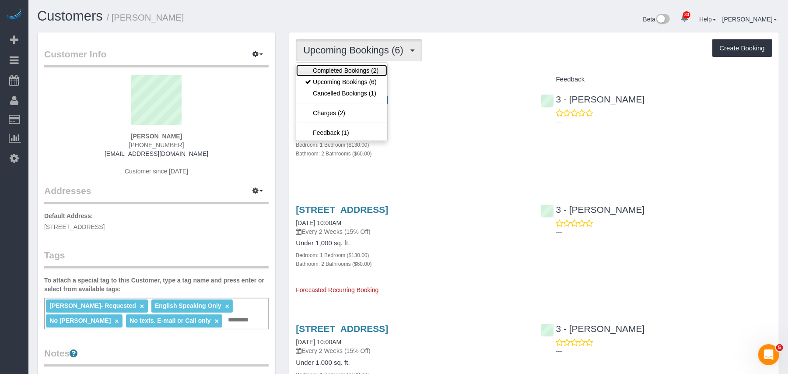
click at [352, 69] on link "Completed Bookings (2)" at bounding box center [341, 70] width 91 height 11
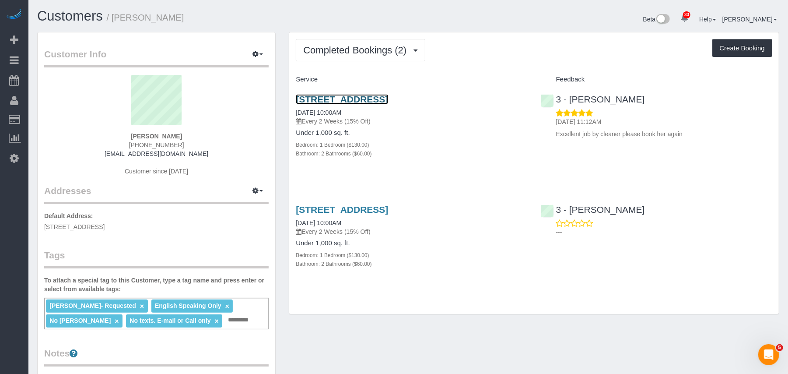
click at [352, 100] on link "57-15 69th Lane Apt 3, Maspeth, NY 11378" at bounding box center [342, 99] width 92 height 10
click at [209, 320] on div "Delilah Calzada- Requested × English Speaking Only × No Khady Diouf × No texts.…" at bounding box center [156, 314] width 225 height 32
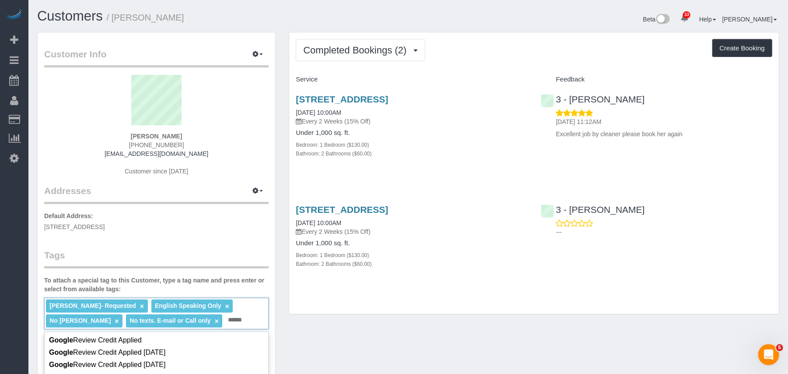
scroll to position [38, 0]
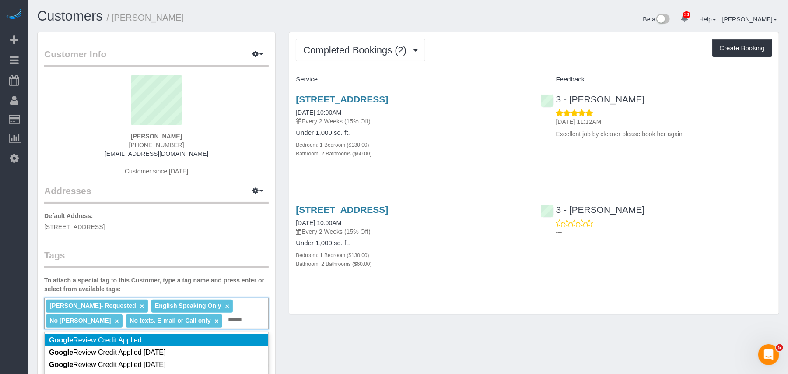
type input "******"
click at [171, 340] on li "Google Review Credit Applied" at bounding box center [157, 340] width 224 height 12
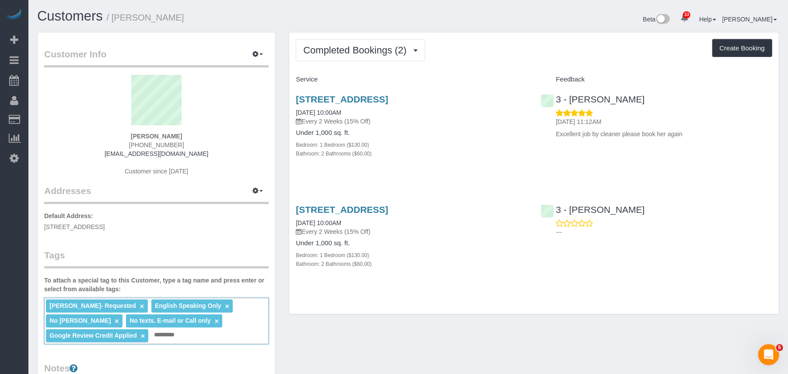
click at [347, 340] on div "Customer Info Edit Contact Info Send Message Email Preferences Special Sales Ta…" at bounding box center [409, 336] width 756 height 609
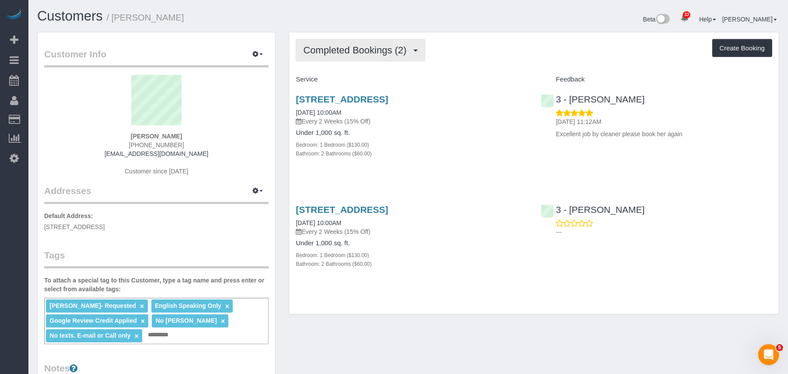
click at [401, 48] on span "Completed Bookings (2)" at bounding box center [357, 50] width 108 height 11
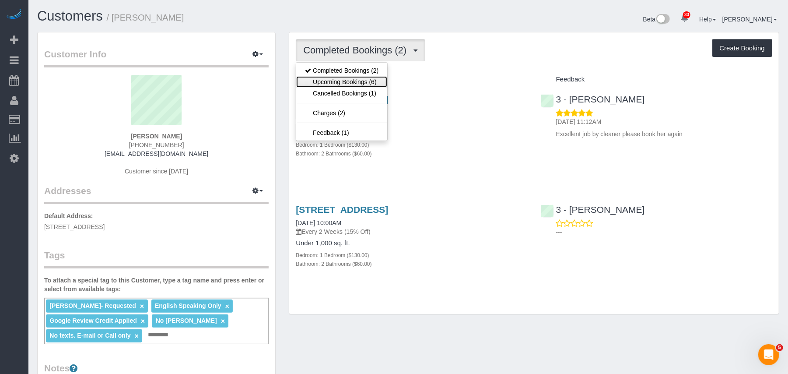
click at [361, 86] on link "Upcoming Bookings (6)" at bounding box center [341, 81] width 91 height 11
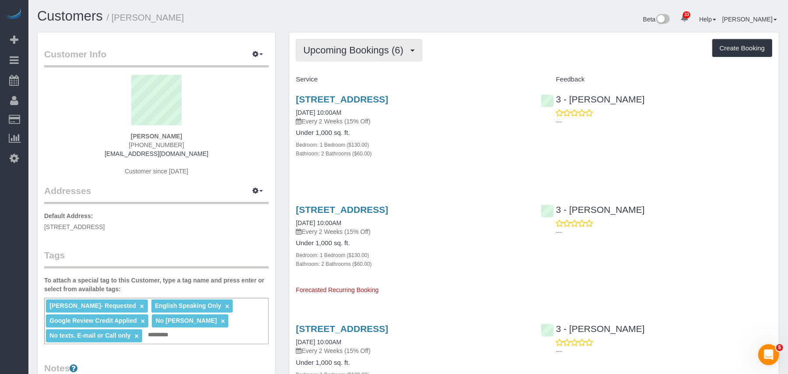
click at [355, 60] on button "Upcoming Bookings (6)" at bounding box center [359, 50] width 127 height 22
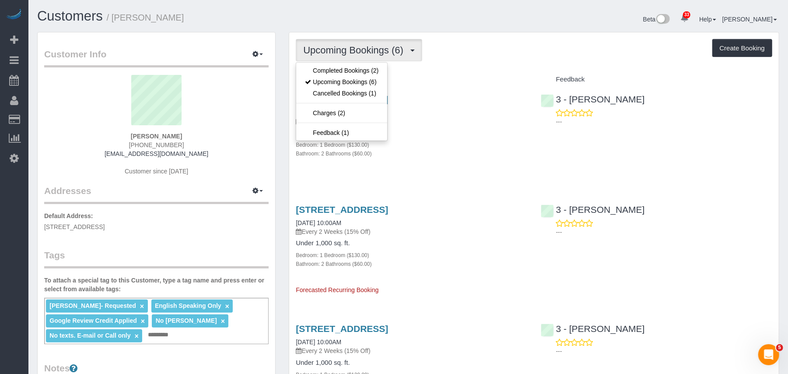
click at [356, 55] on button "Upcoming Bookings (6)" at bounding box center [359, 50] width 127 height 22
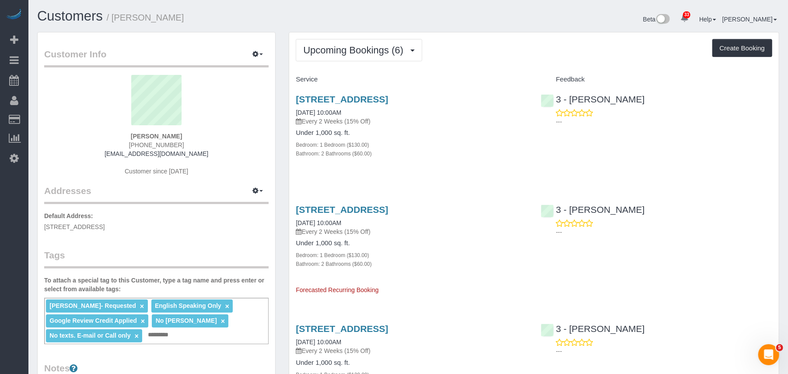
click at [358, 60] on button "Upcoming Bookings (6)" at bounding box center [359, 50] width 127 height 22
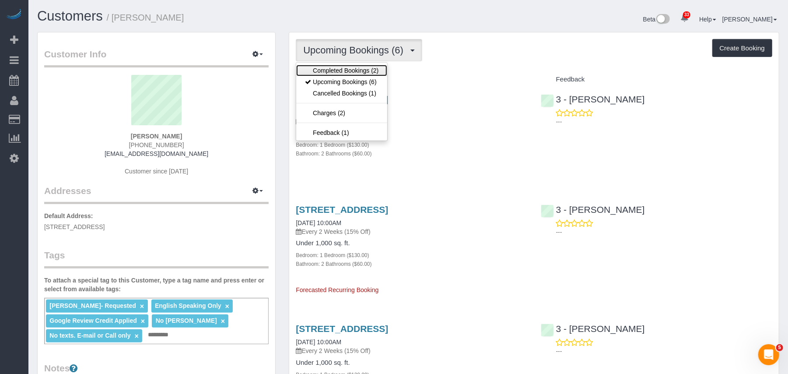
click at [357, 67] on link "Completed Bookings (2)" at bounding box center [341, 70] width 91 height 11
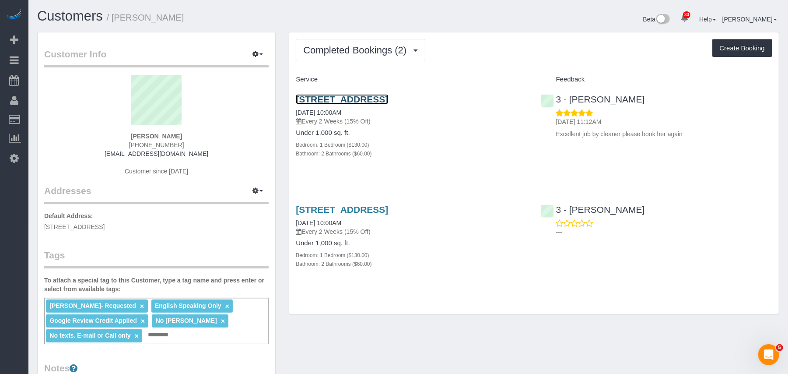
click at [331, 100] on link "57-15 69th Lane Apt 3, Maspeth, NY 11378" at bounding box center [342, 99] width 92 height 10
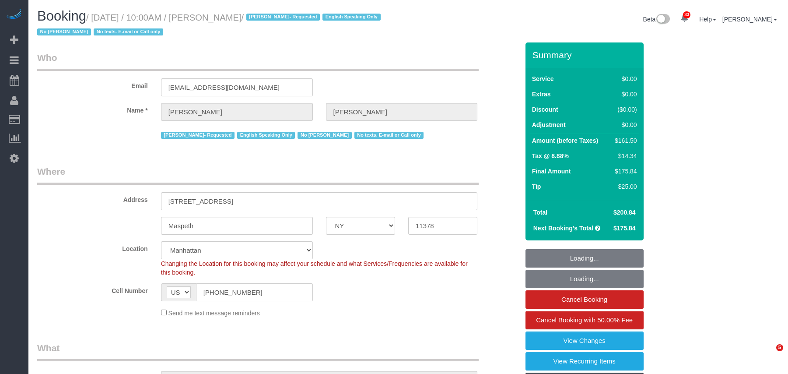
select select "NY"
select select "number:57"
select select "number:77"
select select "number:15"
select select "number:5"
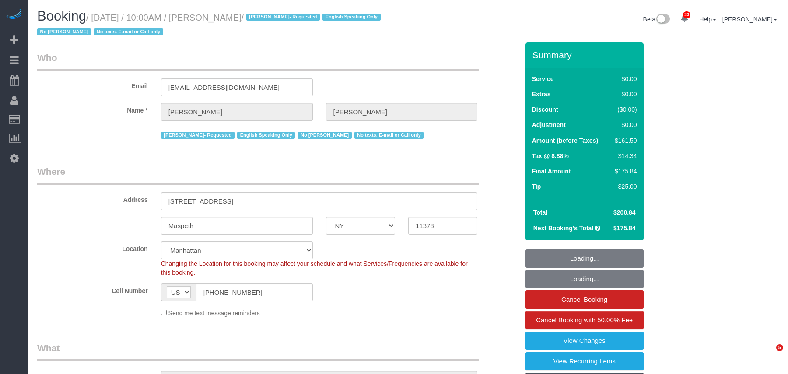
click at [97, 18] on small "/ [DATE] / 10:00AM / [PERSON_NAME] / [PERSON_NAME]- Requested English Speaking …" at bounding box center [210, 25] width 346 height 25
select select "object:1567"
select select "spot1"
select select "1"
select select "2"
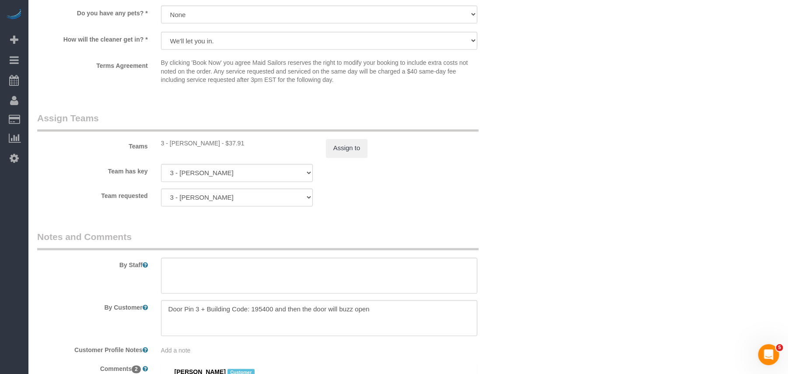
scroll to position [1226, 0]
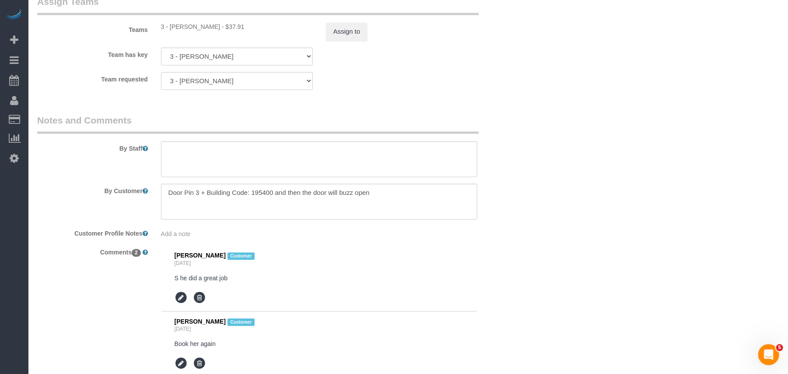
drag, startPoint x: 214, startPoint y: 28, endPoint x: 169, endPoint y: 28, distance: 44.7
click at [169, 28] on div "3 - [PERSON_NAME] - $37.91" at bounding box center [237, 26] width 152 height 9
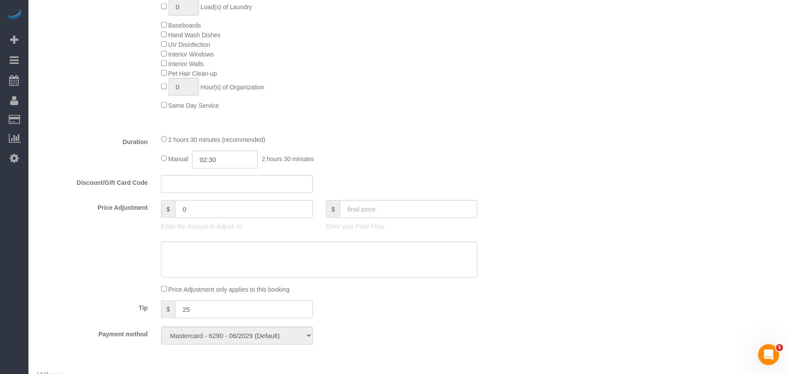
scroll to position [583, 0]
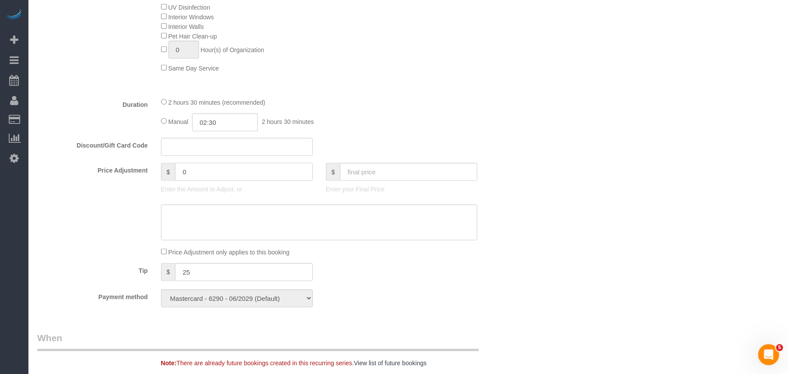
drag, startPoint x: 206, startPoint y: 174, endPoint x: 108, endPoint y: 177, distance: 98.1
click at [93, 178] on div "Price Adjustment $ 0 Enter the Amount to Adjust, or $ Enter your Final Price" at bounding box center [278, 180] width 495 height 35
type input "-50"
click at [207, 223] on textarea at bounding box center [319, 222] width 317 height 36
type textarea "Google Review"
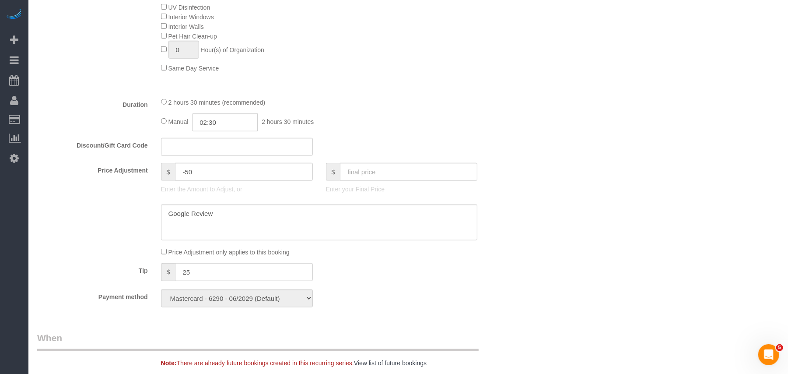
click at [533, 179] on div "Who Email [EMAIL_ADDRESS][DOMAIN_NAME] Name * [PERSON_NAME] [PERSON_NAME]- Requ…" at bounding box center [408, 276] width 742 height 1634
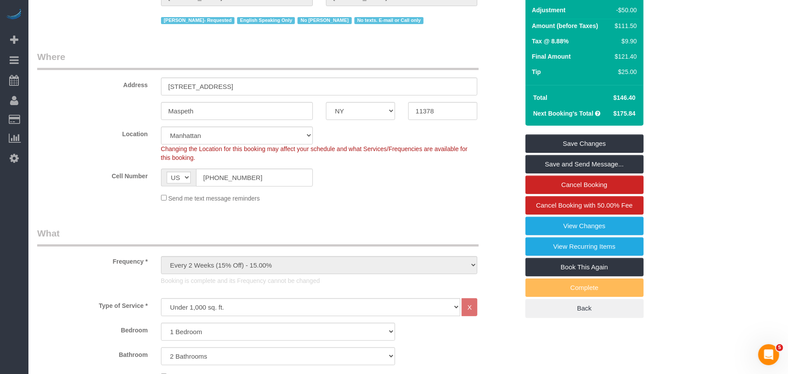
scroll to position [0, 0]
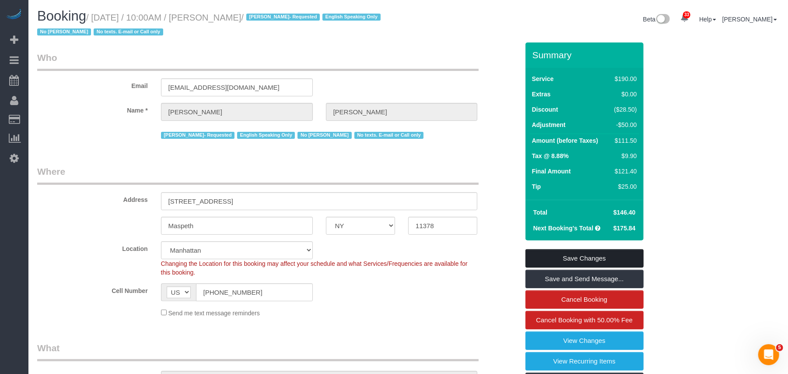
click at [579, 257] on link "Save Changes" at bounding box center [585, 258] width 118 height 18
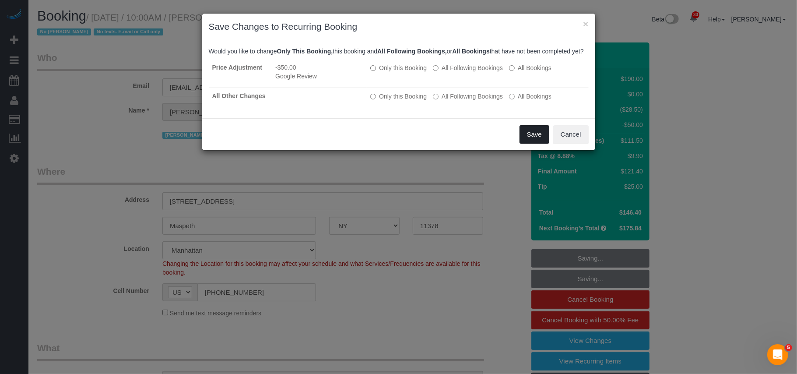
click at [531, 139] on button "Save" at bounding box center [535, 134] width 30 height 18
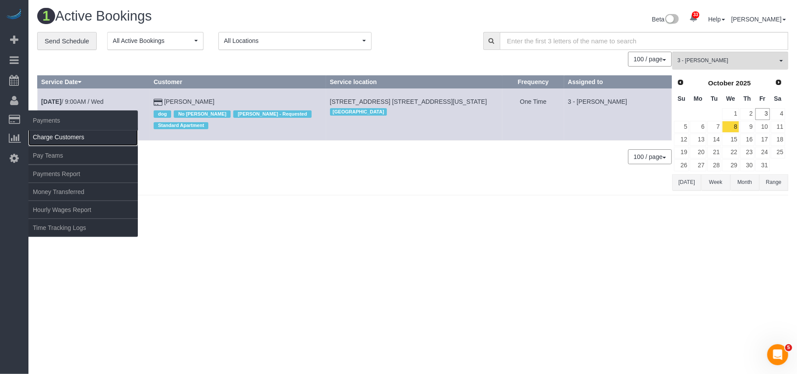
click at [67, 135] on link "Charge Customers" at bounding box center [82, 137] width 109 height 18
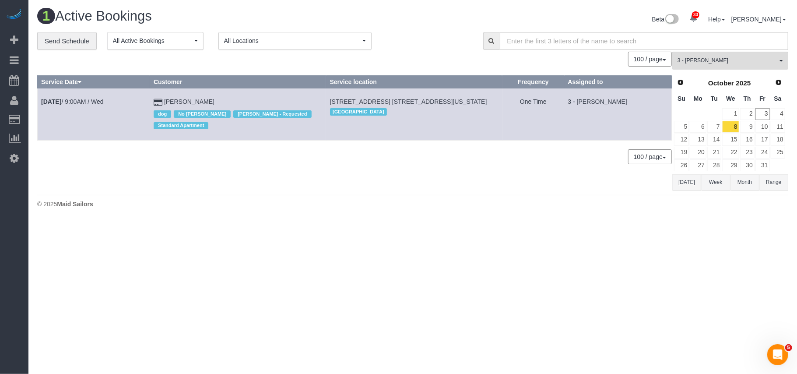
select select
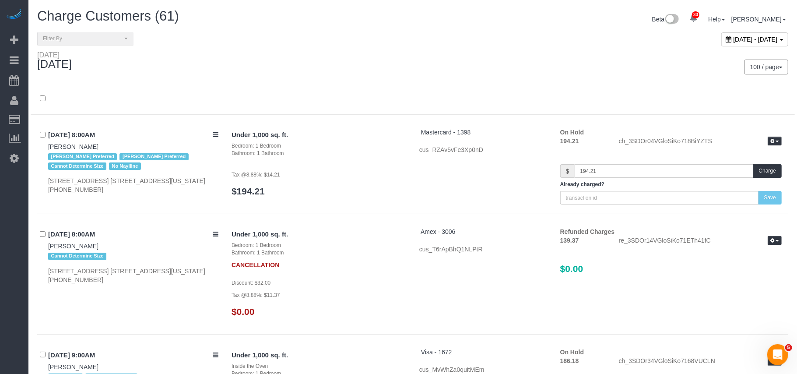
click at [721, 42] on div "[DATE] - [DATE]" at bounding box center [754, 39] width 67 height 14
type input "**********"
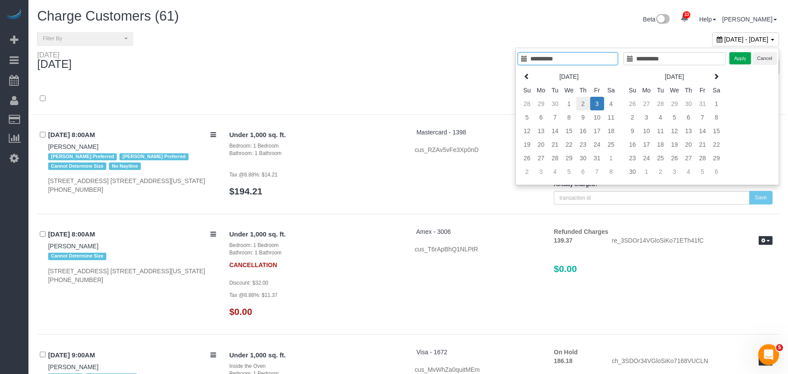
type input "**********"
click at [580, 107] on td "2" at bounding box center [583, 104] width 14 height 14
type input "**********"
click at [580, 107] on td "2" at bounding box center [583, 104] width 14 height 14
click at [739, 58] on button "Apply" at bounding box center [741, 58] width 22 height 13
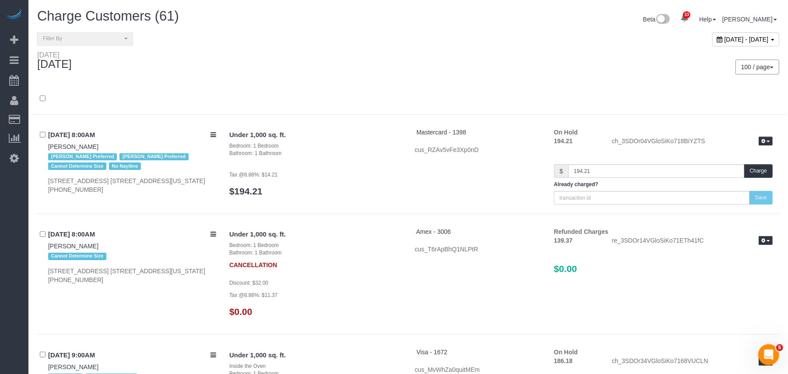
click at [443, 74] on div "100 / page 10 / page 20 / page 30 / page 40 / page 50 / page 100 / page" at bounding box center [597, 67] width 378 height 32
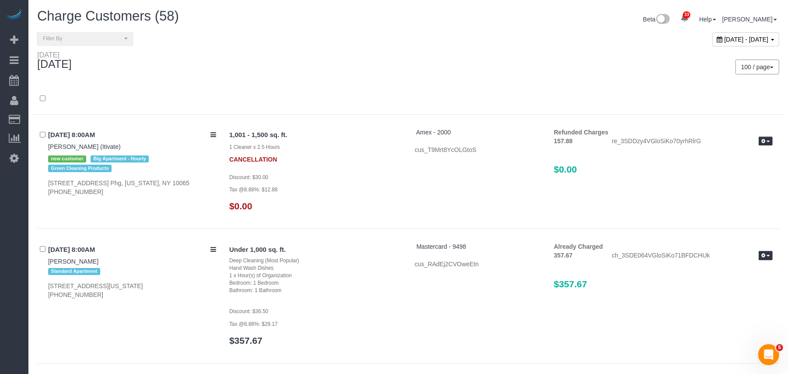
scroll to position [1629, 0]
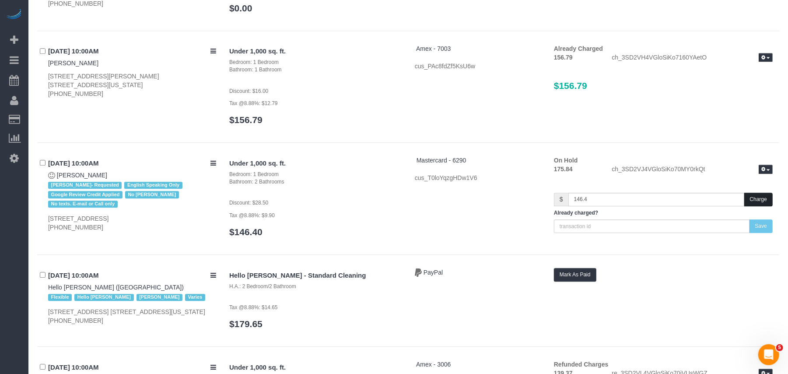
click at [757, 205] on button "Charge" at bounding box center [759, 200] width 28 height 14
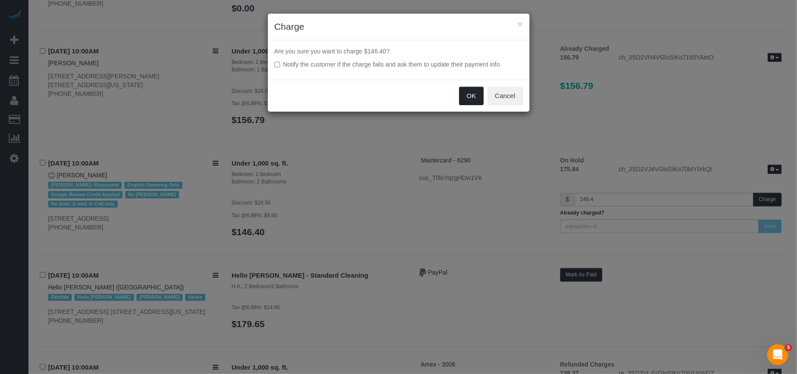
click at [472, 98] on button "OK" at bounding box center [471, 96] width 25 height 18
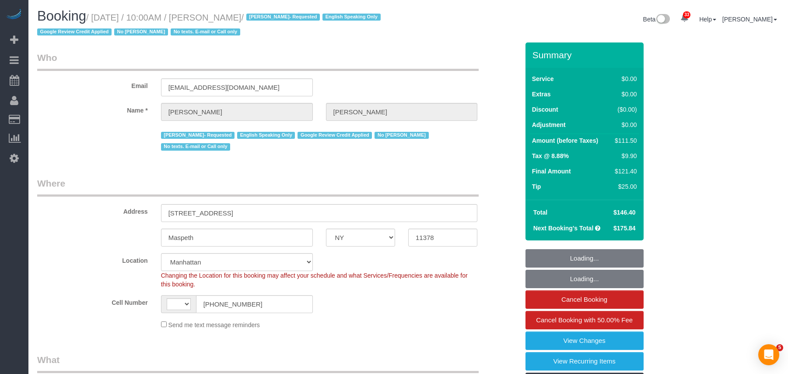
select select "NY"
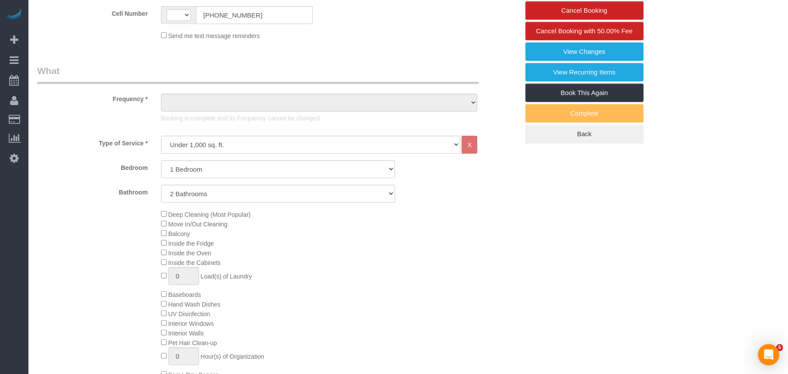
select select "string:[GEOGRAPHIC_DATA]"
select select "object:1571"
select select "1"
select select "2"
select select "spot1"
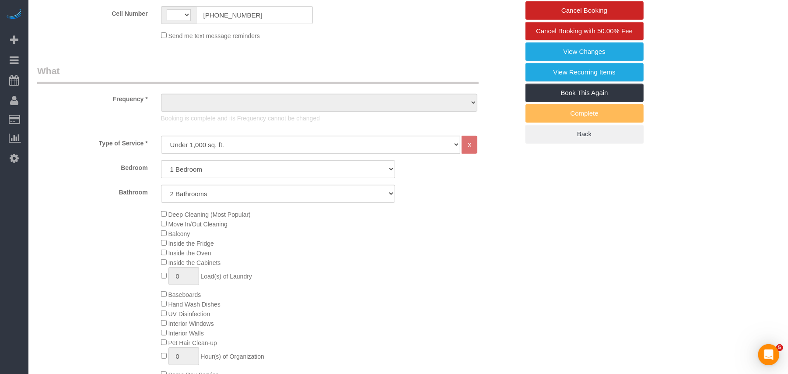
select select "number:57"
select select "number:77"
select select "number:15"
select select "number:5"
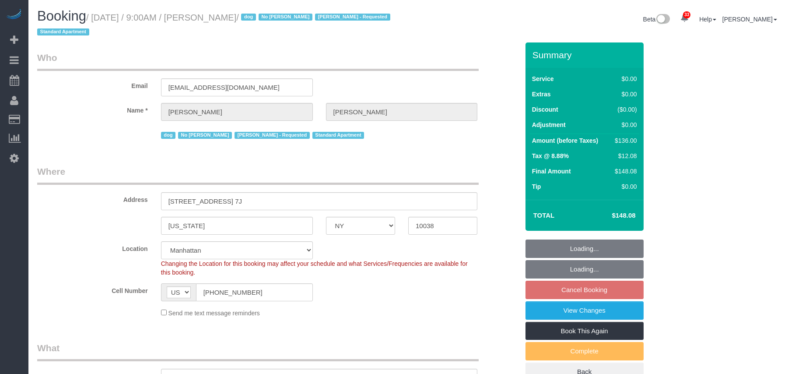
select select "NY"
select select "string:stripe-pm_1Qo4mB4VGloSiKo7UG7wc5hb"
select select "1"
select select "number:89"
select select "number:90"
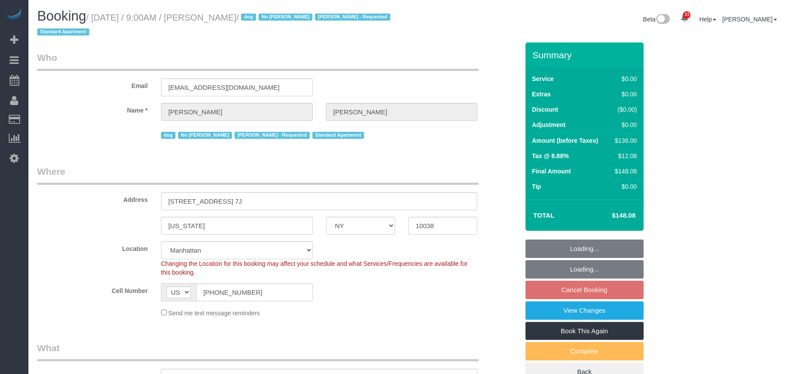
select select "number:13"
select select "number:5"
select select "spot2"
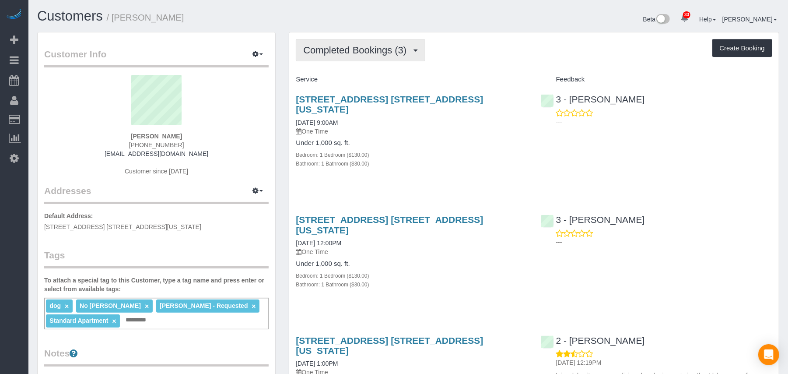
click at [401, 55] on button "Completed Bookings (3)" at bounding box center [361, 50] width 130 height 22
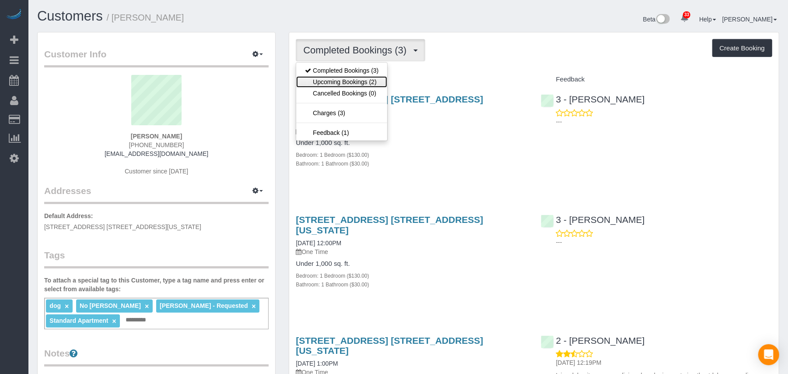
click at [381, 79] on link "Upcoming Bookings (2)" at bounding box center [341, 81] width 91 height 11
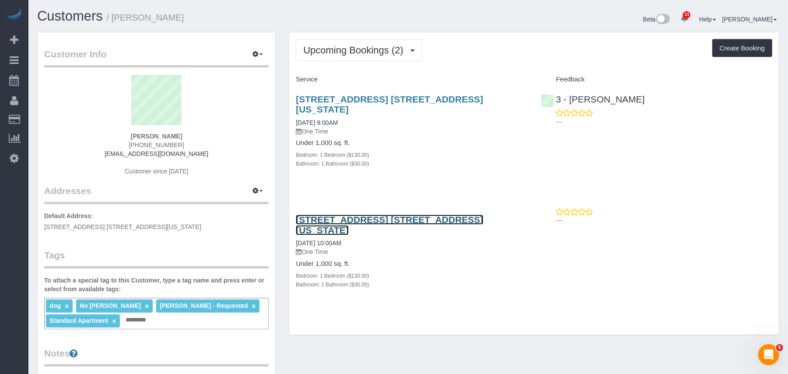
click at [394, 214] on link "[STREET_ADDRESS] [STREET_ADDRESS][US_STATE]" at bounding box center [389, 224] width 187 height 20
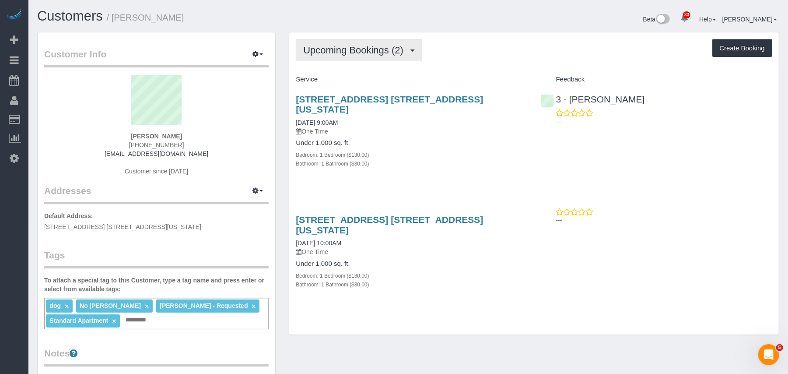
click at [361, 58] on button "Upcoming Bookings (2)" at bounding box center [359, 50] width 127 height 22
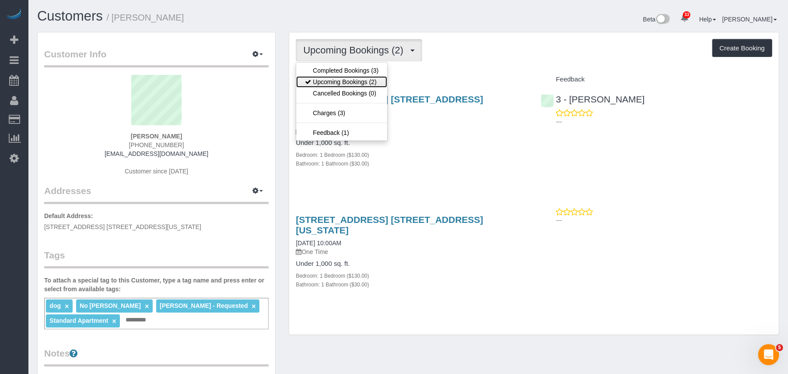
click at [355, 84] on link "Upcoming Bookings (2)" at bounding box center [341, 81] width 91 height 11
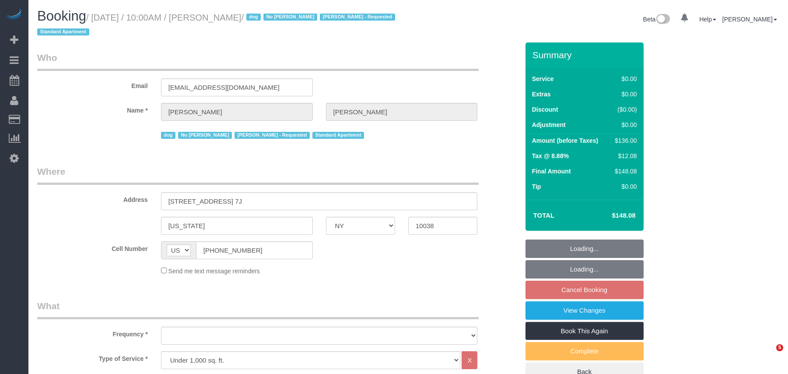
select select "NY"
select select "string:stripe-pm_1Qo4mB4VGloSiKo7UG7wc5hb"
select select "number:89"
select select "number:90"
select select "number:13"
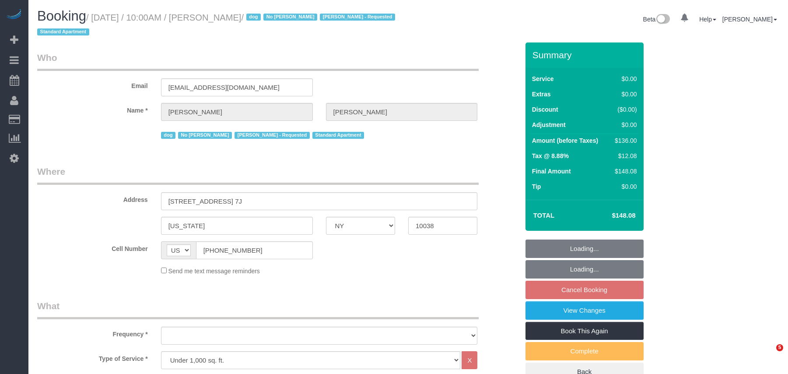
select select "number:5"
select select "1"
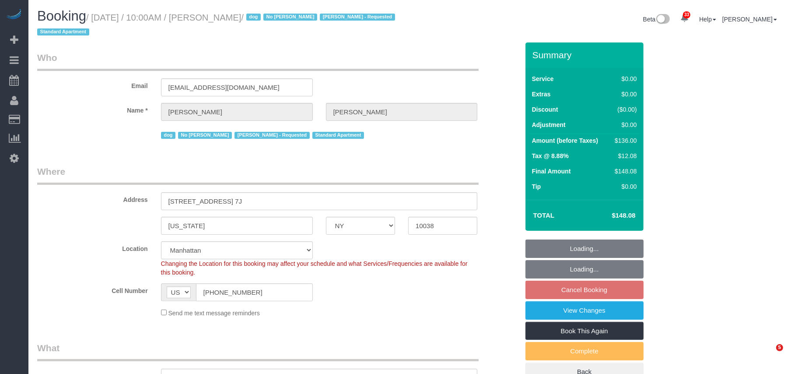
select select "object:1497"
select select "spot3"
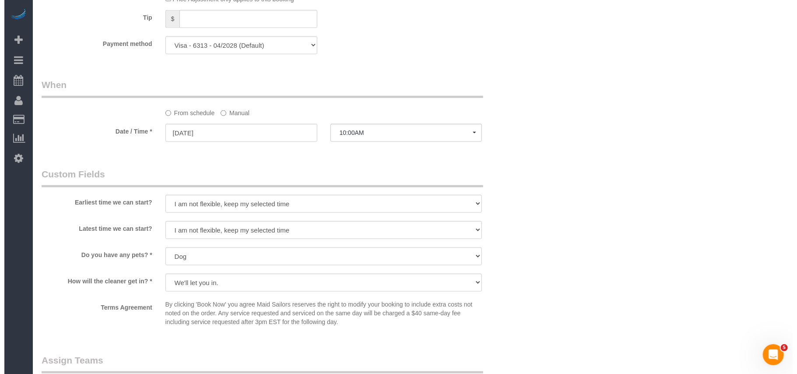
scroll to position [992, 0]
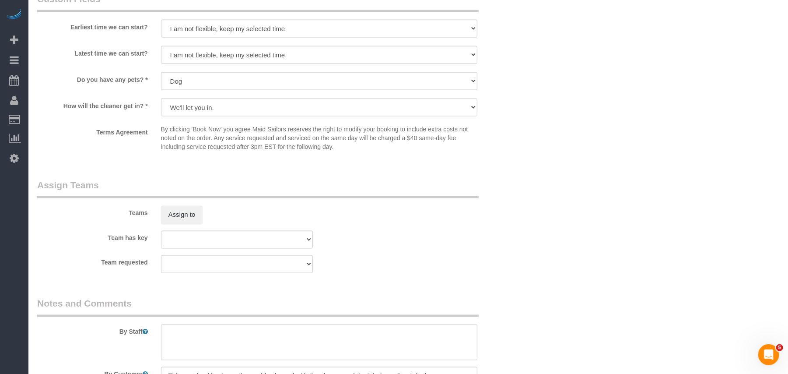
click at [209, 214] on div "Assign to" at bounding box center [237, 215] width 165 height 18
click at [191, 215] on button "Assign to" at bounding box center [182, 215] width 42 height 18
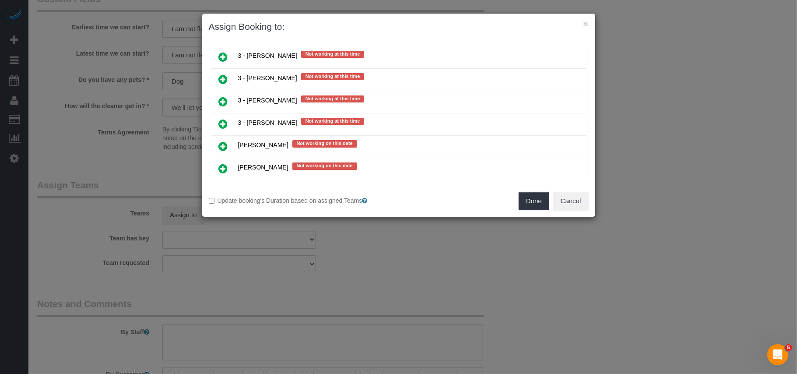
scroll to position [1459, 0]
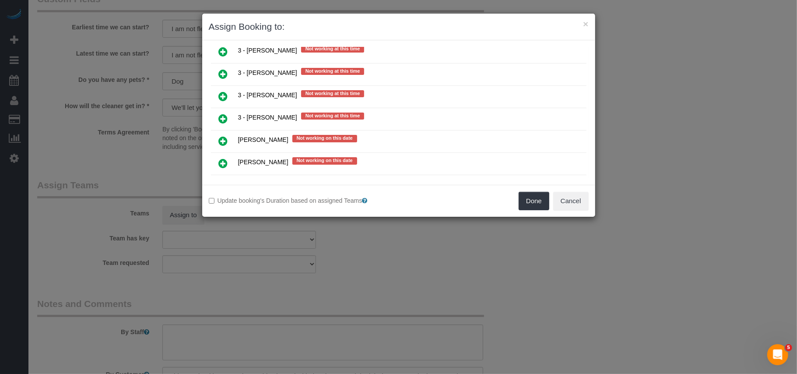
click at [224, 74] on icon at bounding box center [223, 74] width 9 height 11
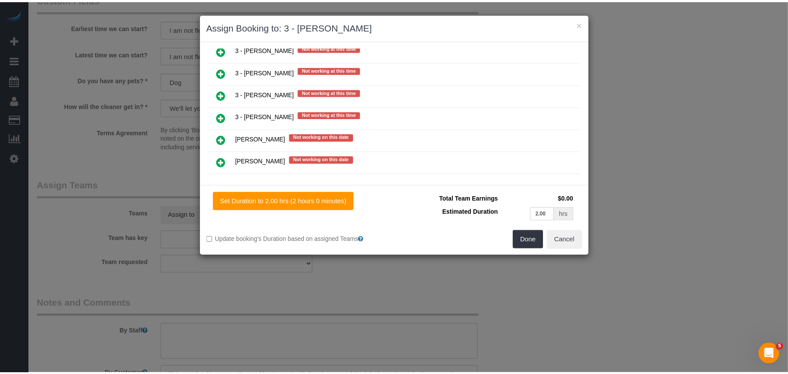
scroll to position [1480, 0]
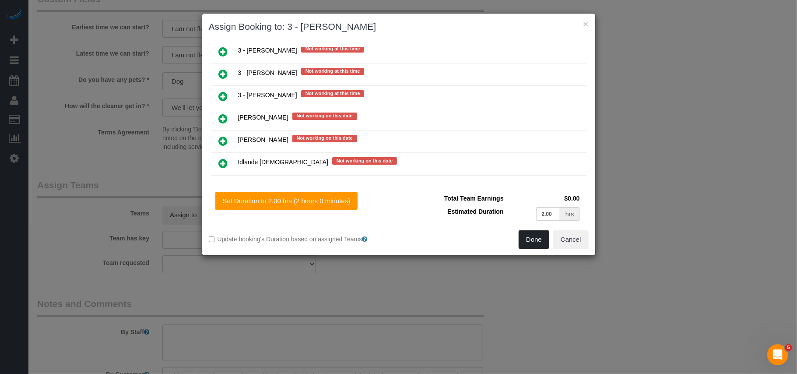
click at [533, 236] on button "Done" at bounding box center [534, 239] width 31 height 18
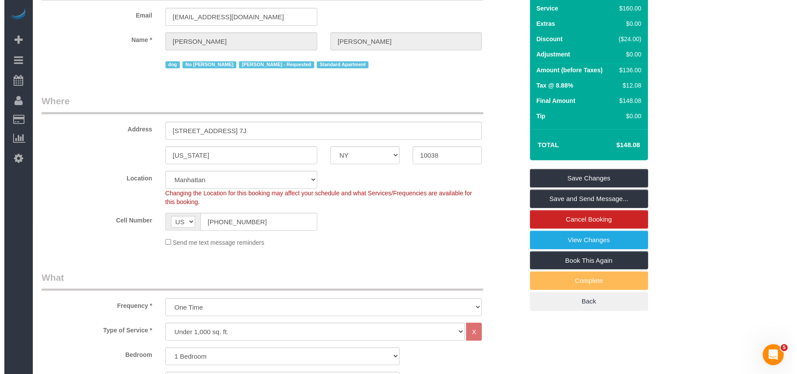
scroll to position [0, 0]
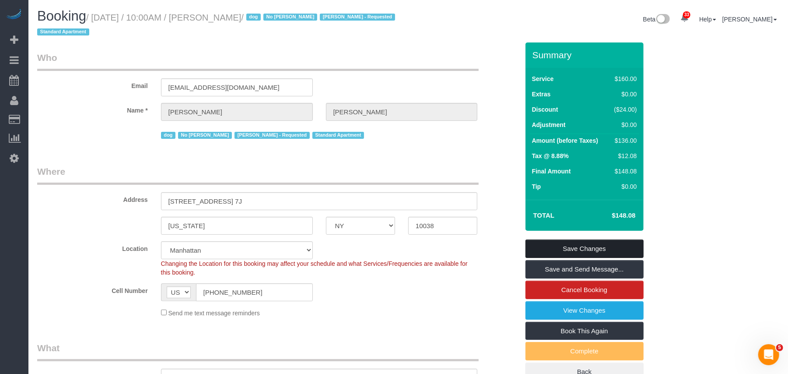
click at [589, 244] on link "Save Changes" at bounding box center [585, 248] width 118 height 18
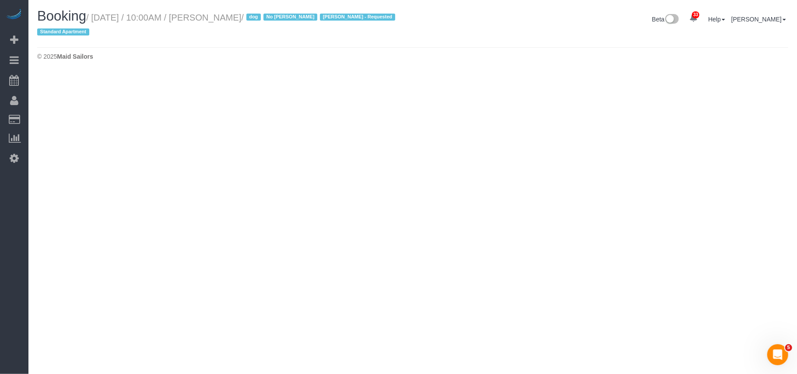
select select "NY"
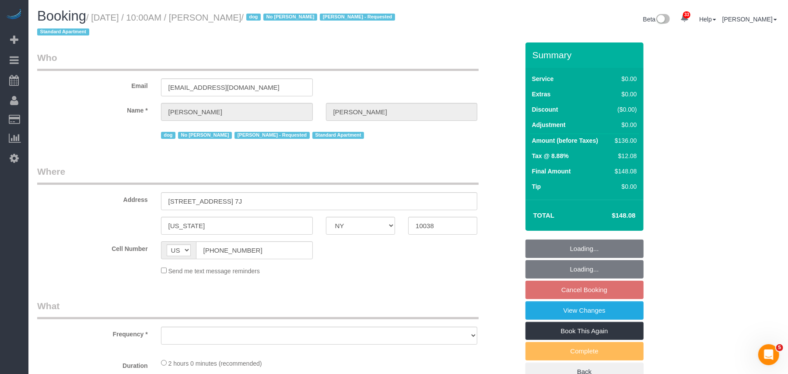
select select "number:89"
select select "number:90"
select select "number:13"
select select "number:5"
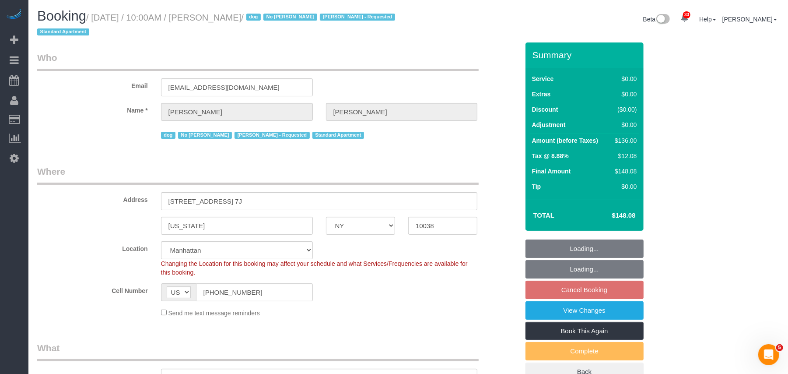
select select "object:3845"
select select "string:stripe-pm_1Qo4mB4VGloSiKo7UG7wc5hb"
select select "spot62"
select select "object:4340"
select select "1"
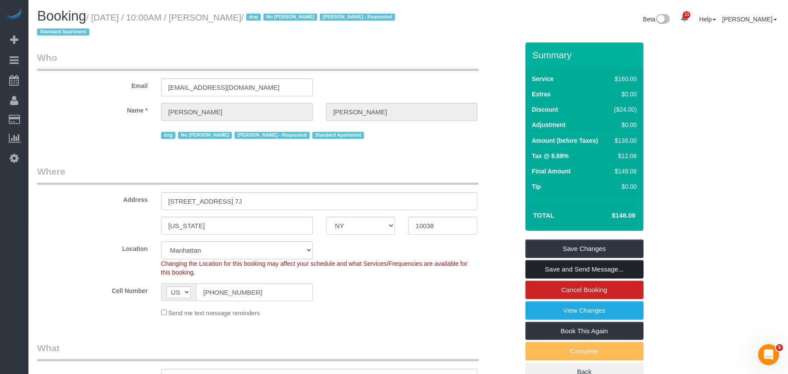
click at [590, 272] on link "Save and Send Message..." at bounding box center [585, 269] width 118 height 18
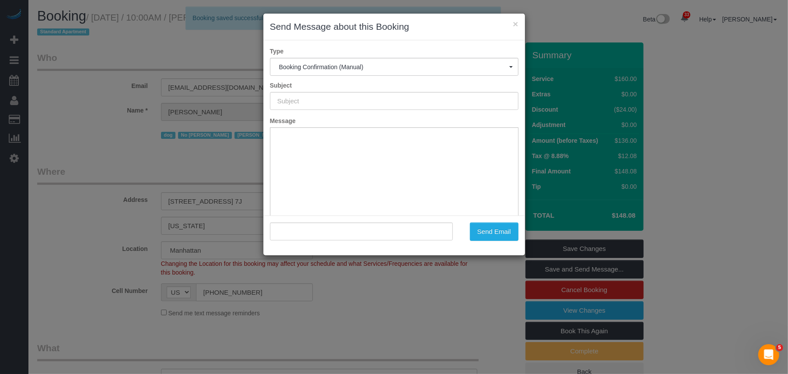
type input "Cleaning Confirmed for [DATE] 10:00am"
type input ""[PERSON_NAME]" <[EMAIL_ADDRESS][DOMAIN_NAME]>"
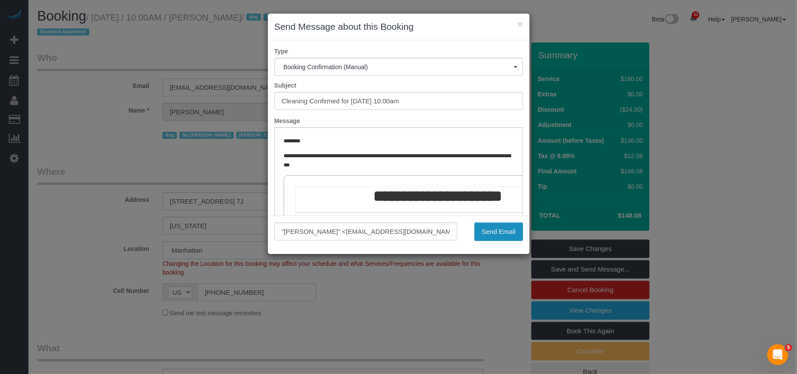
click at [499, 236] on button "Send Email" at bounding box center [498, 231] width 49 height 18
